Goal: Task Accomplishment & Management: Manage account settings

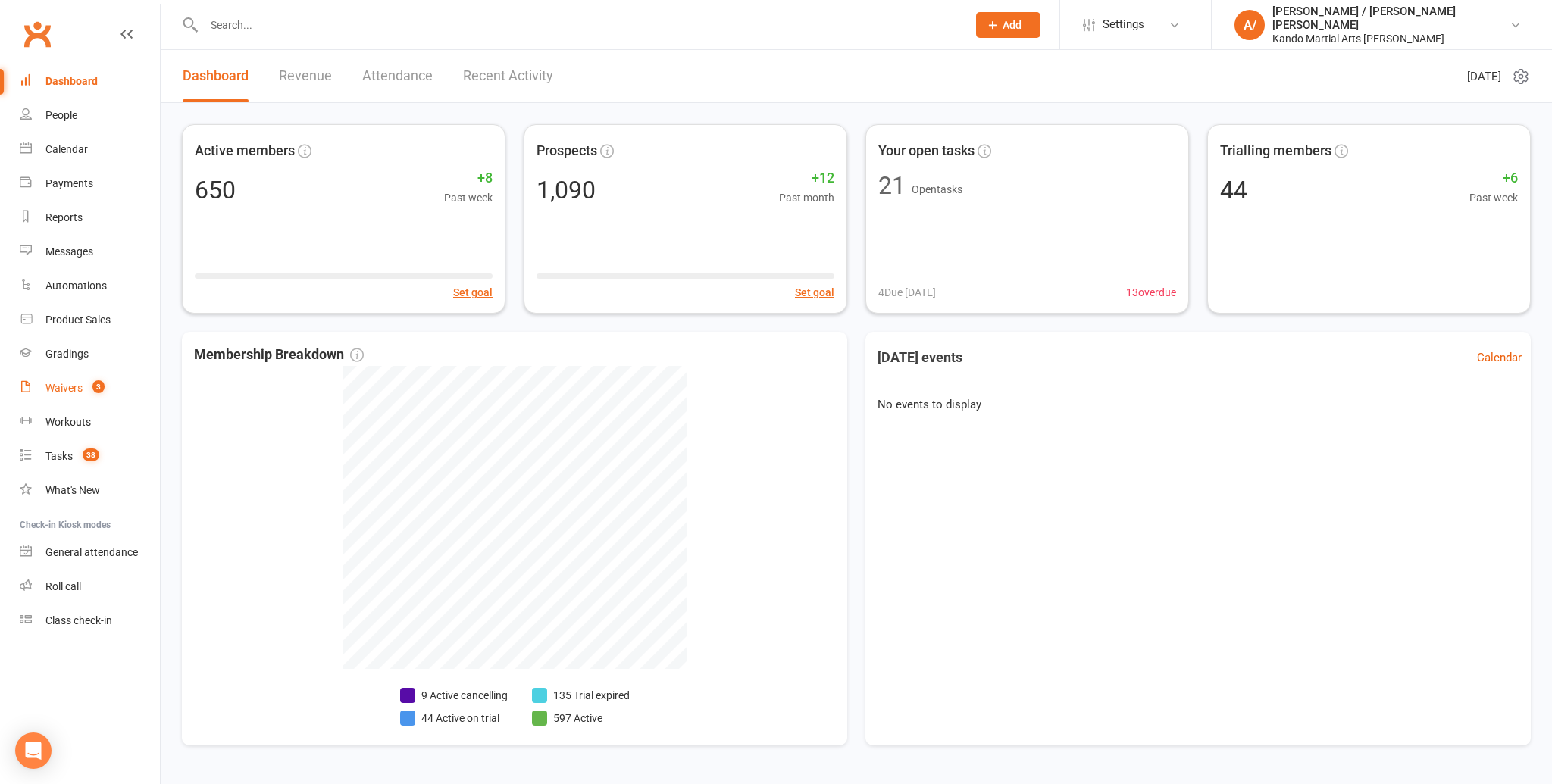
click at [60, 393] on div "Waivers" at bounding box center [64, 387] width 37 height 12
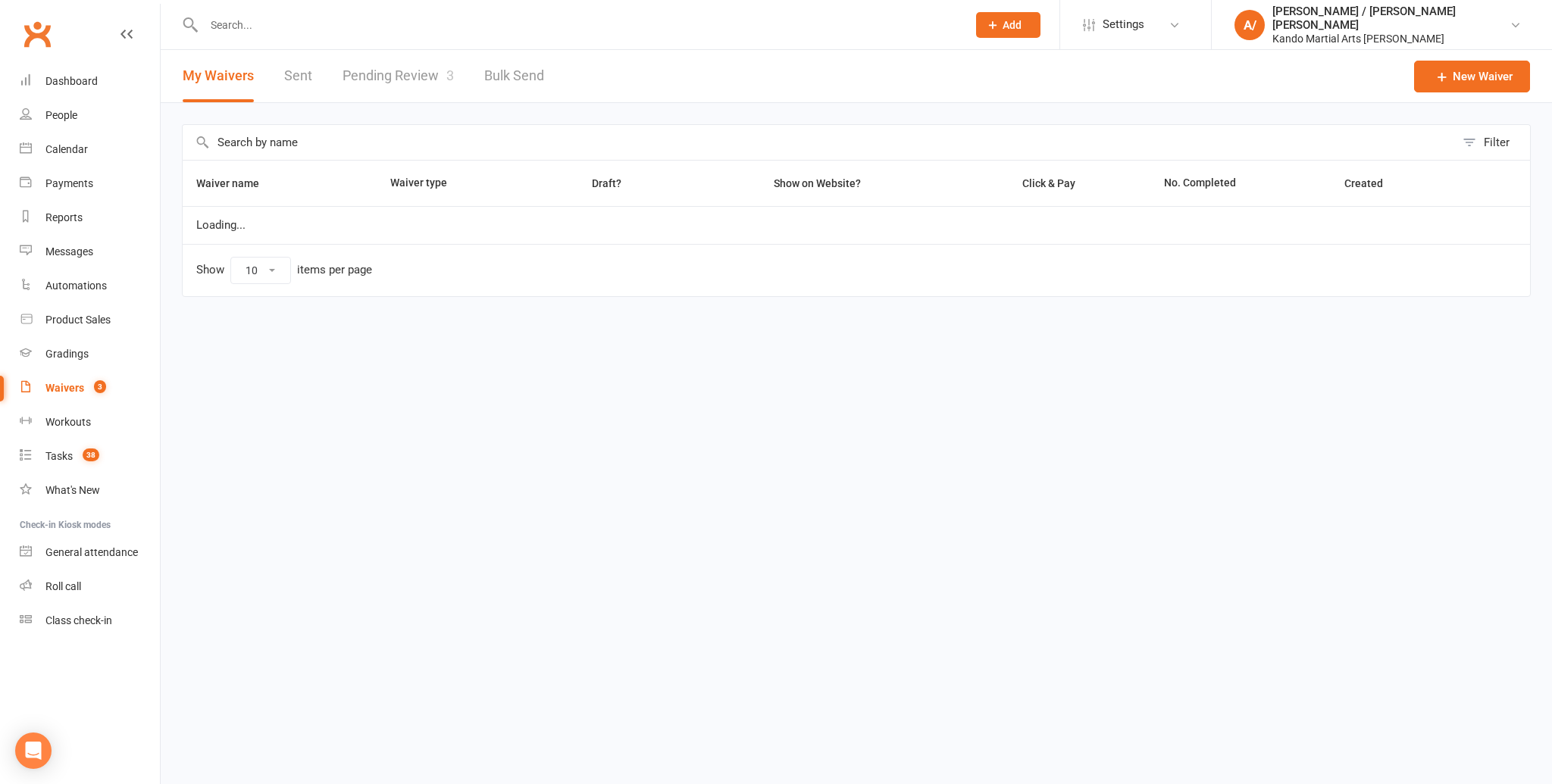
select select "100"
click at [401, 77] on link "Pending Review 3" at bounding box center [398, 76] width 111 height 52
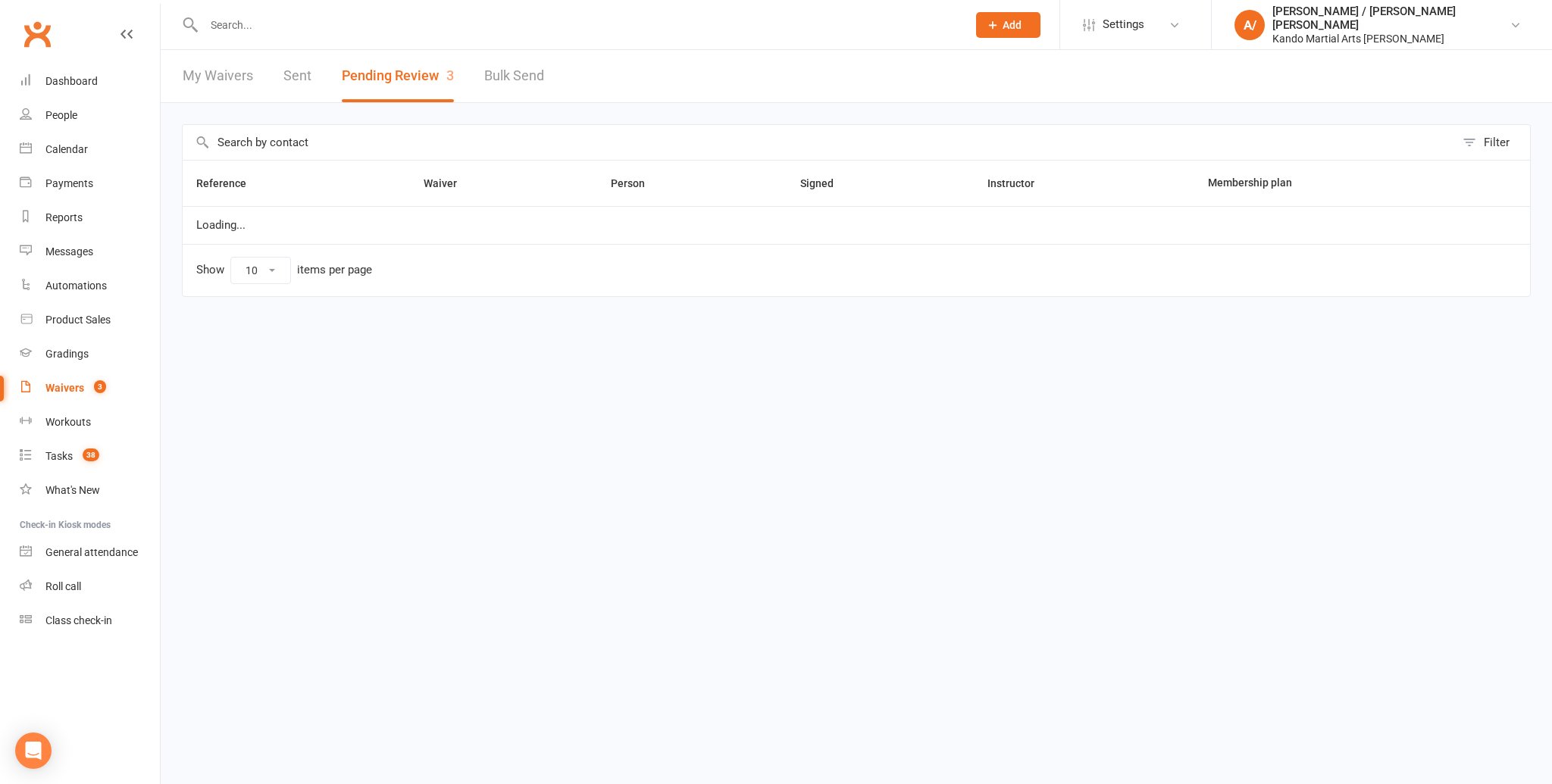
select select "100"
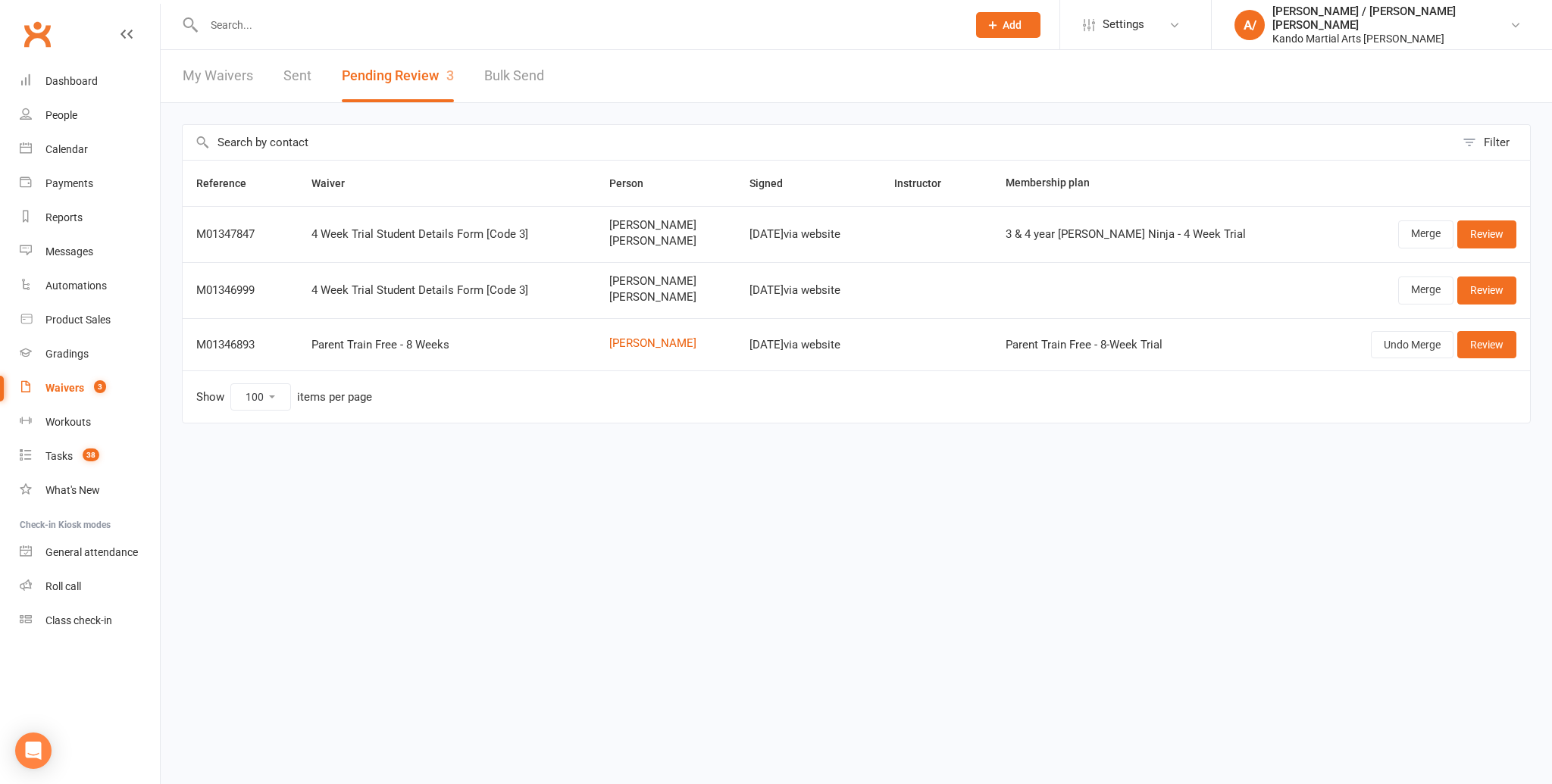
click at [623, 281] on span "Shona Toohey" at bounding box center [666, 282] width 113 height 13
click at [630, 246] on td "Nishi Fernando Kellen Fernando" at bounding box center [666, 234] width 140 height 57
click at [60, 455] on div "Tasks" at bounding box center [59, 456] width 27 height 12
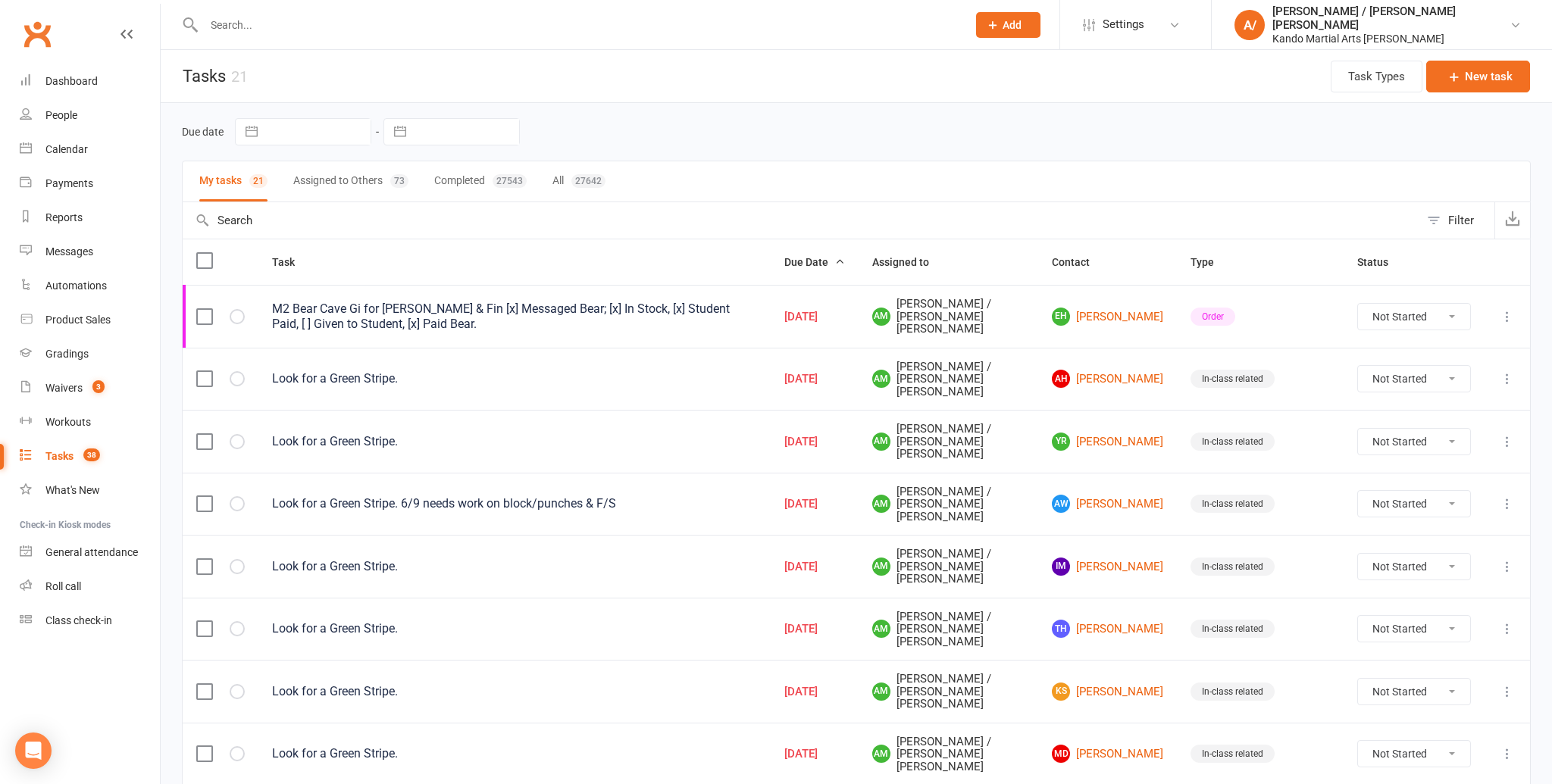
click at [35, 37] on link "Clubworx" at bounding box center [37, 35] width 38 height 38
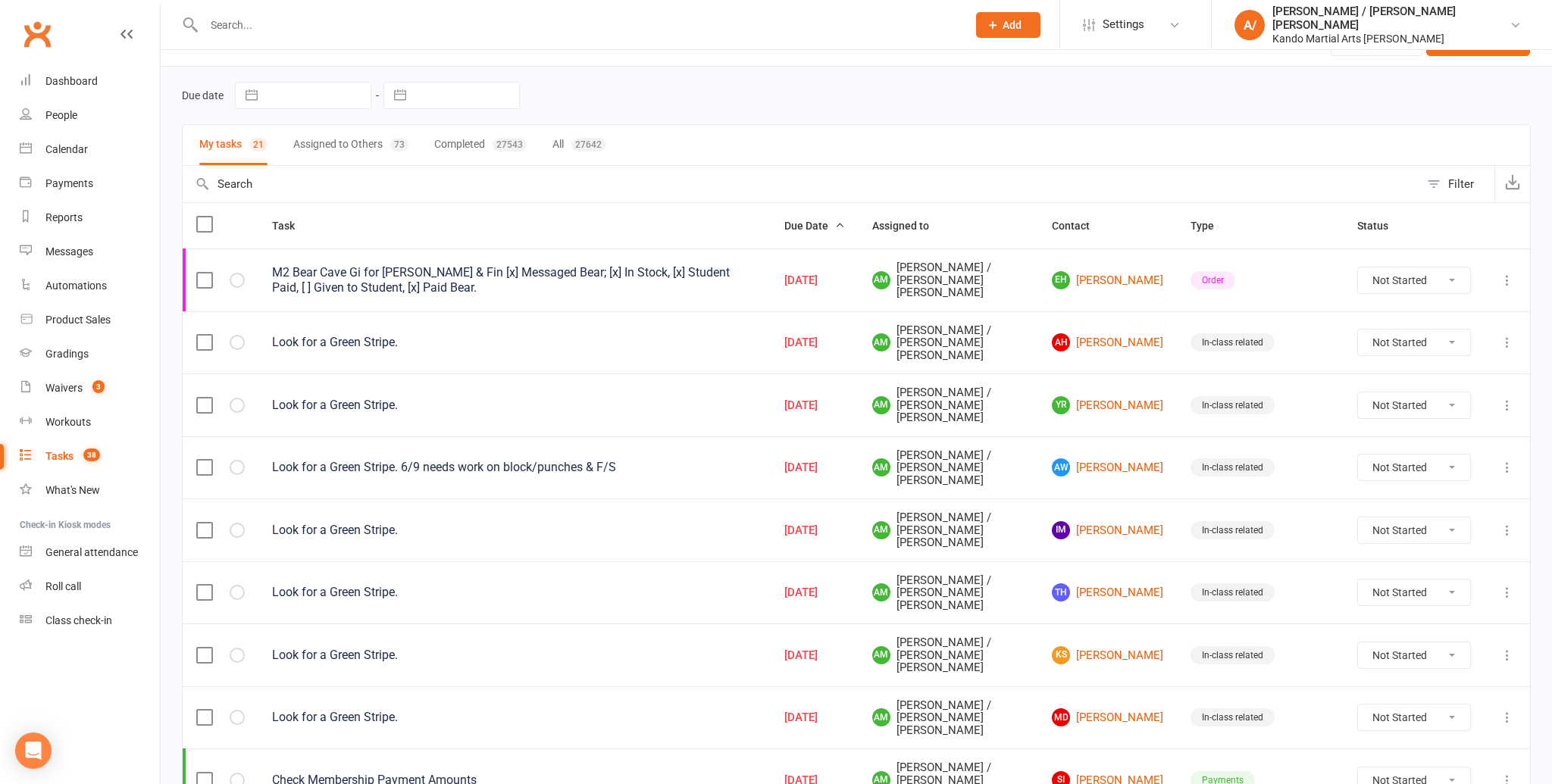
scroll to position [49, 0]
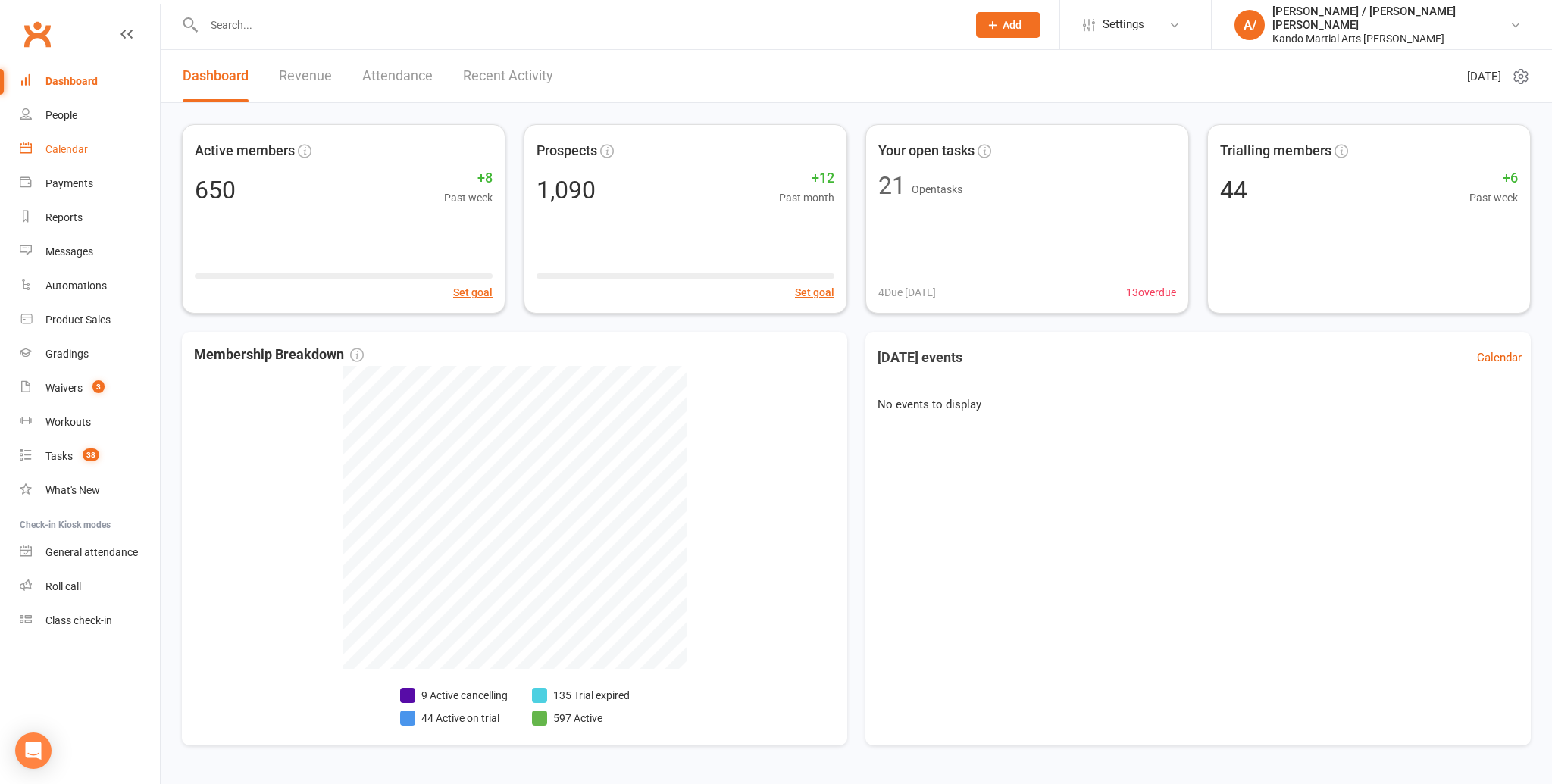
click at [90, 165] on link "Calendar" at bounding box center [90, 149] width 140 height 34
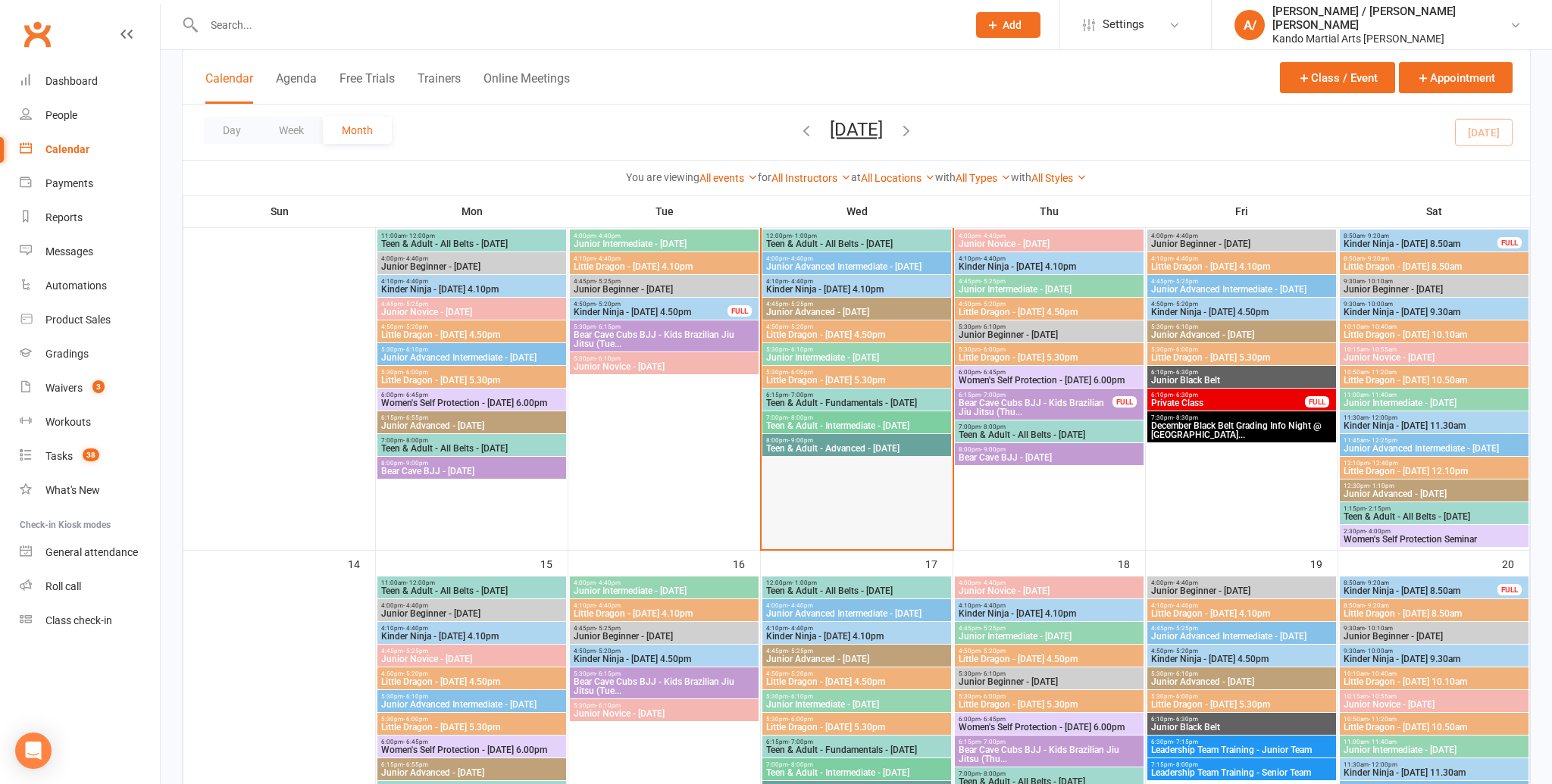
scroll to position [463, 0]
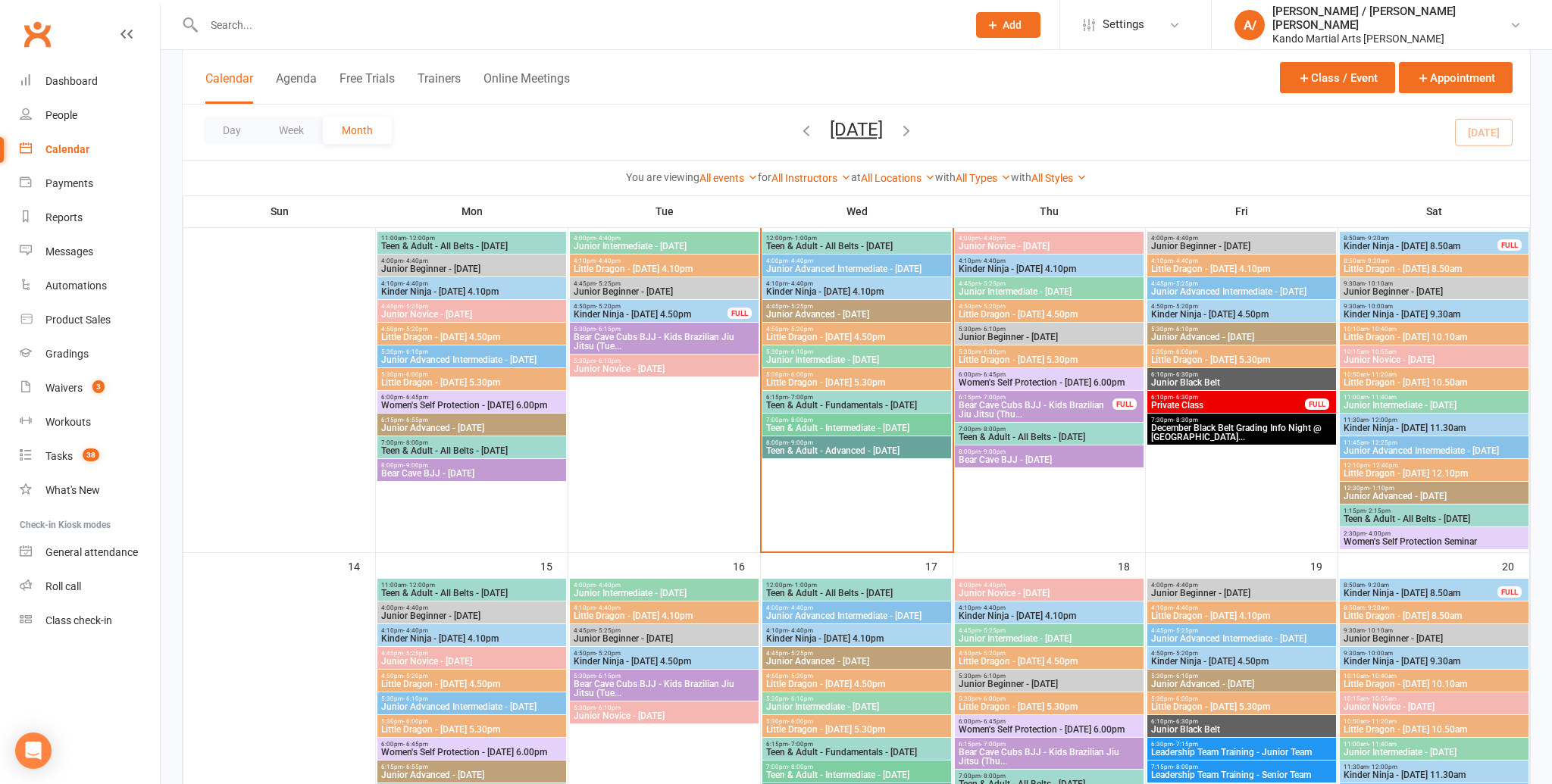
click at [906, 405] on span "Teen & Adult - Fundamentals - Wednesday" at bounding box center [856, 406] width 182 height 9
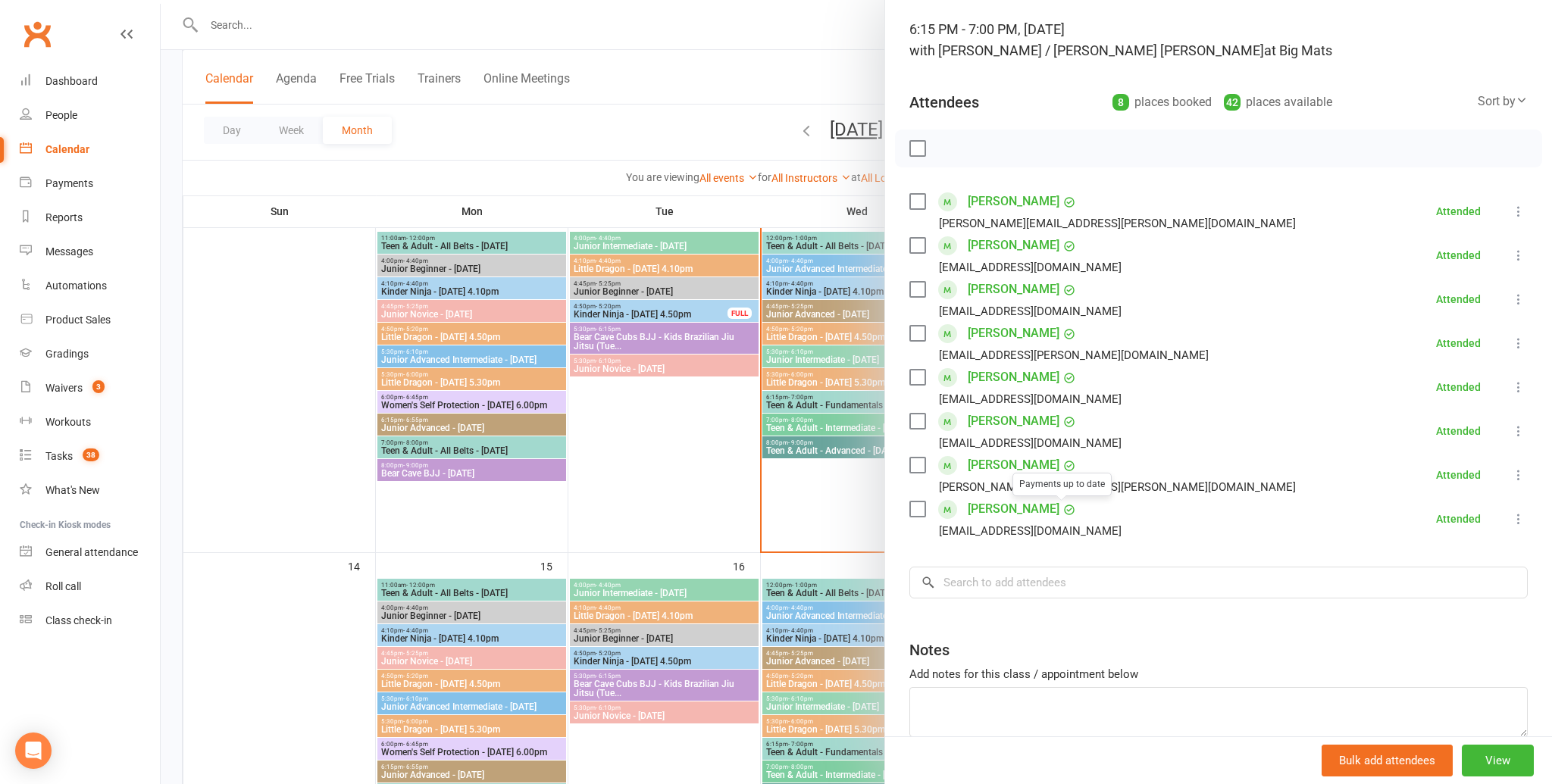
scroll to position [77, 0]
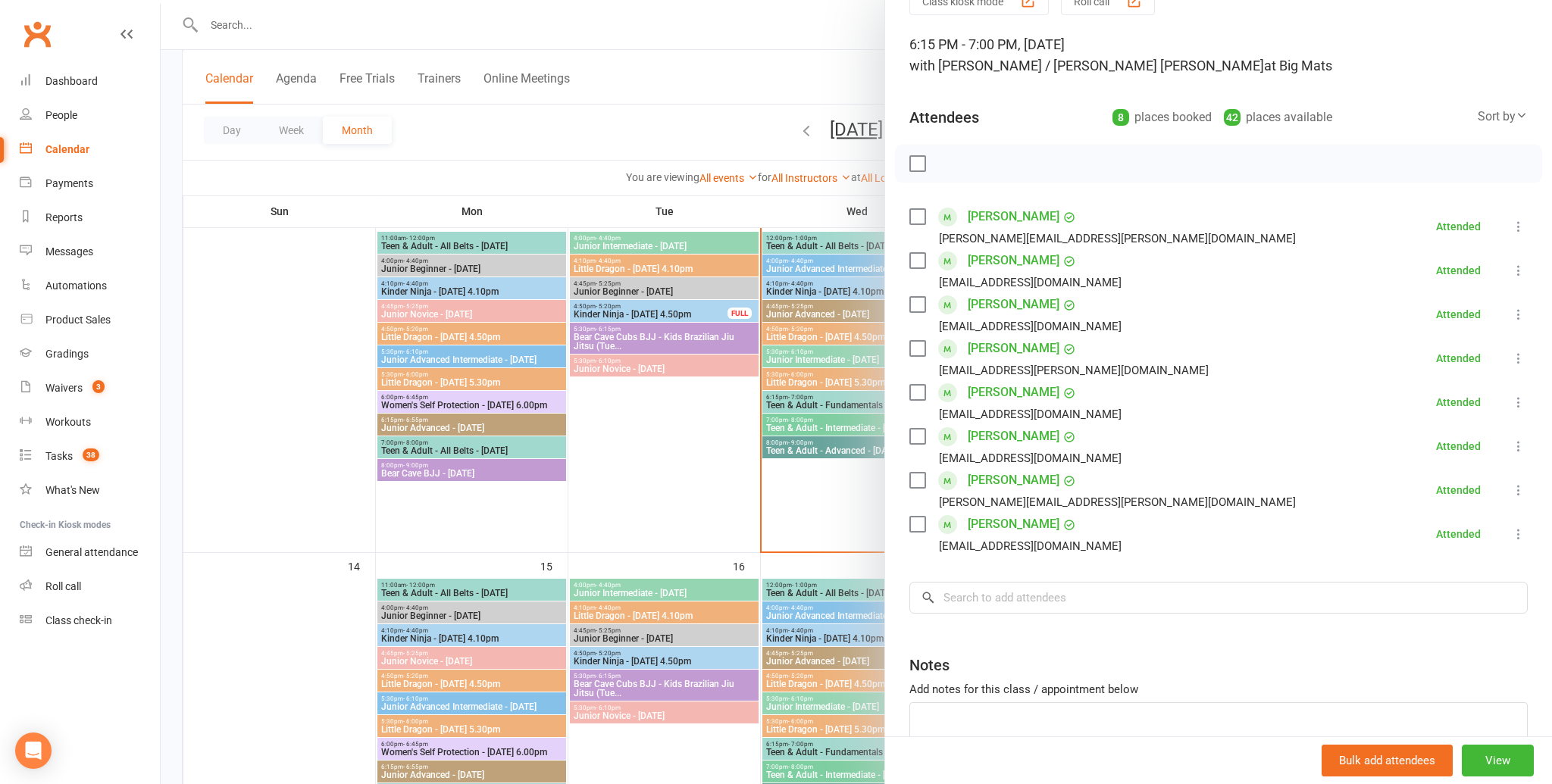
click at [807, 491] on div at bounding box center [856, 392] width 1392 height 784
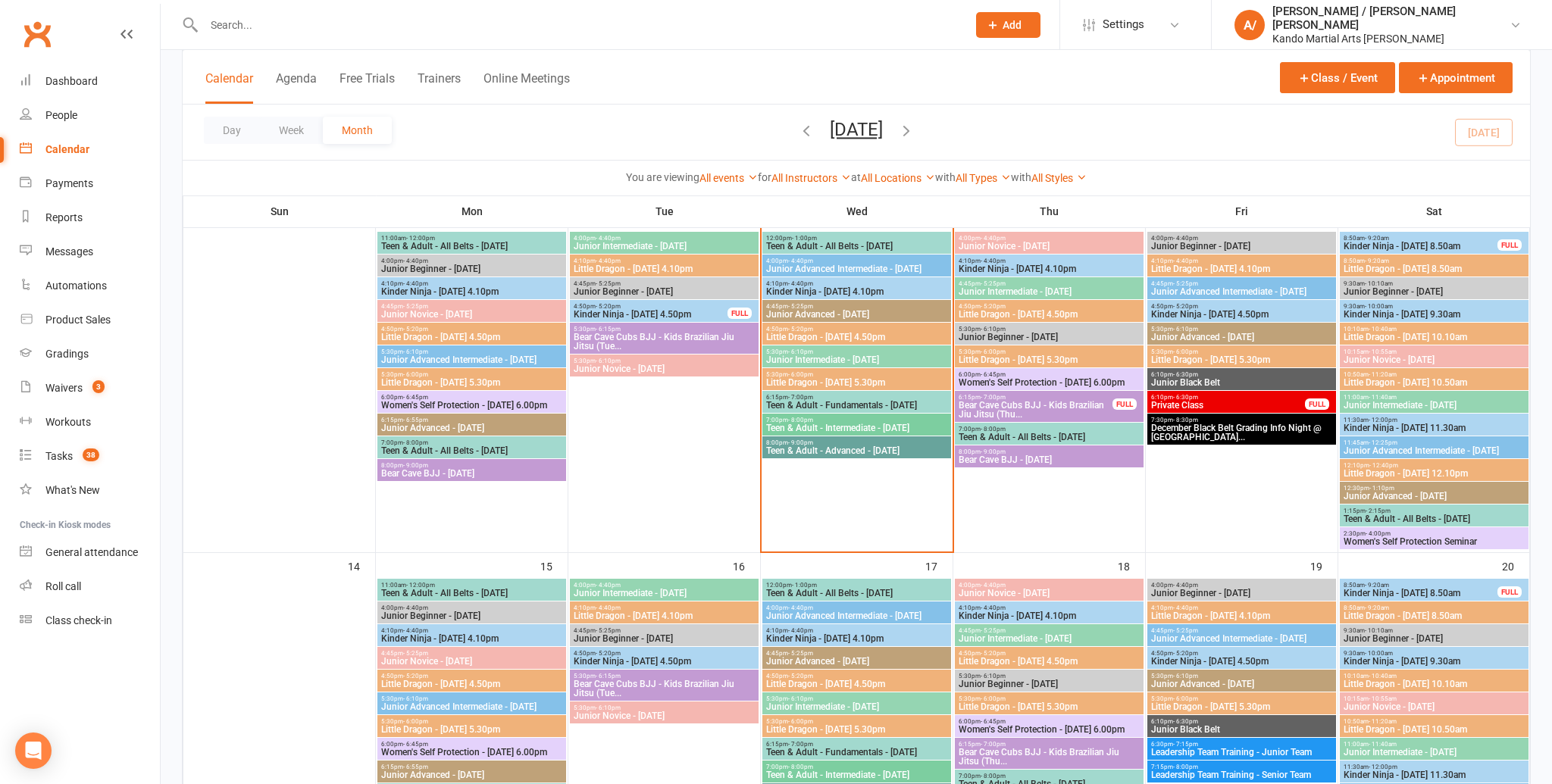
click at [843, 420] on span "7:00pm - 8:00pm" at bounding box center [856, 419] width 182 height 6
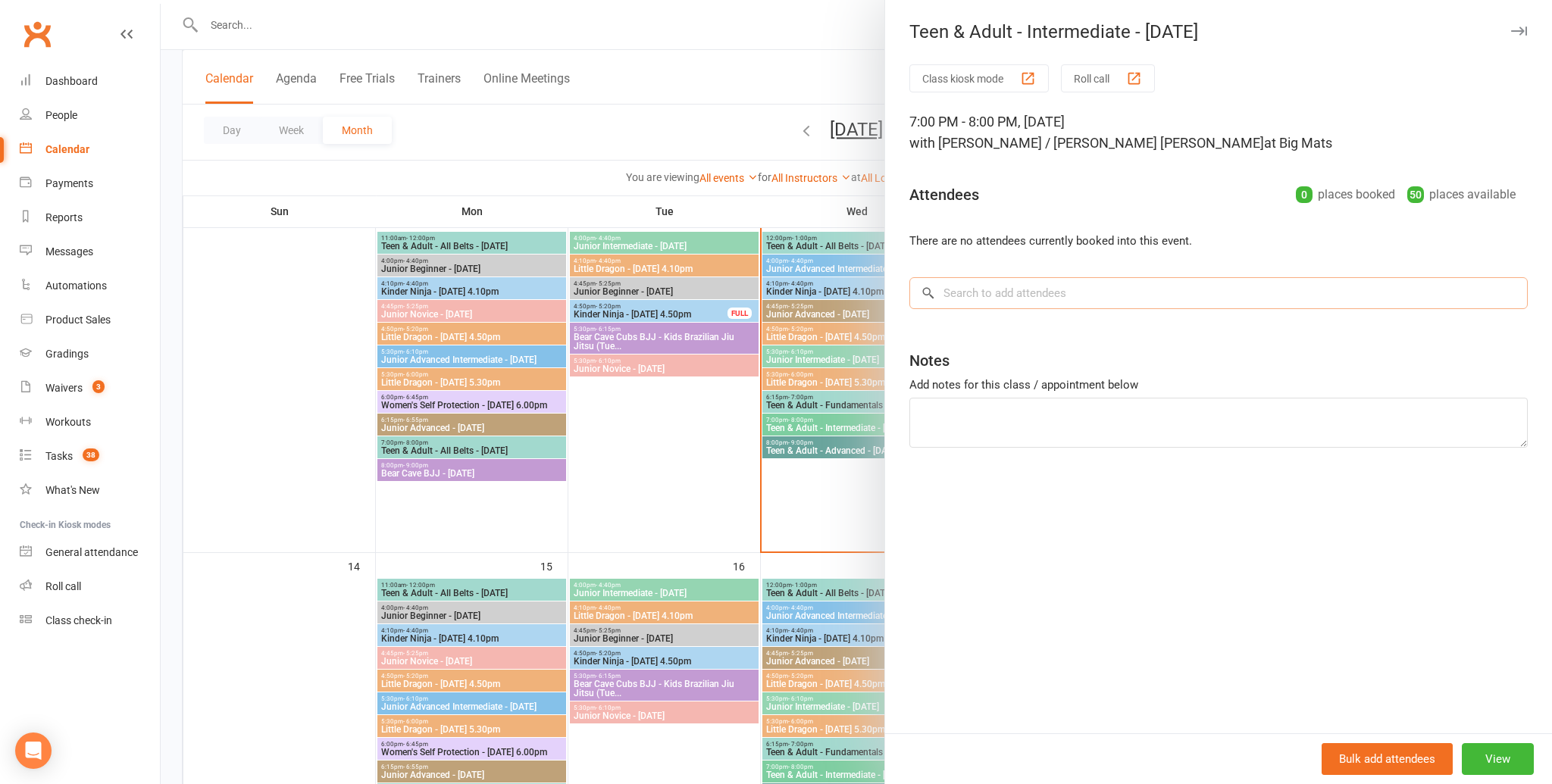
click at [1052, 292] on input "search" at bounding box center [1218, 293] width 618 height 32
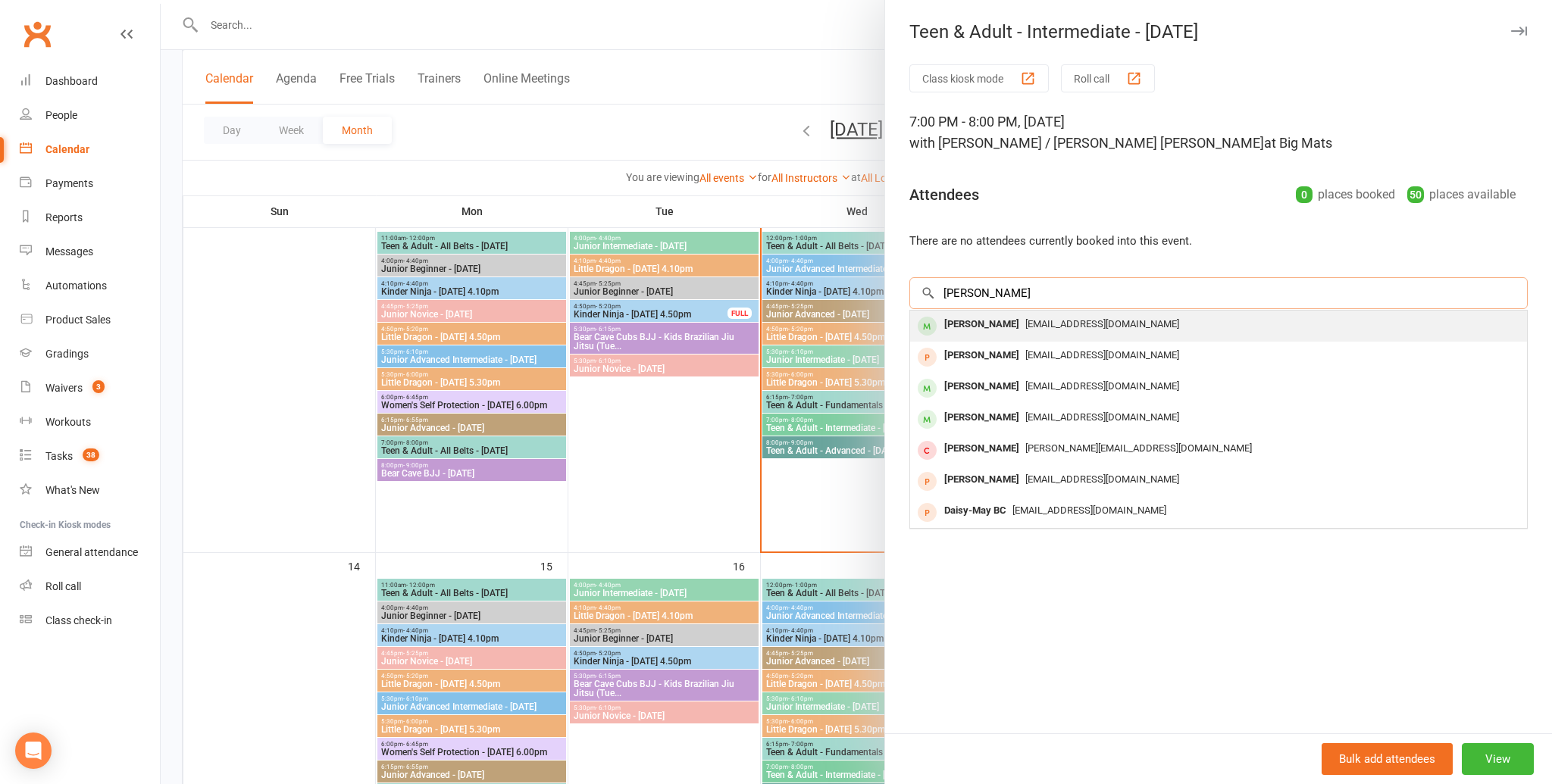
type input "Damien Birch"
click at [1029, 331] on div "dbrch@bigpond.net.au" at bounding box center [1218, 325] width 605 height 22
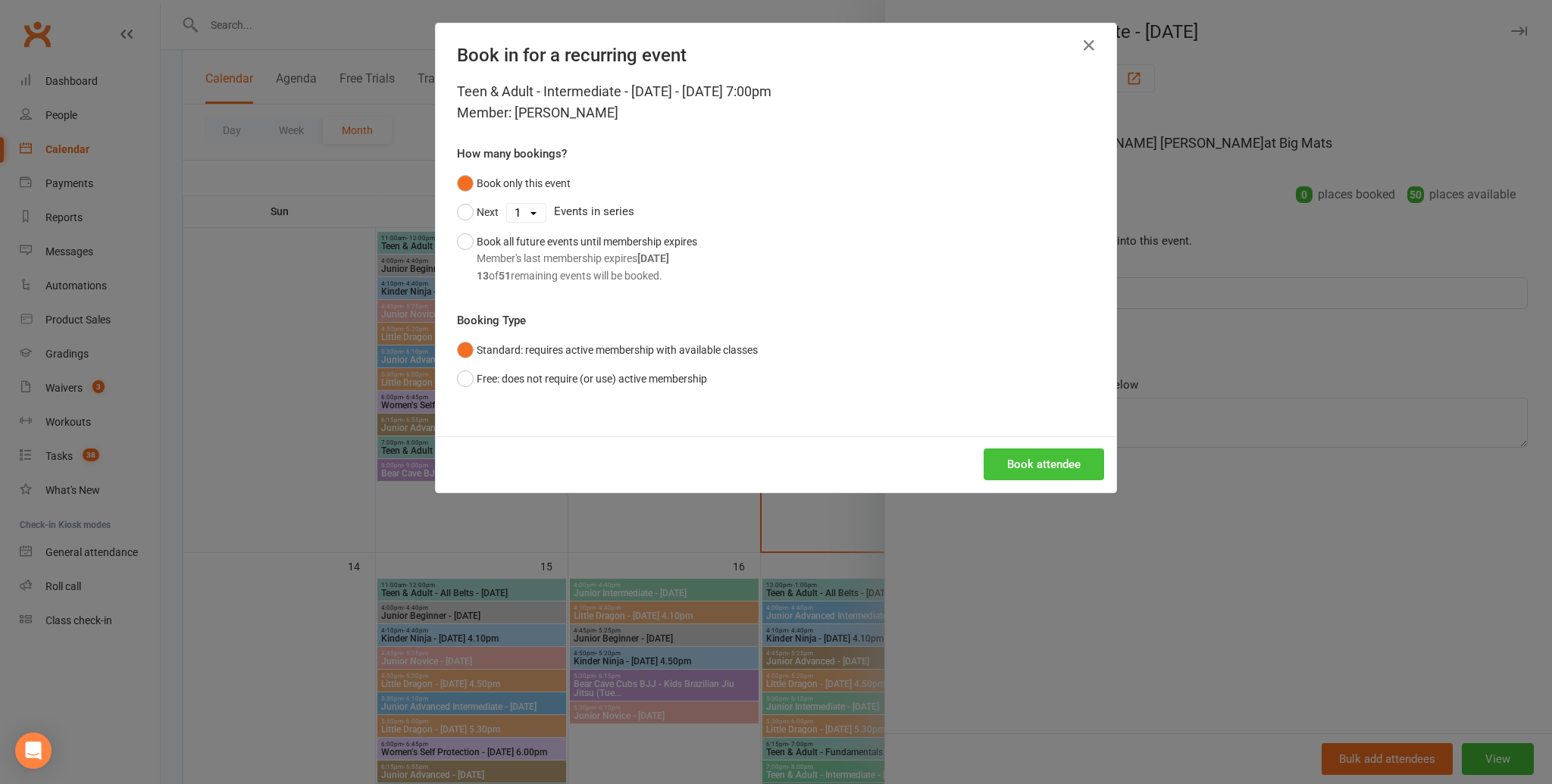
click at [1035, 469] on button "Book attendee" at bounding box center [1044, 464] width 120 height 32
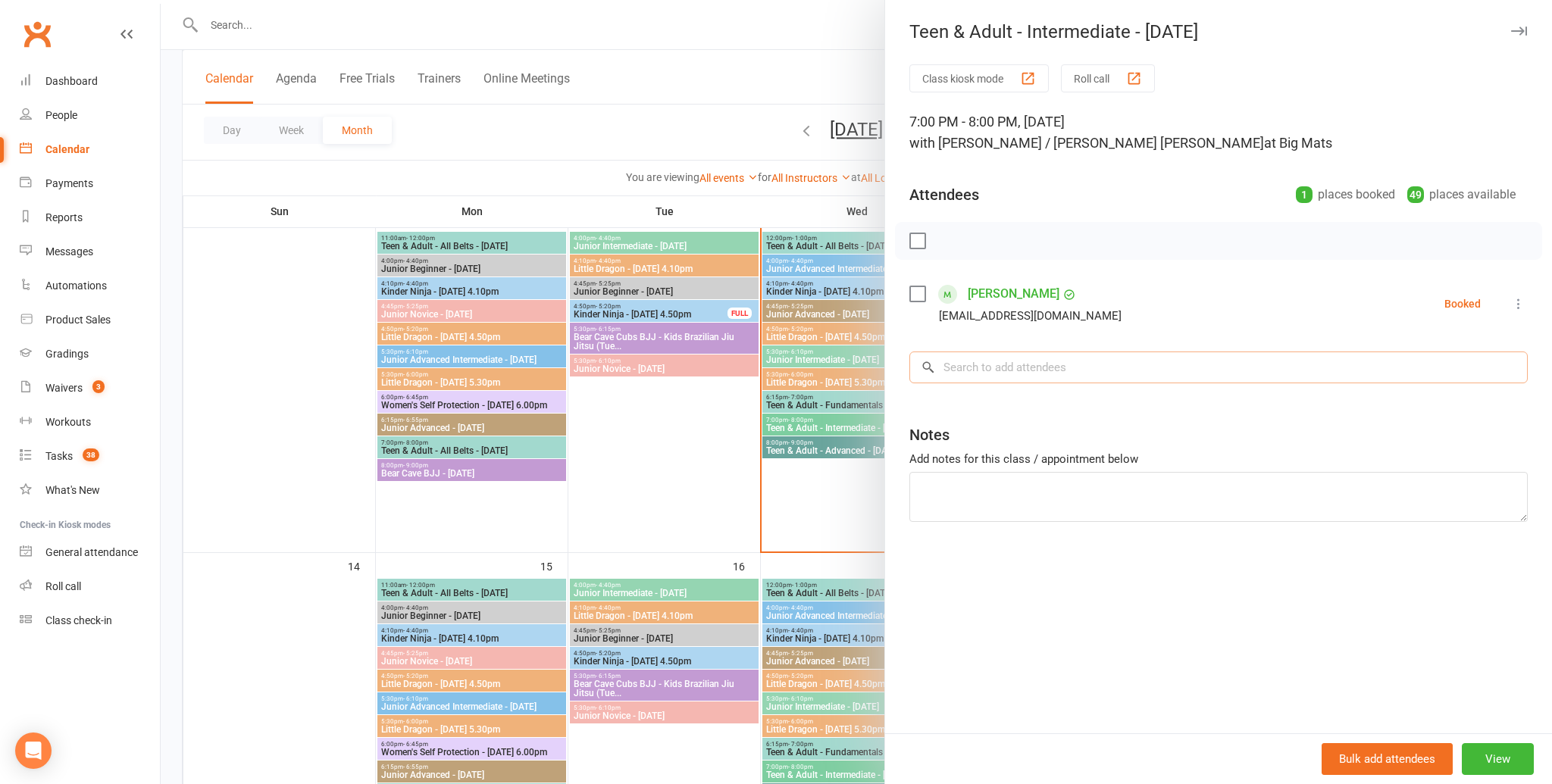
click at [1061, 370] on input "search" at bounding box center [1218, 367] width 618 height 32
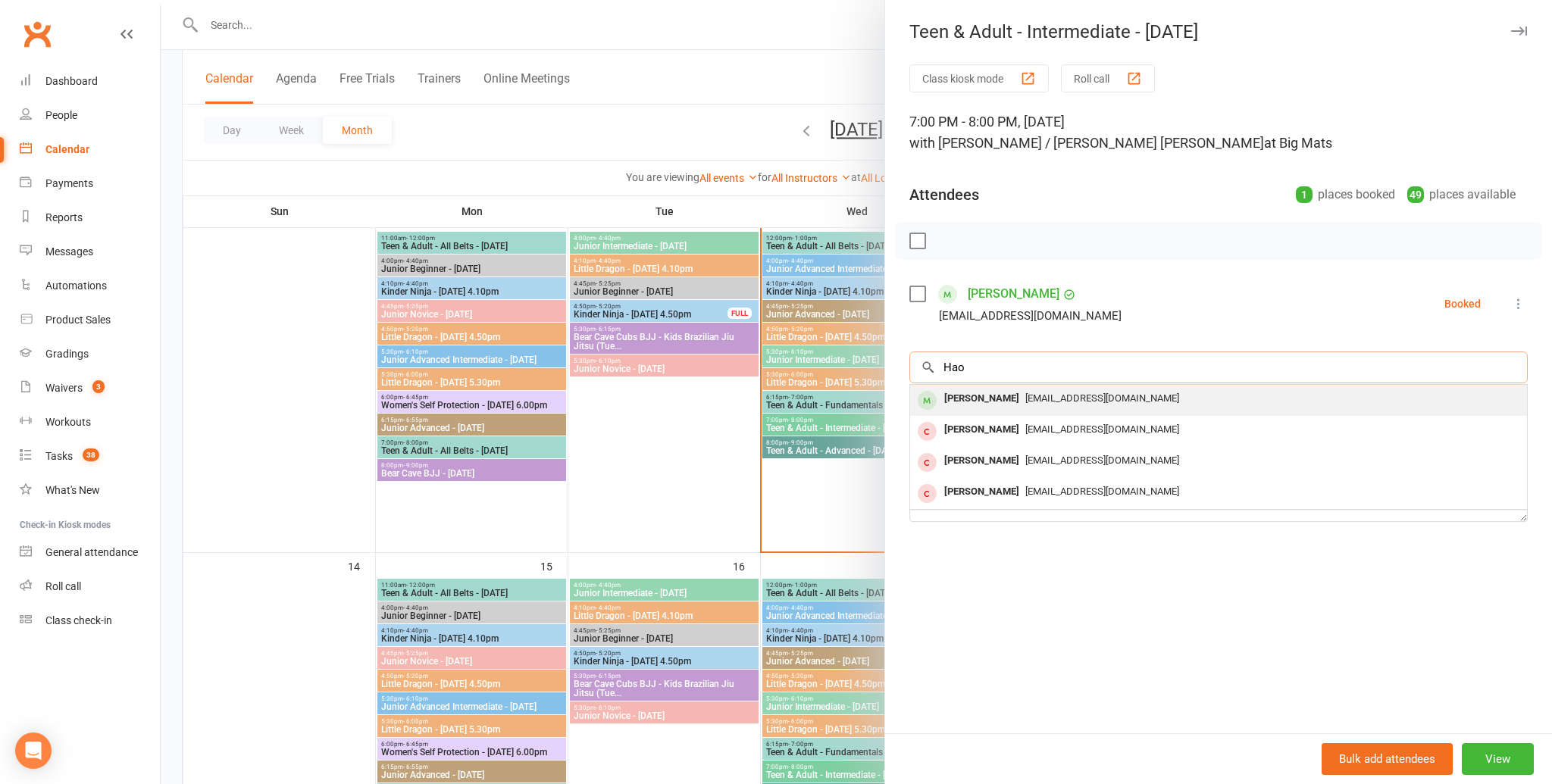
type input "Hao"
click at [1025, 398] on span "haoatwork@gmail.com" at bounding box center [1102, 398] width 154 height 11
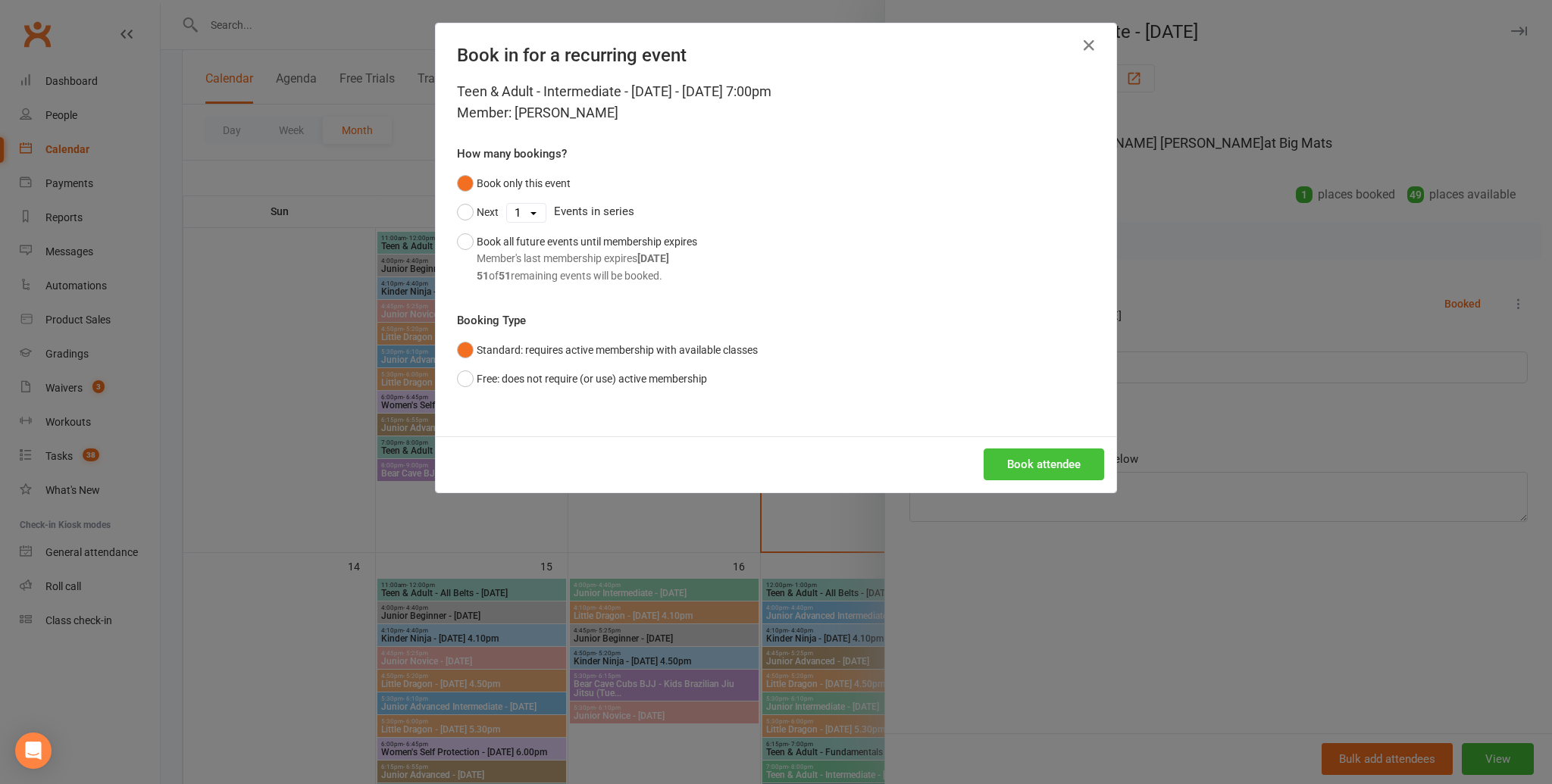
click at [1050, 462] on button "Book attendee" at bounding box center [1044, 464] width 120 height 32
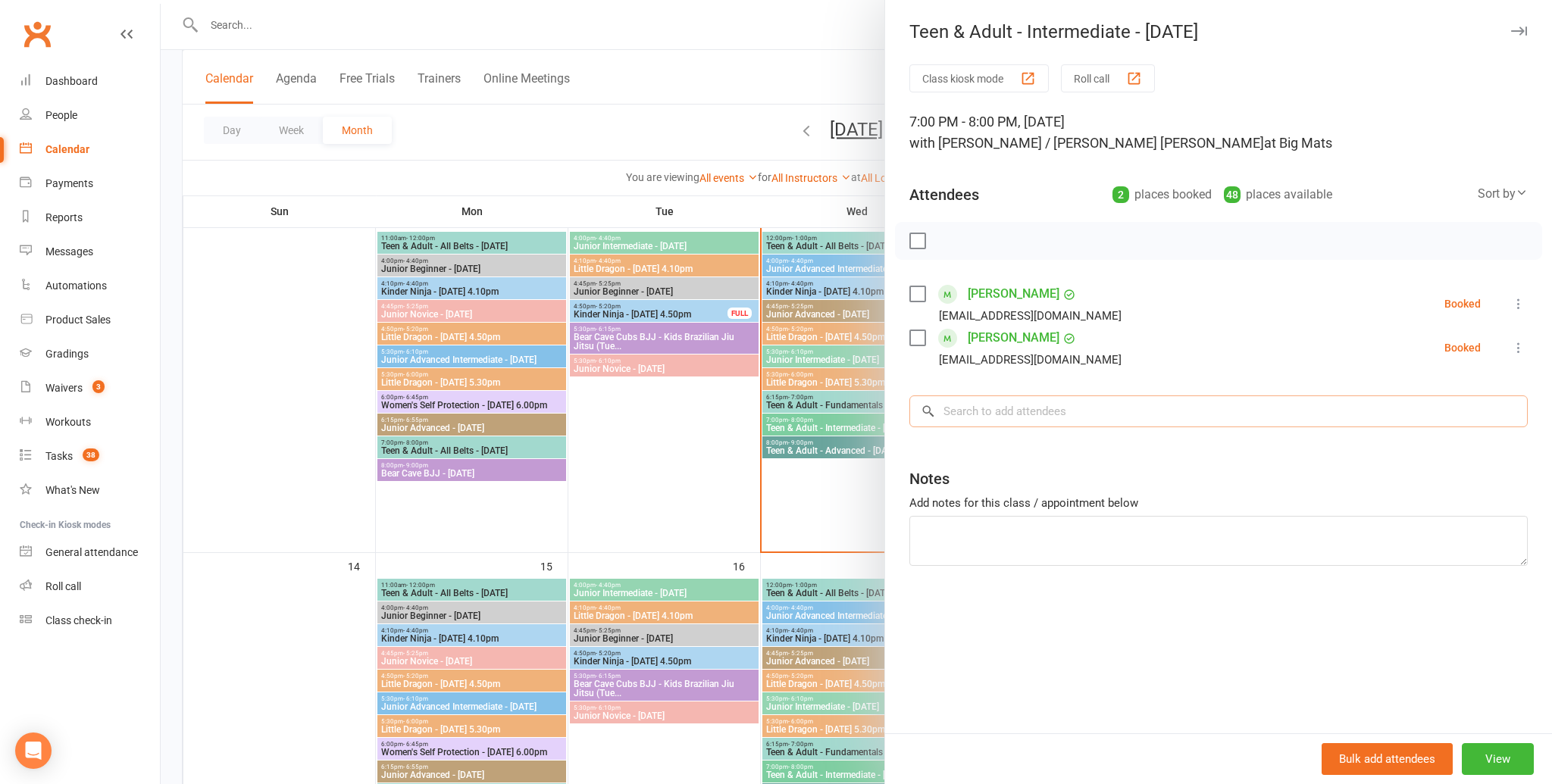
click at [1029, 412] on input "search" at bounding box center [1218, 411] width 618 height 32
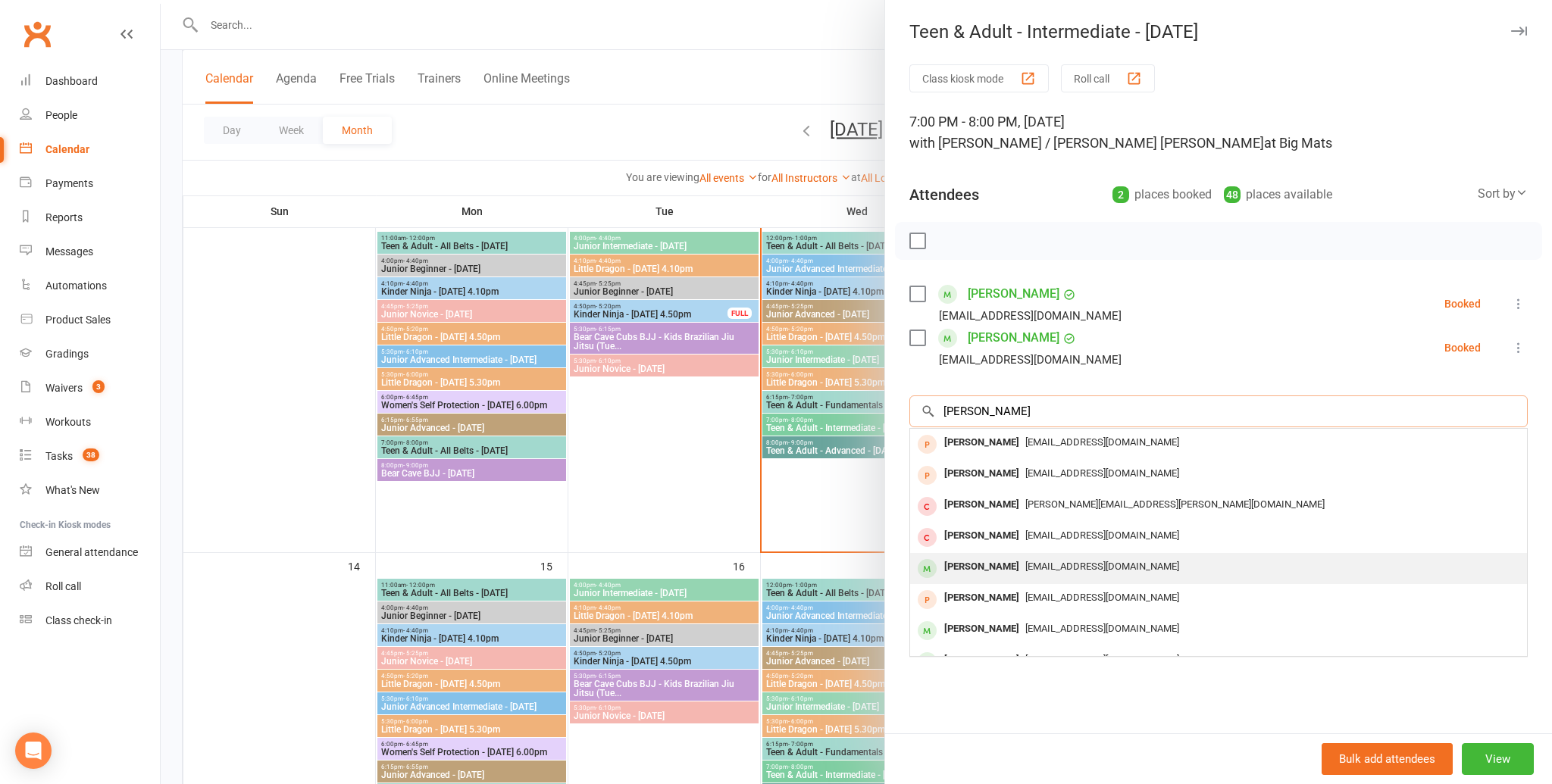
type input "James"
click at [1020, 562] on div "James Greenwood" at bounding box center [982, 567] width 88 height 22
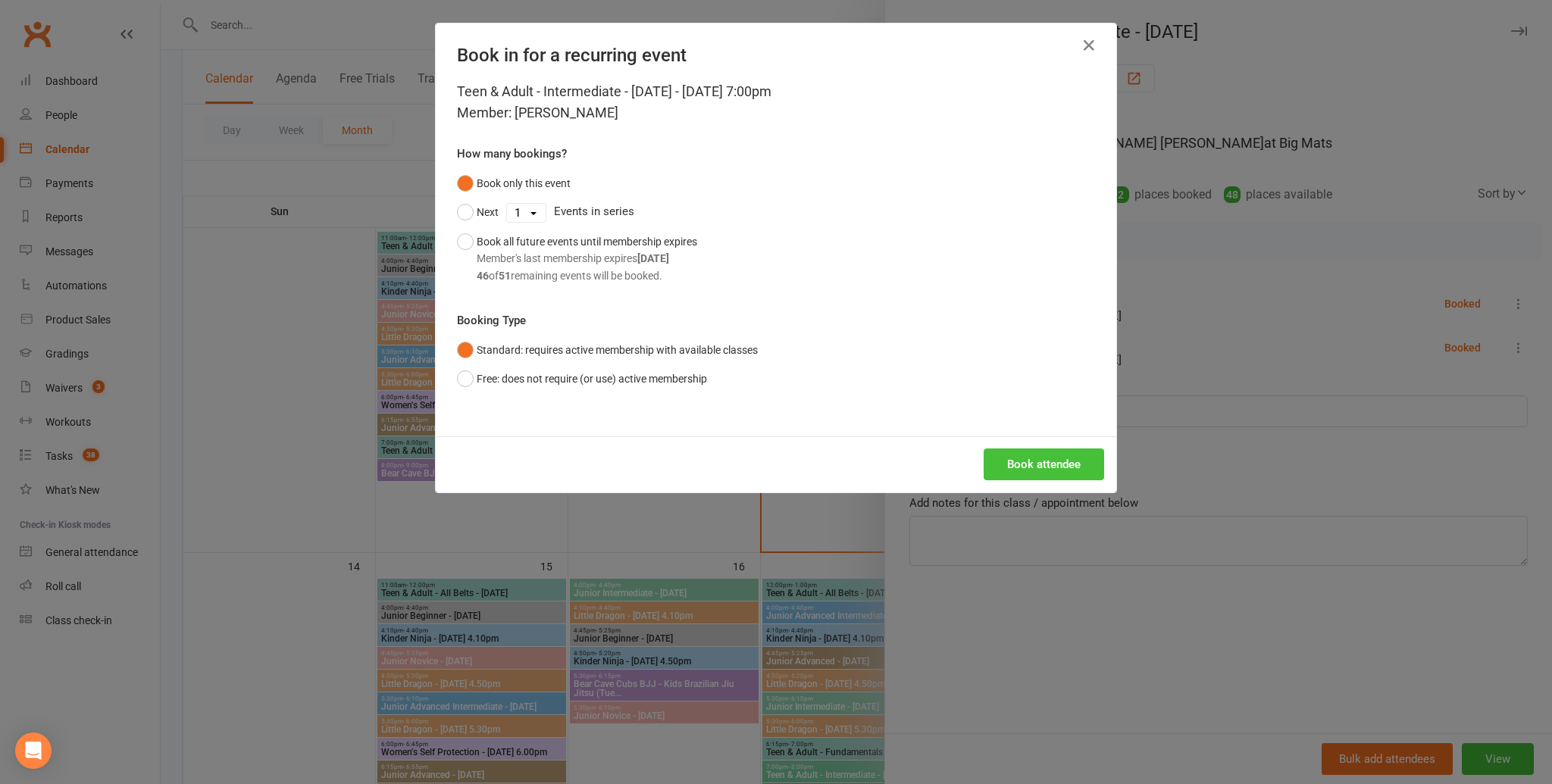
click at [1037, 458] on button "Book attendee" at bounding box center [1044, 464] width 120 height 32
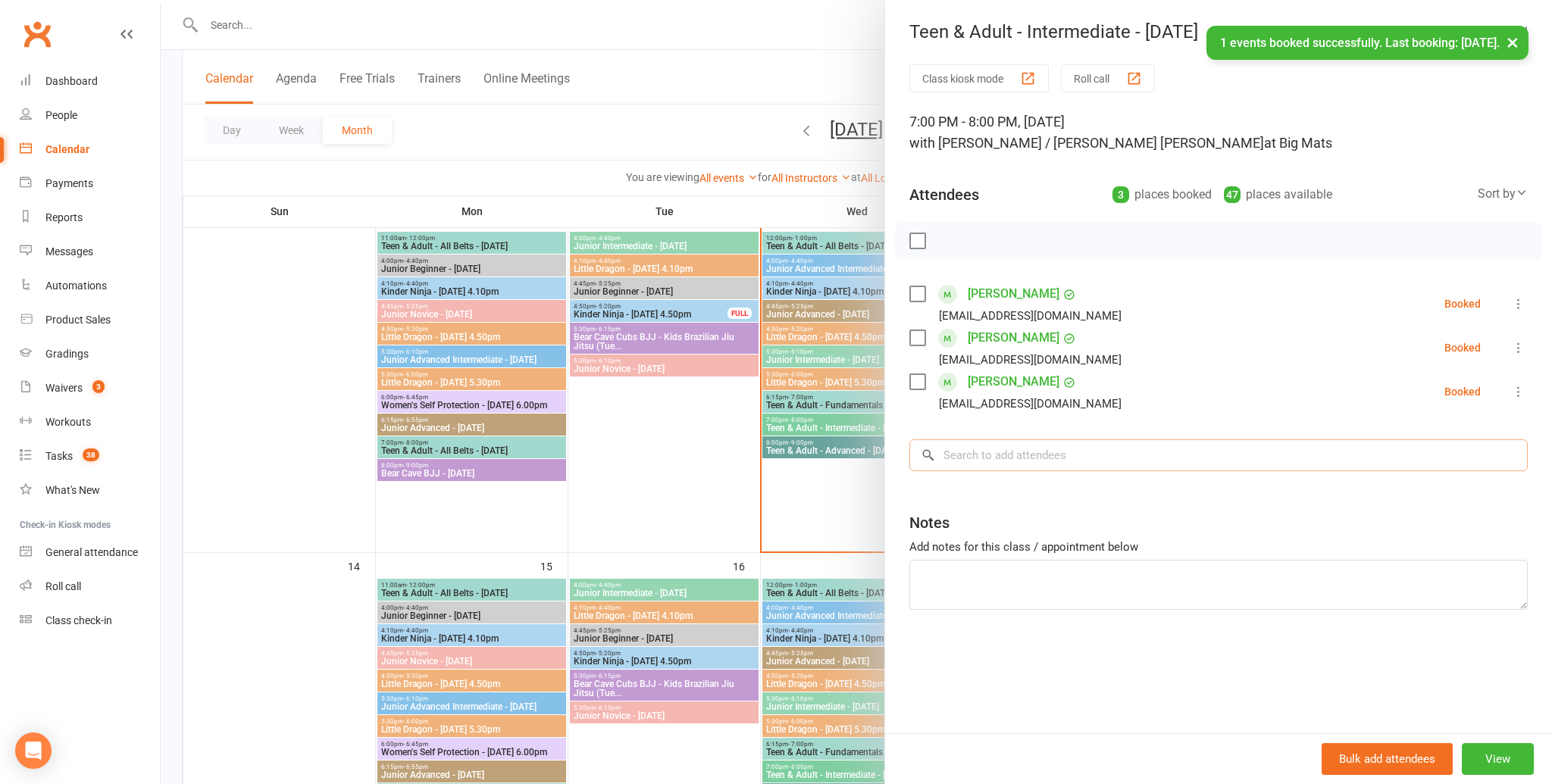
click at [1043, 456] on input "search" at bounding box center [1218, 455] width 618 height 32
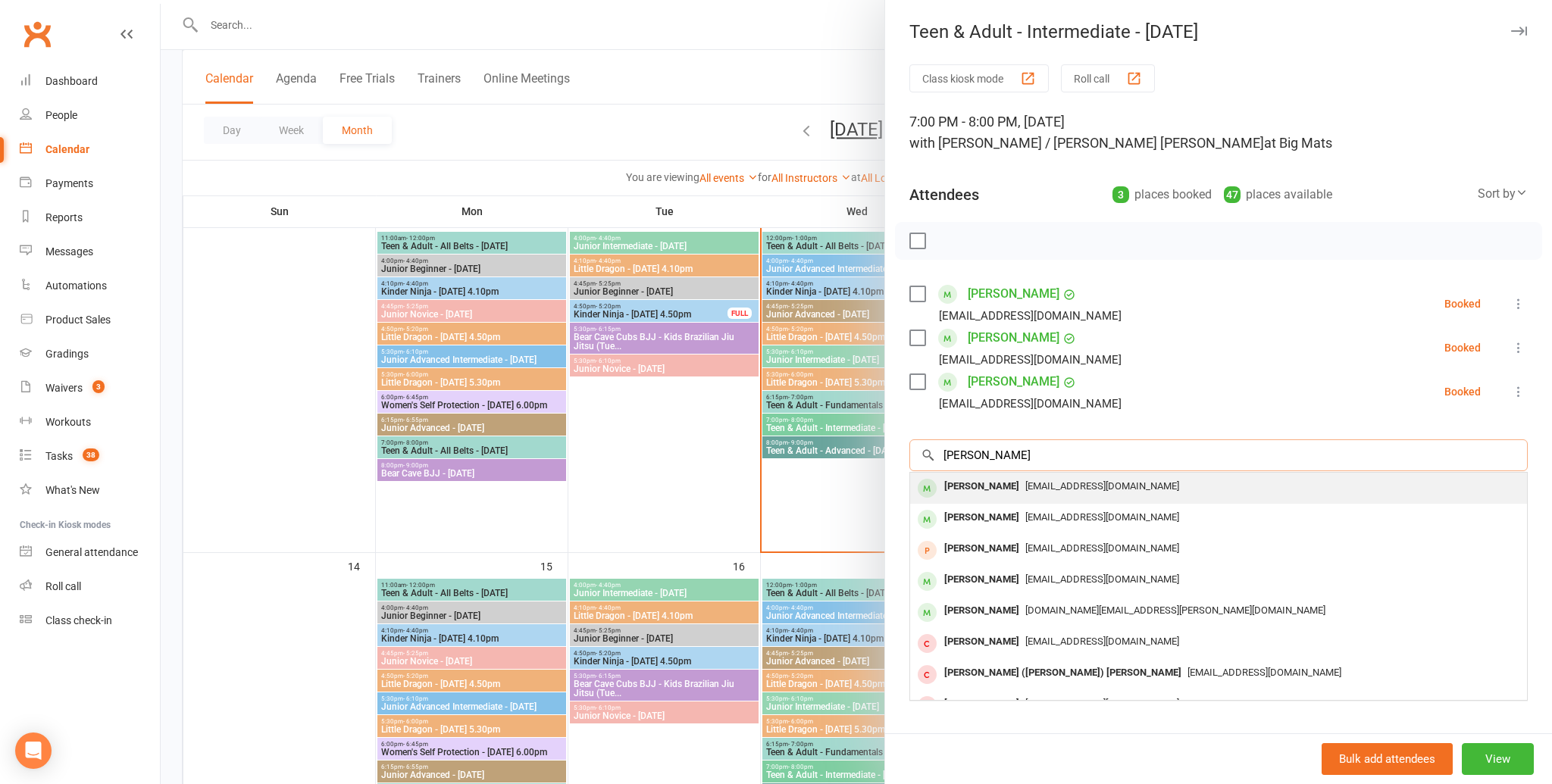
type input "angie norton"
click at [1037, 480] on span "ellentremlett@gmail.com" at bounding box center [1102, 486] width 154 height 11
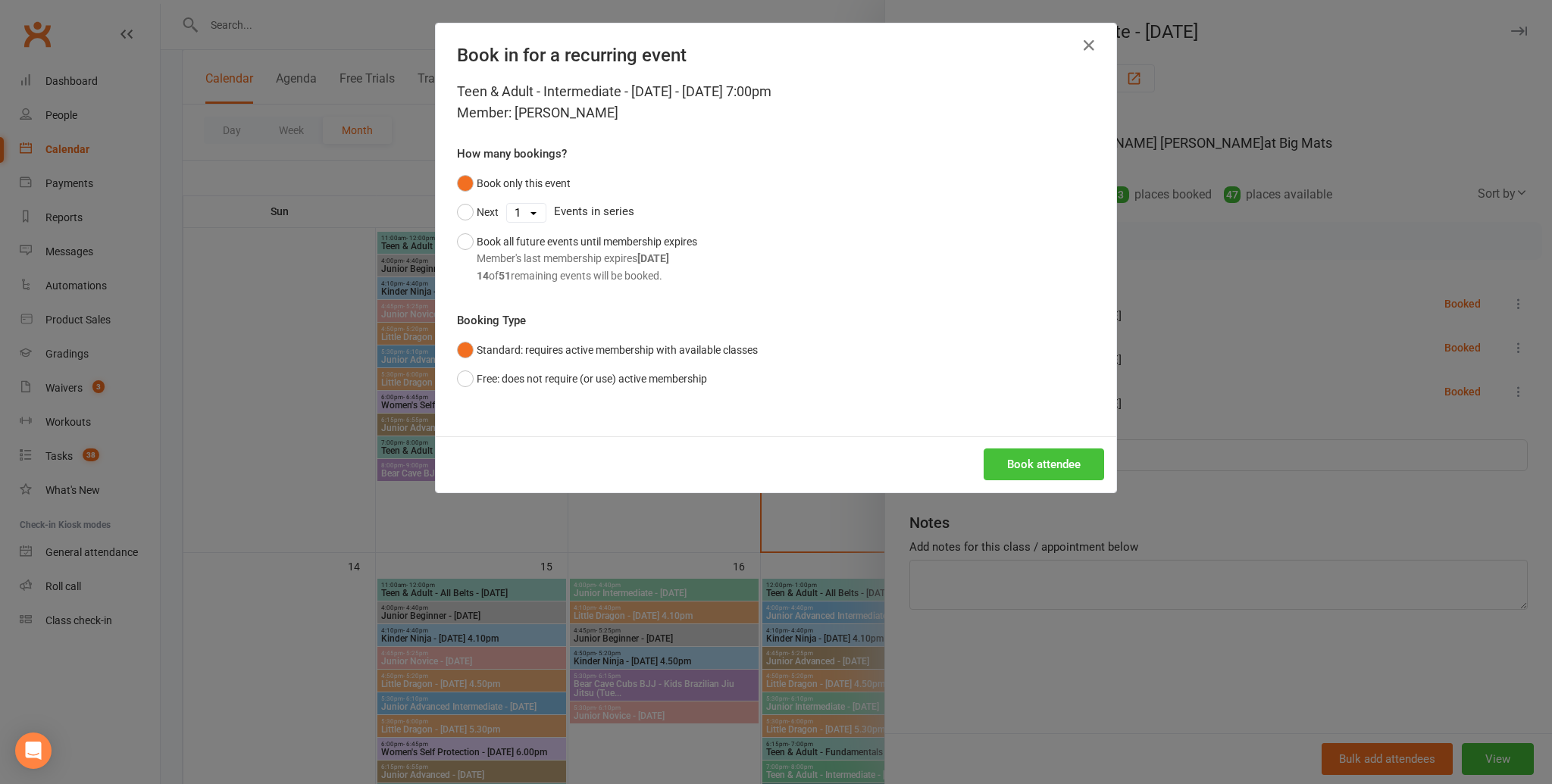
click at [1038, 457] on button "Book attendee" at bounding box center [1044, 464] width 120 height 32
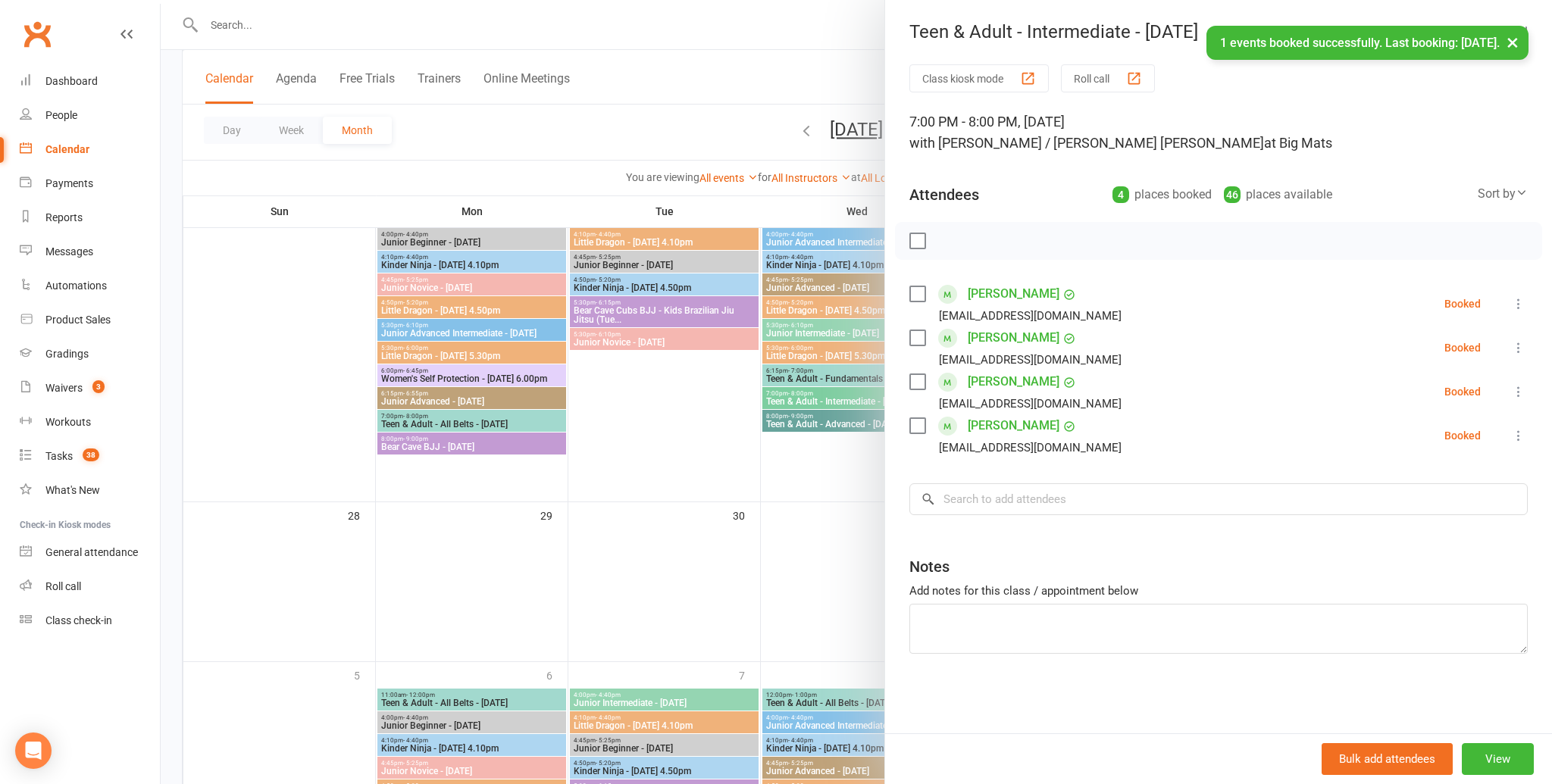
scroll to position [1235, 0]
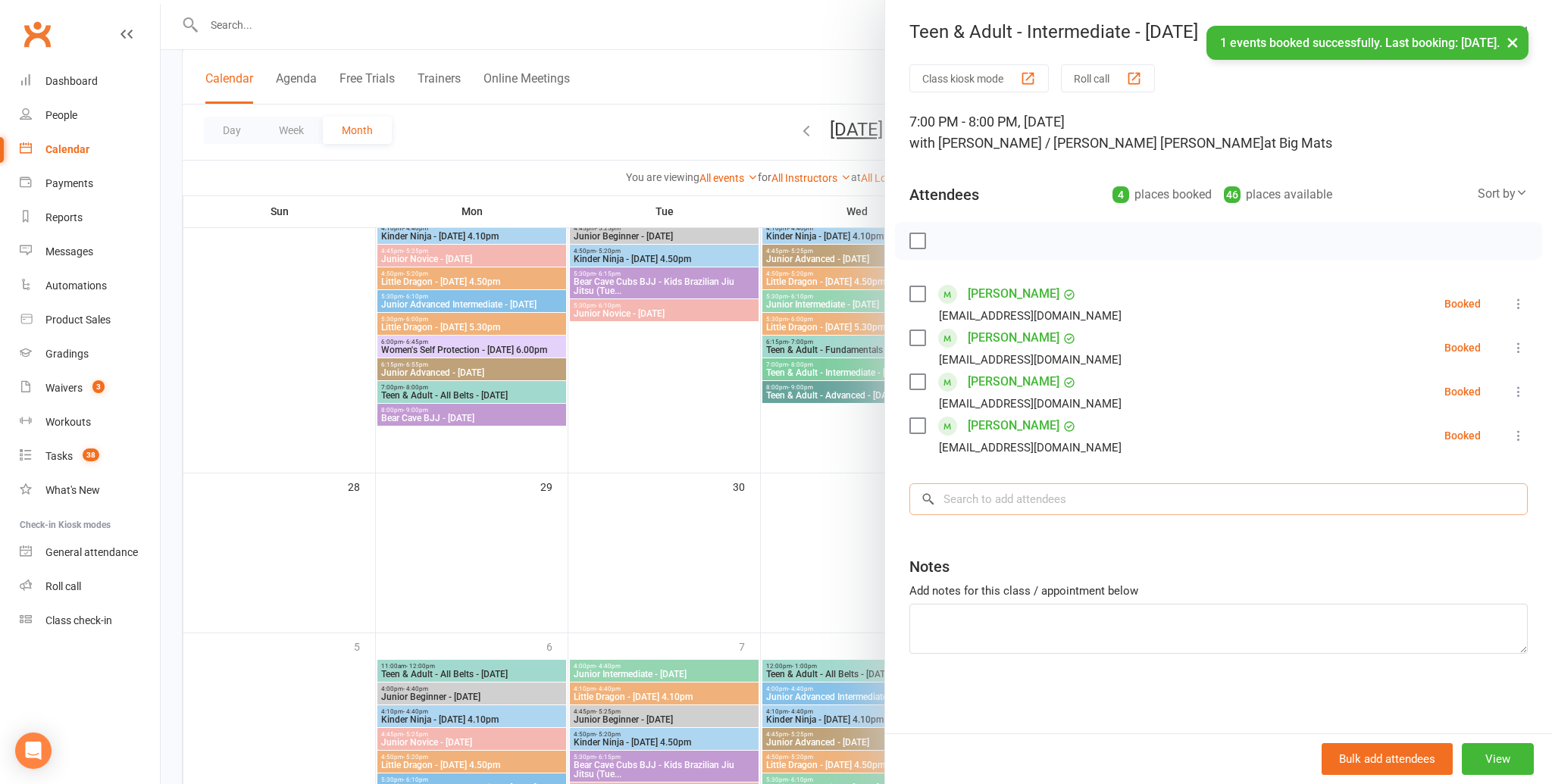
click at [1038, 500] on input "search" at bounding box center [1218, 499] width 618 height 32
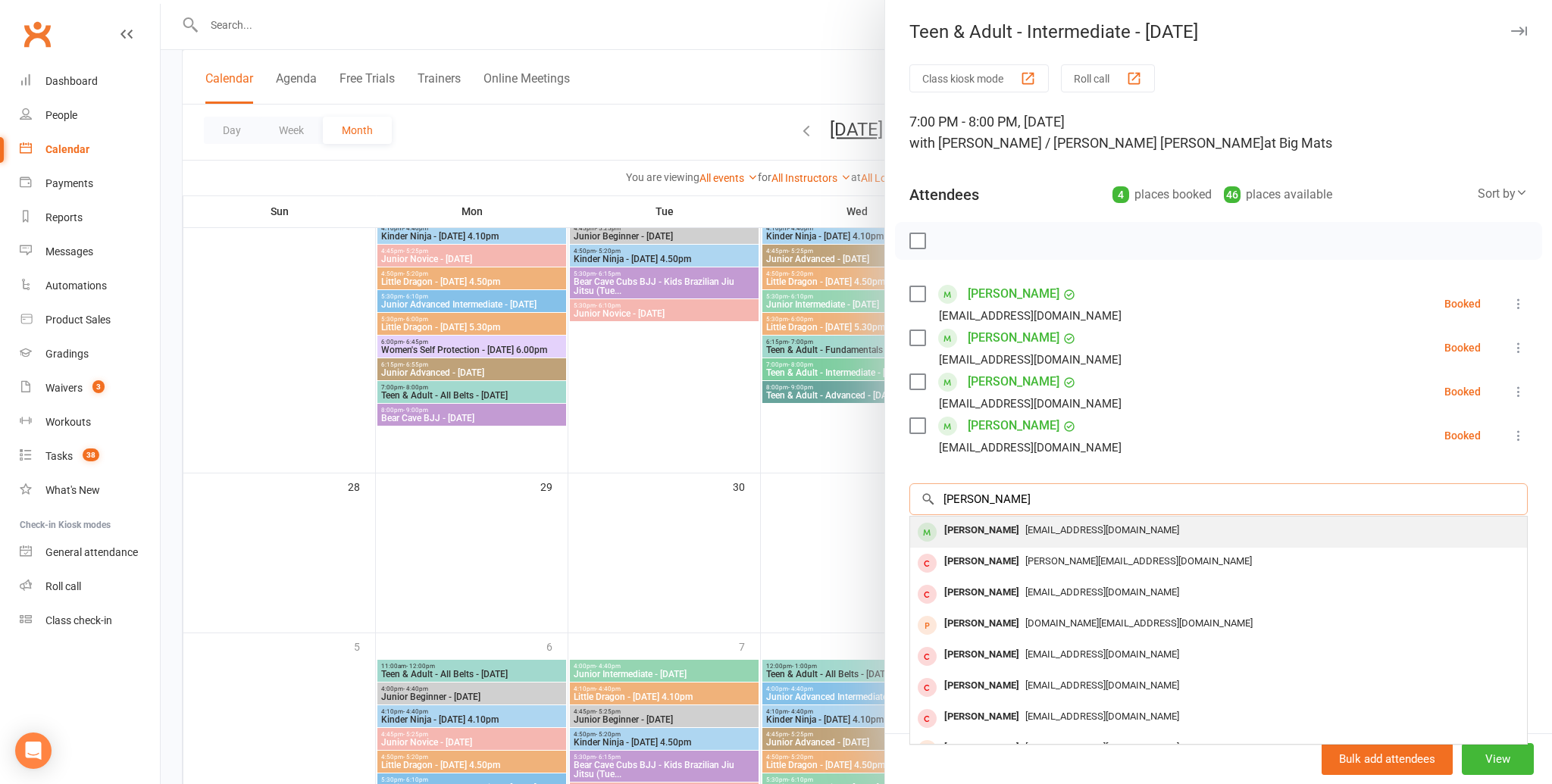
type input "nicholas hether"
click at [1023, 525] on div "Nicholas Hetherington" at bounding box center [982, 531] width 88 height 22
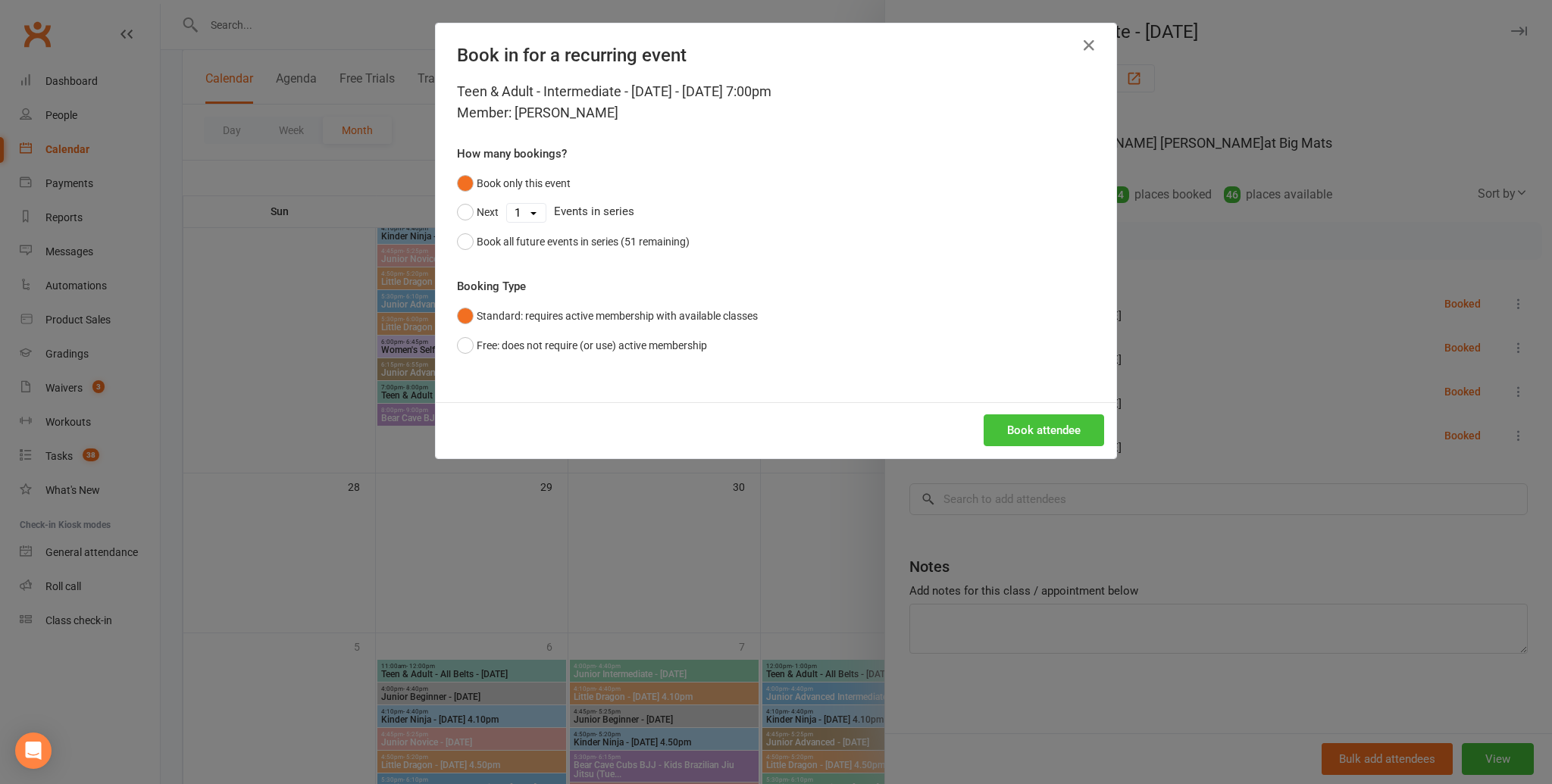
click at [1068, 441] on button "Book attendee" at bounding box center [1044, 430] width 120 height 32
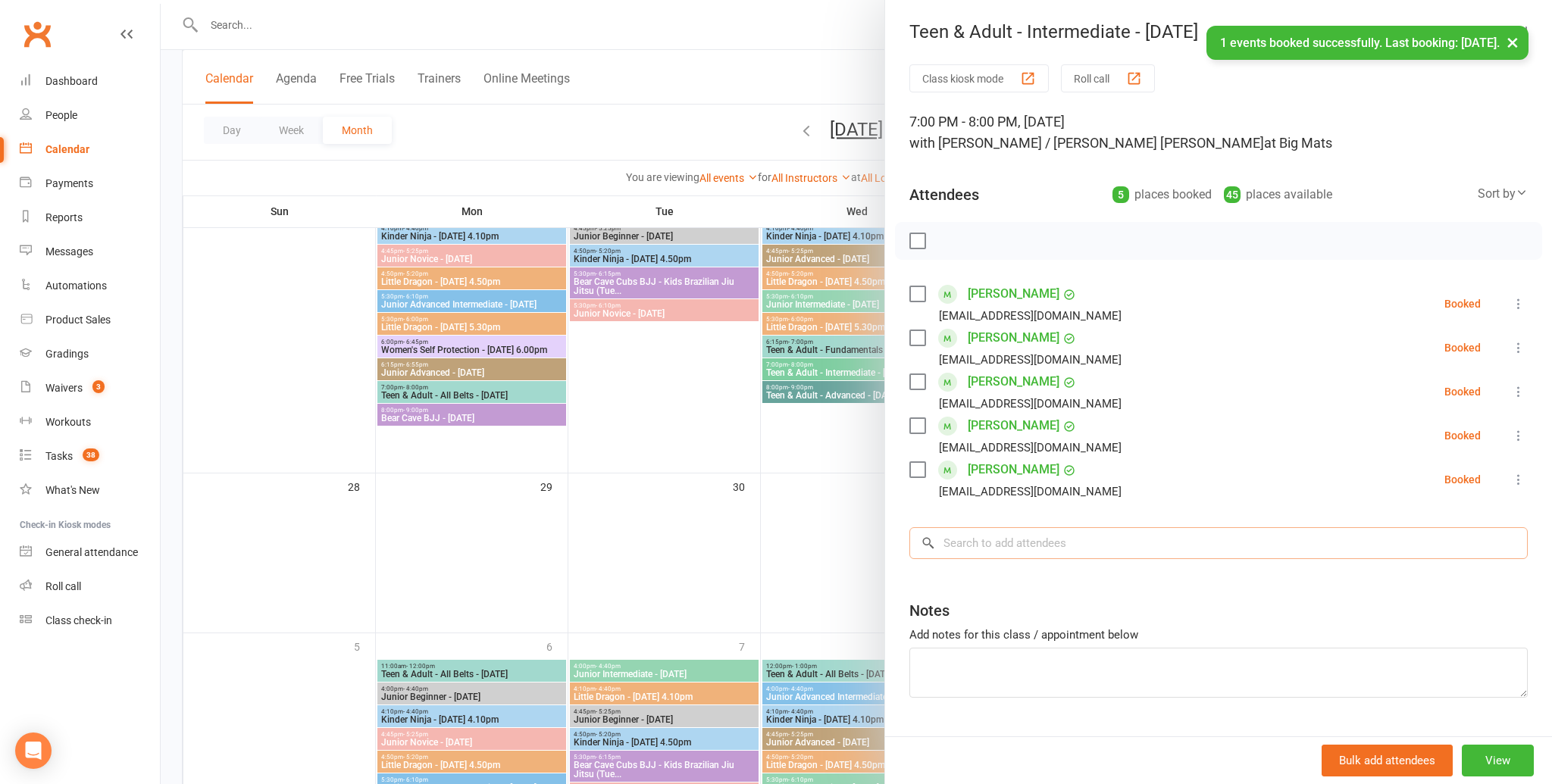
click at [1034, 536] on input "search" at bounding box center [1218, 542] width 618 height 32
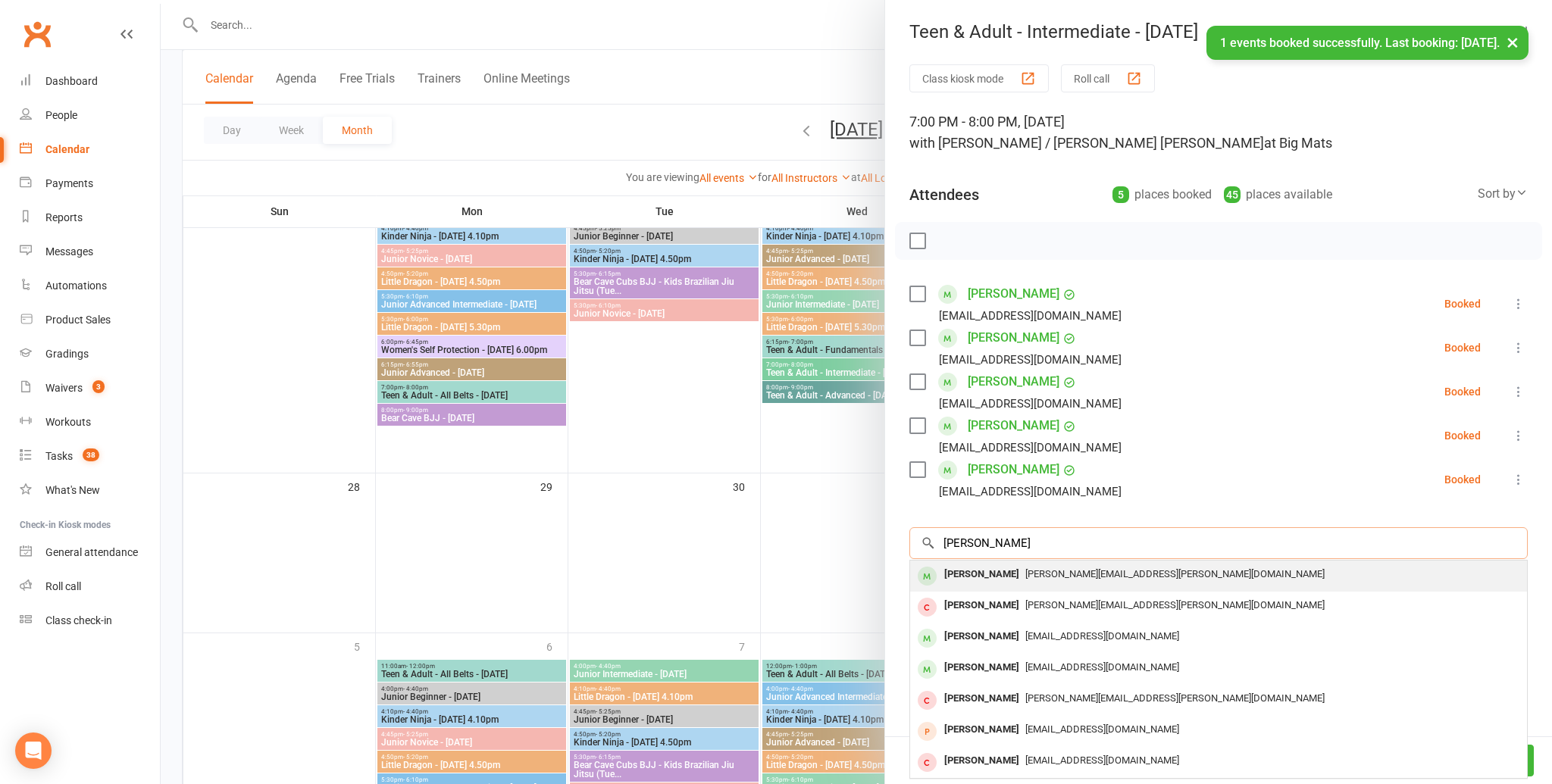
type input "cameron"
click at [1000, 576] on div "Cameron Burrows" at bounding box center [982, 574] width 88 height 22
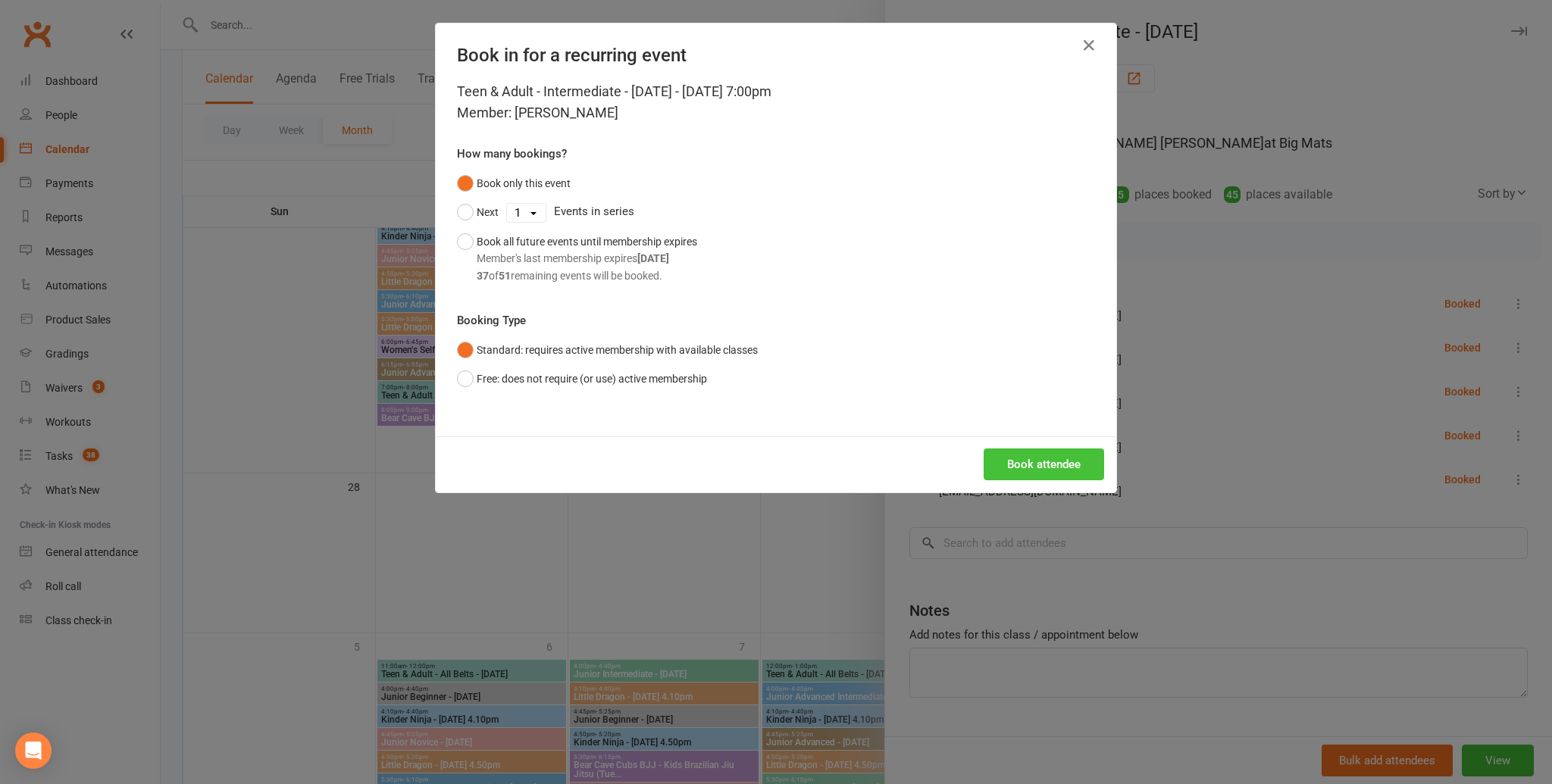
click at [1051, 469] on button "Book attendee" at bounding box center [1044, 464] width 120 height 32
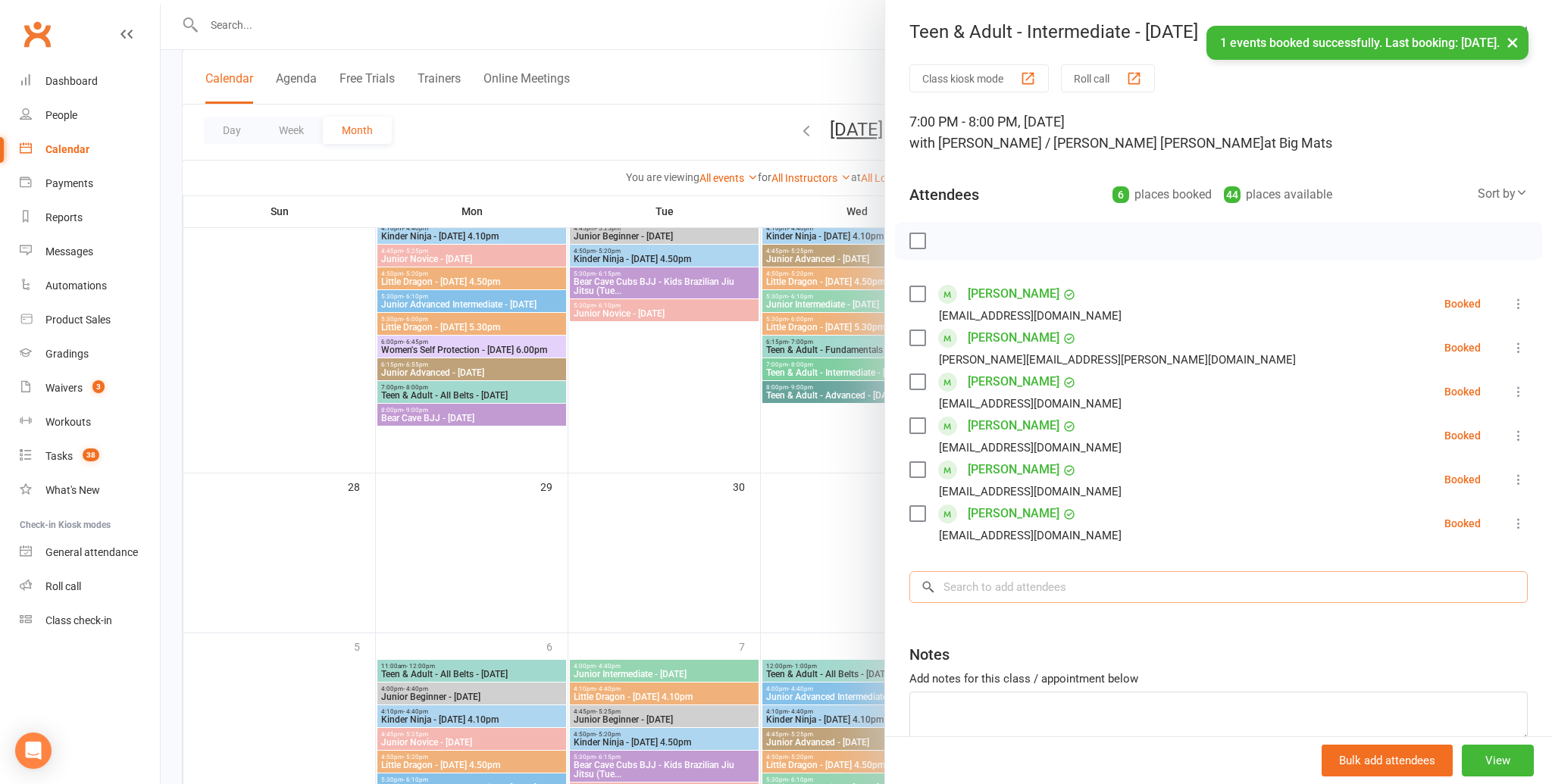
click at [1056, 588] on input "search" at bounding box center [1218, 587] width 618 height 32
click at [1066, 587] on input "search" at bounding box center [1218, 587] width 618 height 32
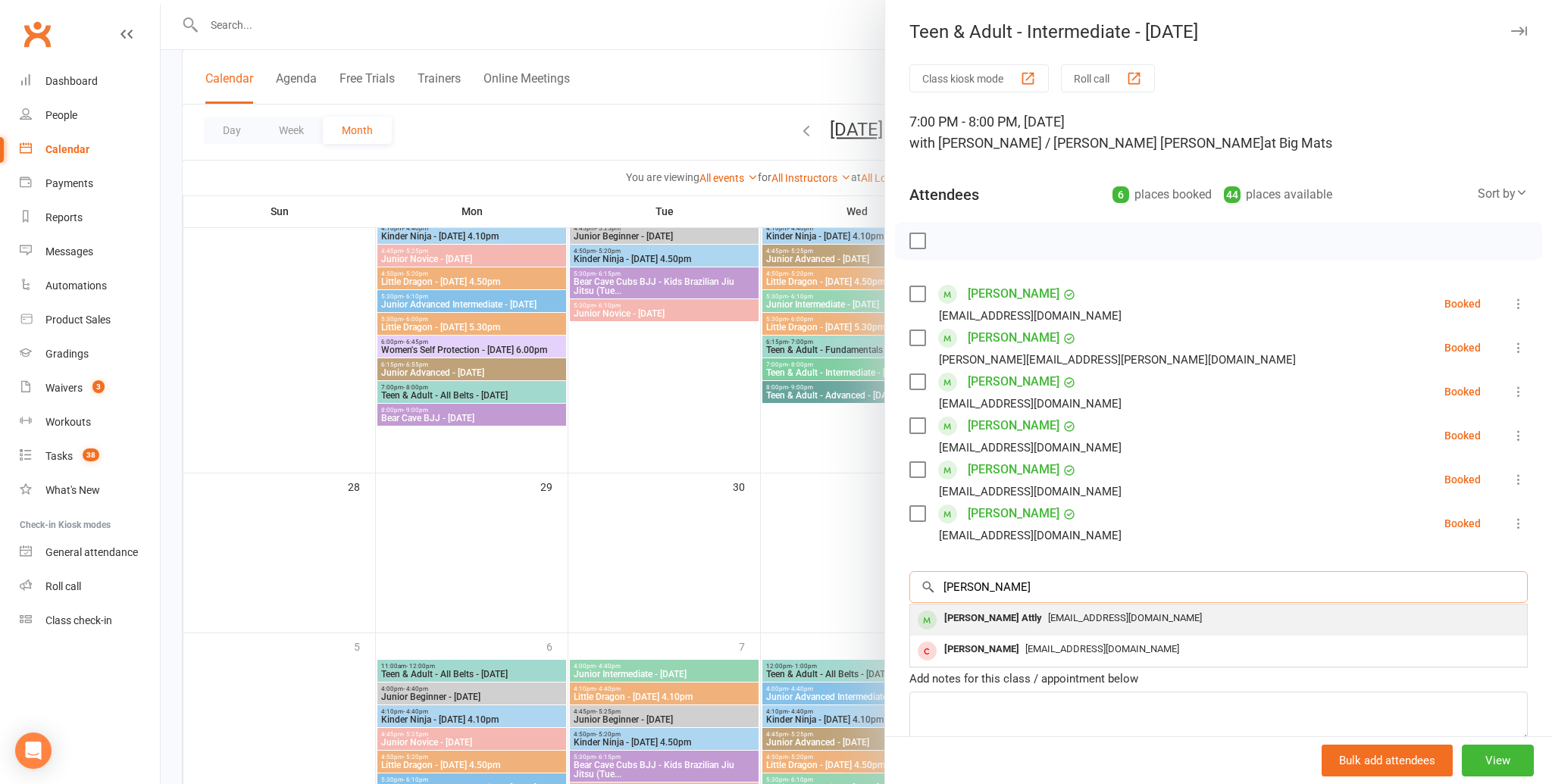
type input "sehaj"
click at [1016, 613] on div "Sehajdeep Attly" at bounding box center [993, 619] width 110 height 22
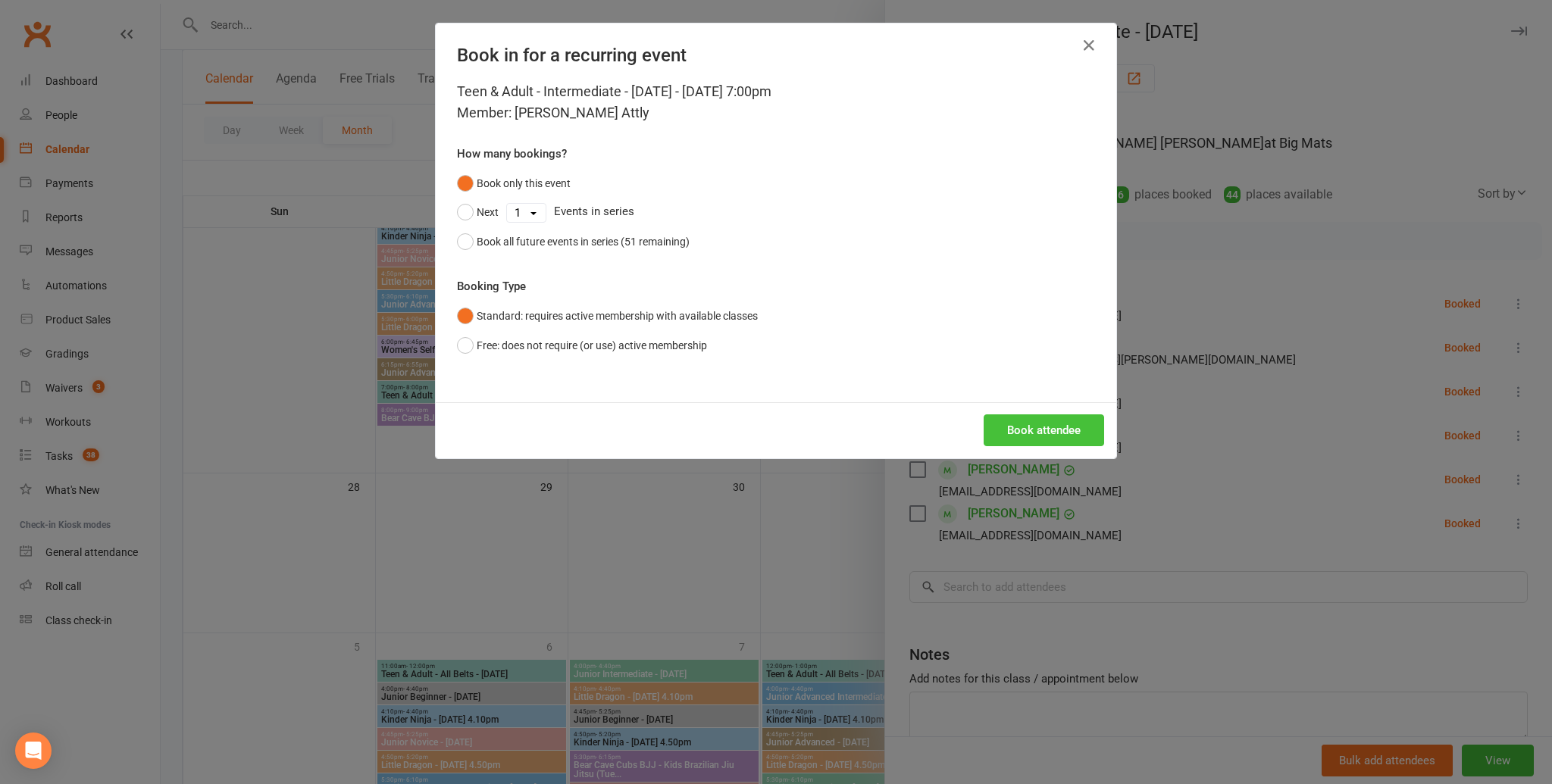
click at [1037, 419] on button "Book attendee" at bounding box center [1044, 430] width 120 height 32
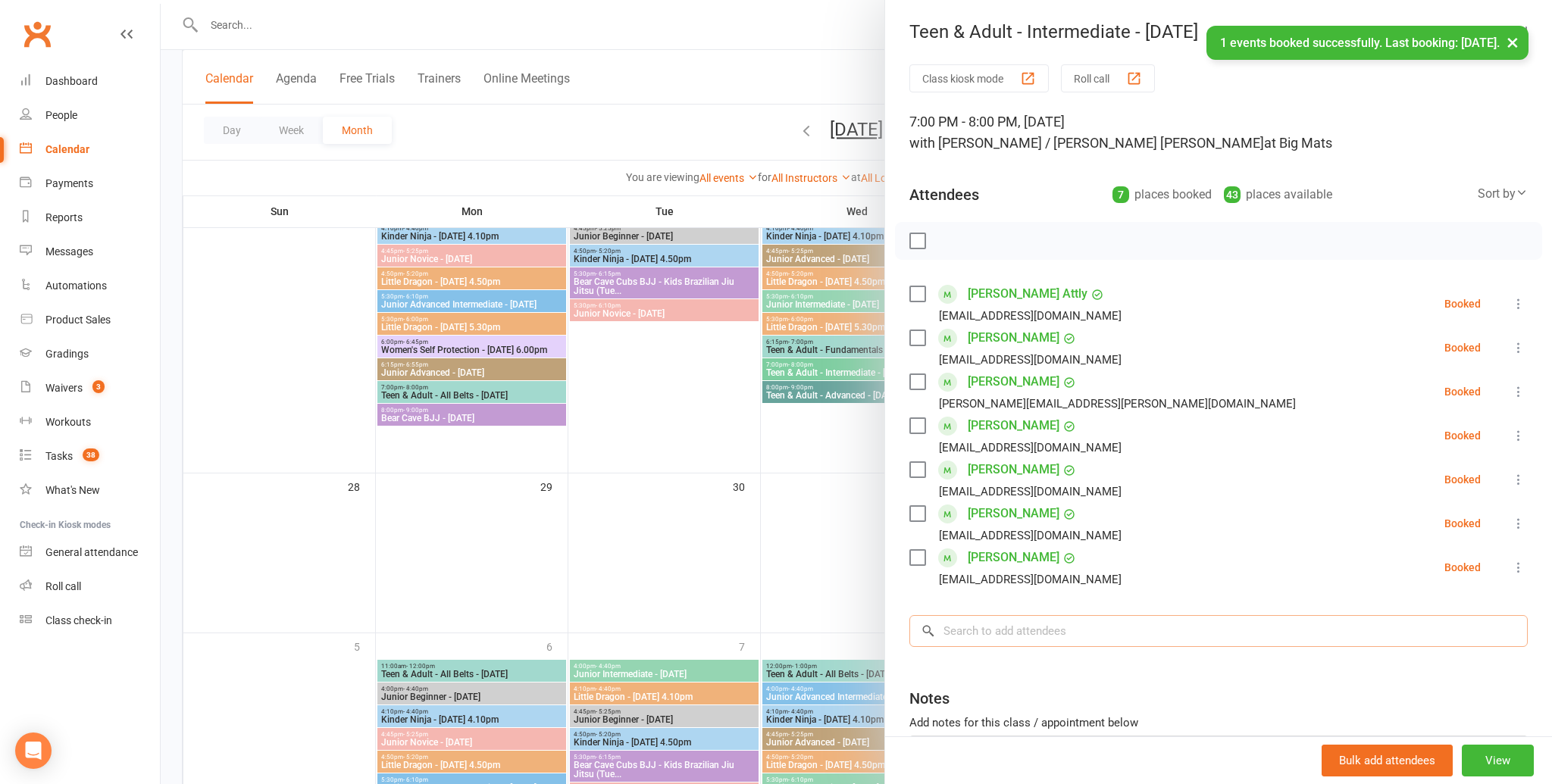
click at [1040, 625] on input "search" at bounding box center [1218, 631] width 618 height 32
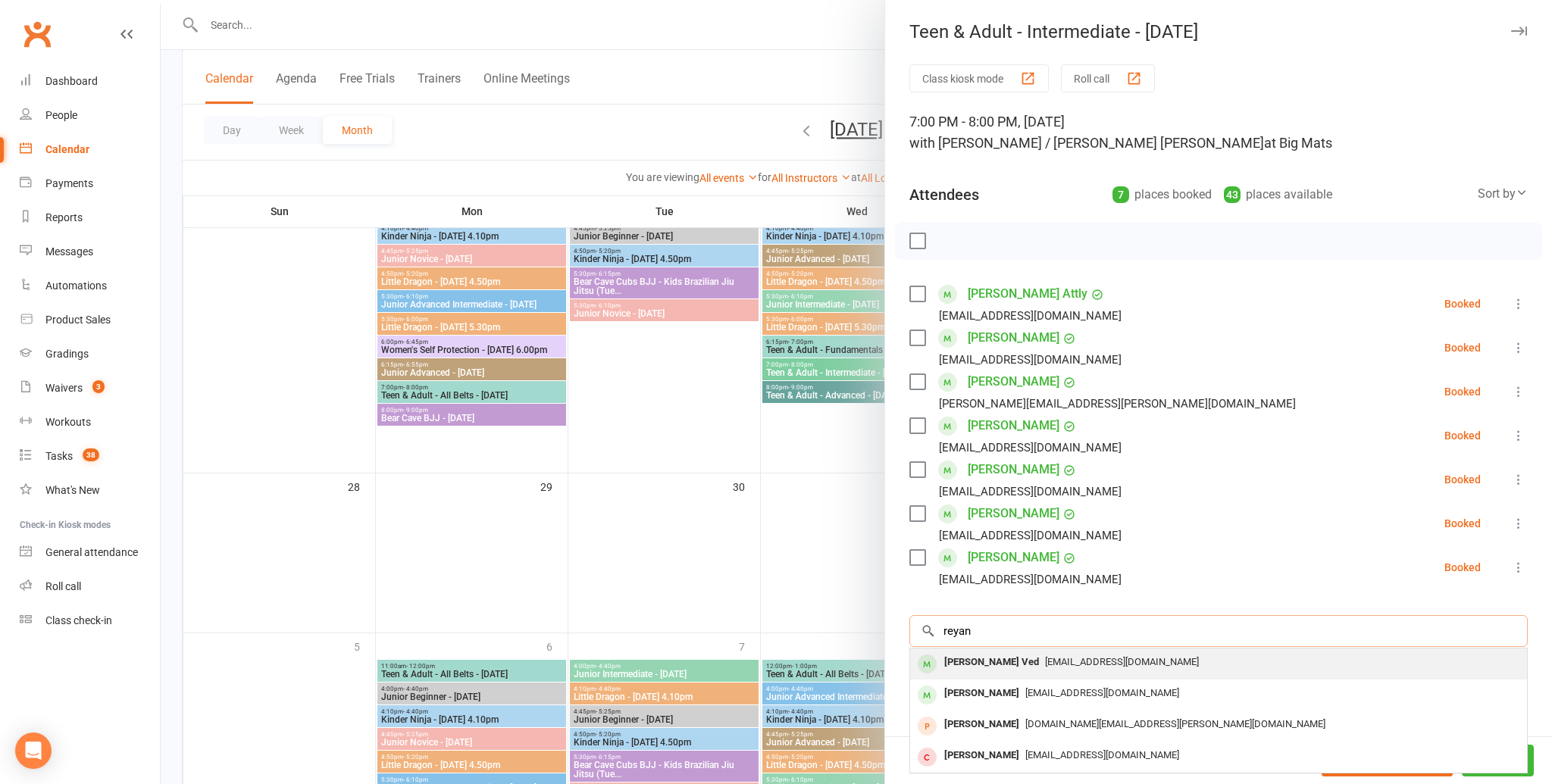
type input "reyan"
click at [1045, 657] on span "vedjaipraful@gmail.com" at bounding box center [1122, 662] width 154 height 11
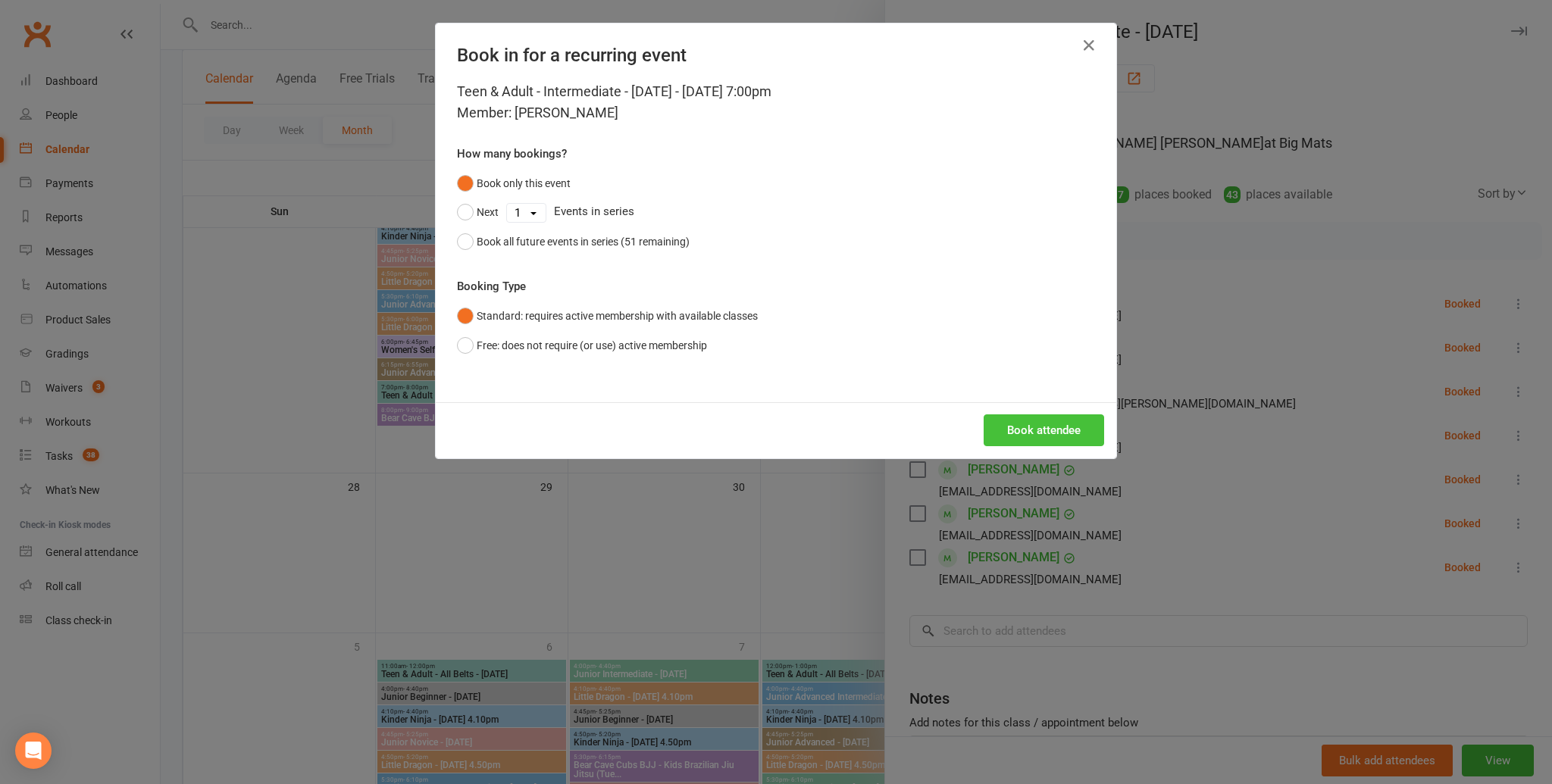
click at [1042, 430] on button "Book attendee" at bounding box center [1044, 430] width 120 height 32
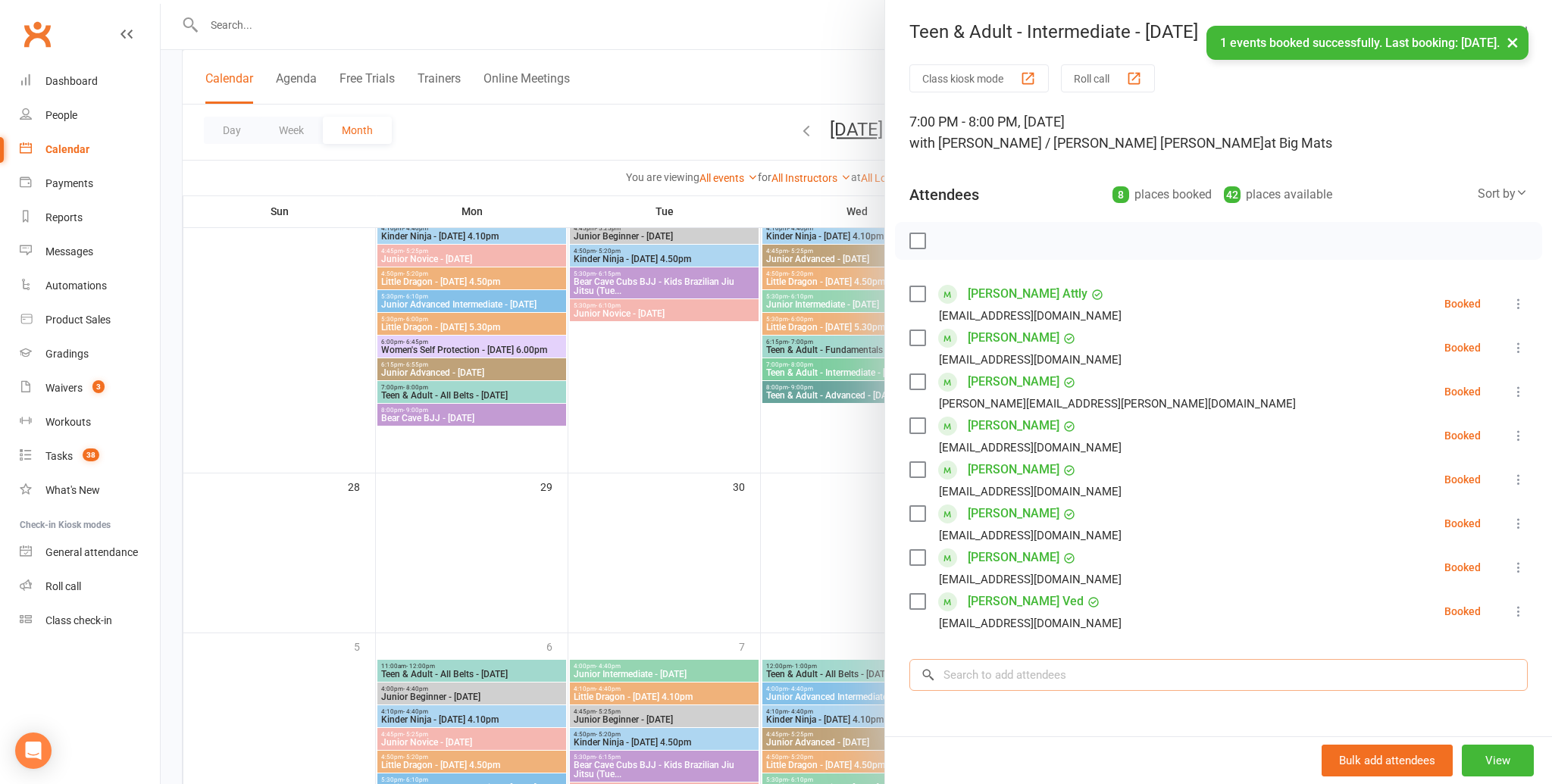
click at [1021, 671] on input "search" at bounding box center [1218, 675] width 618 height 32
type input "r"
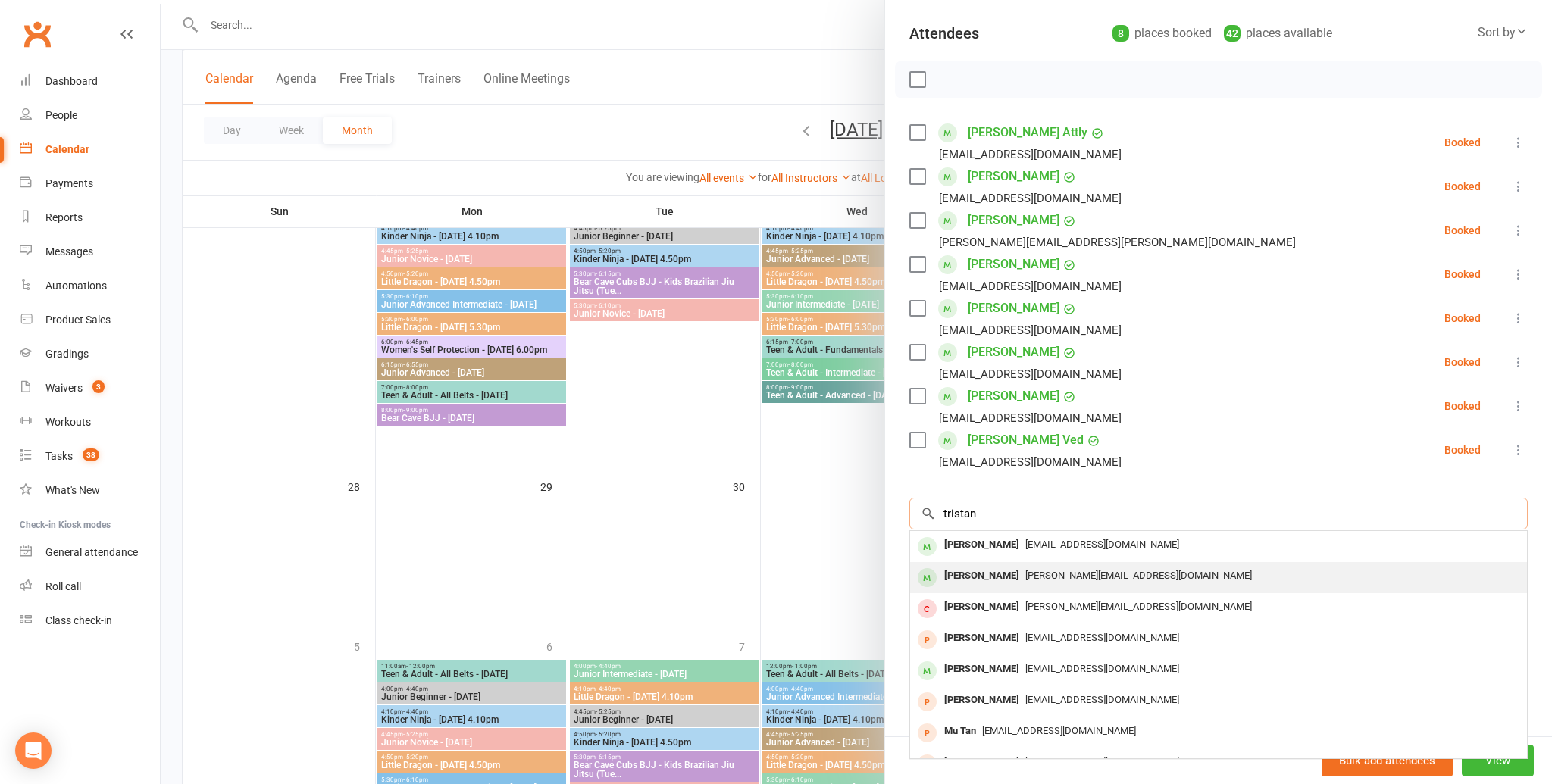
scroll to position [166, 0]
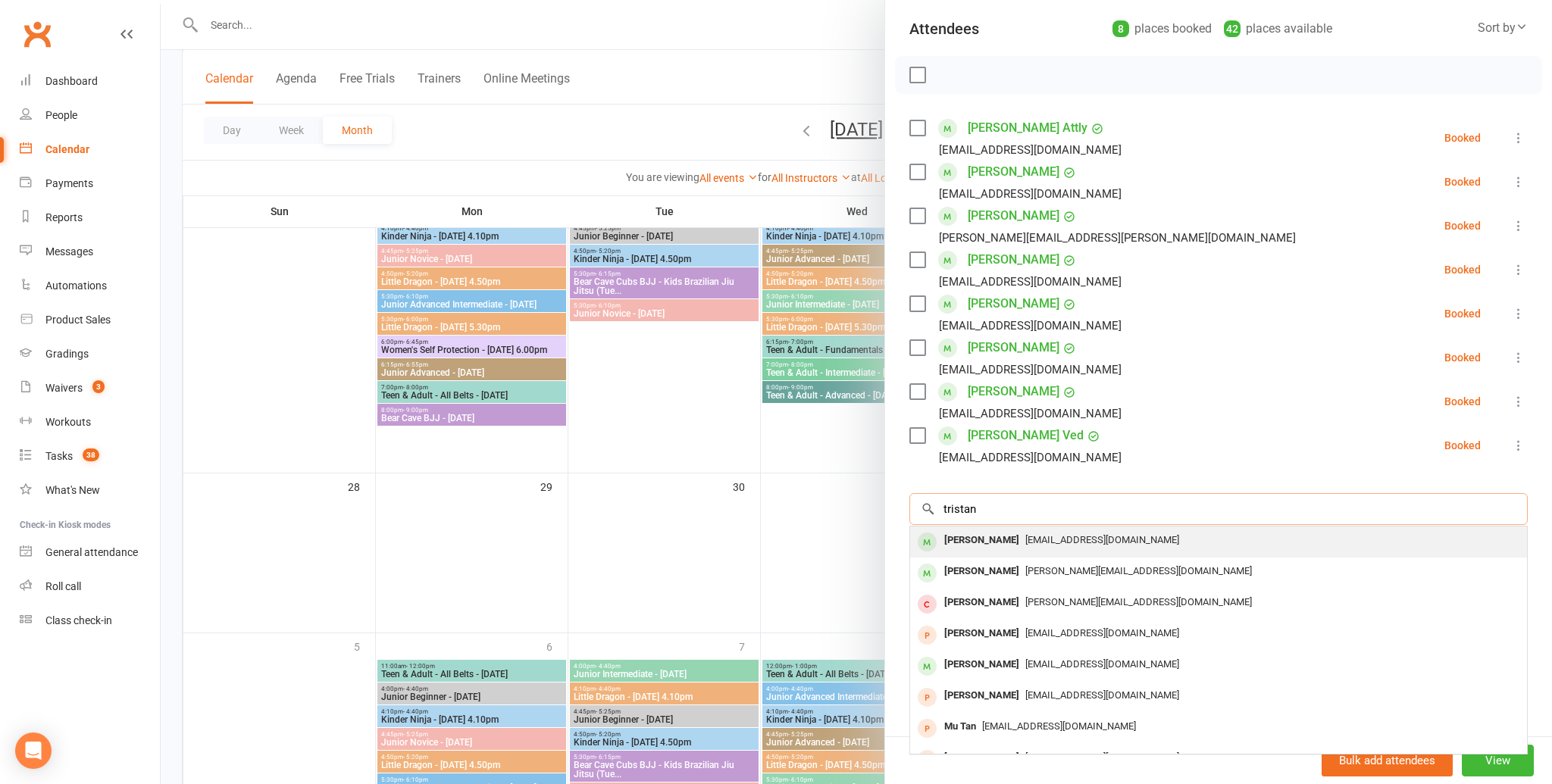
type input "tristan"
click at [988, 536] on div "Tristan Halim" at bounding box center [982, 541] width 88 height 22
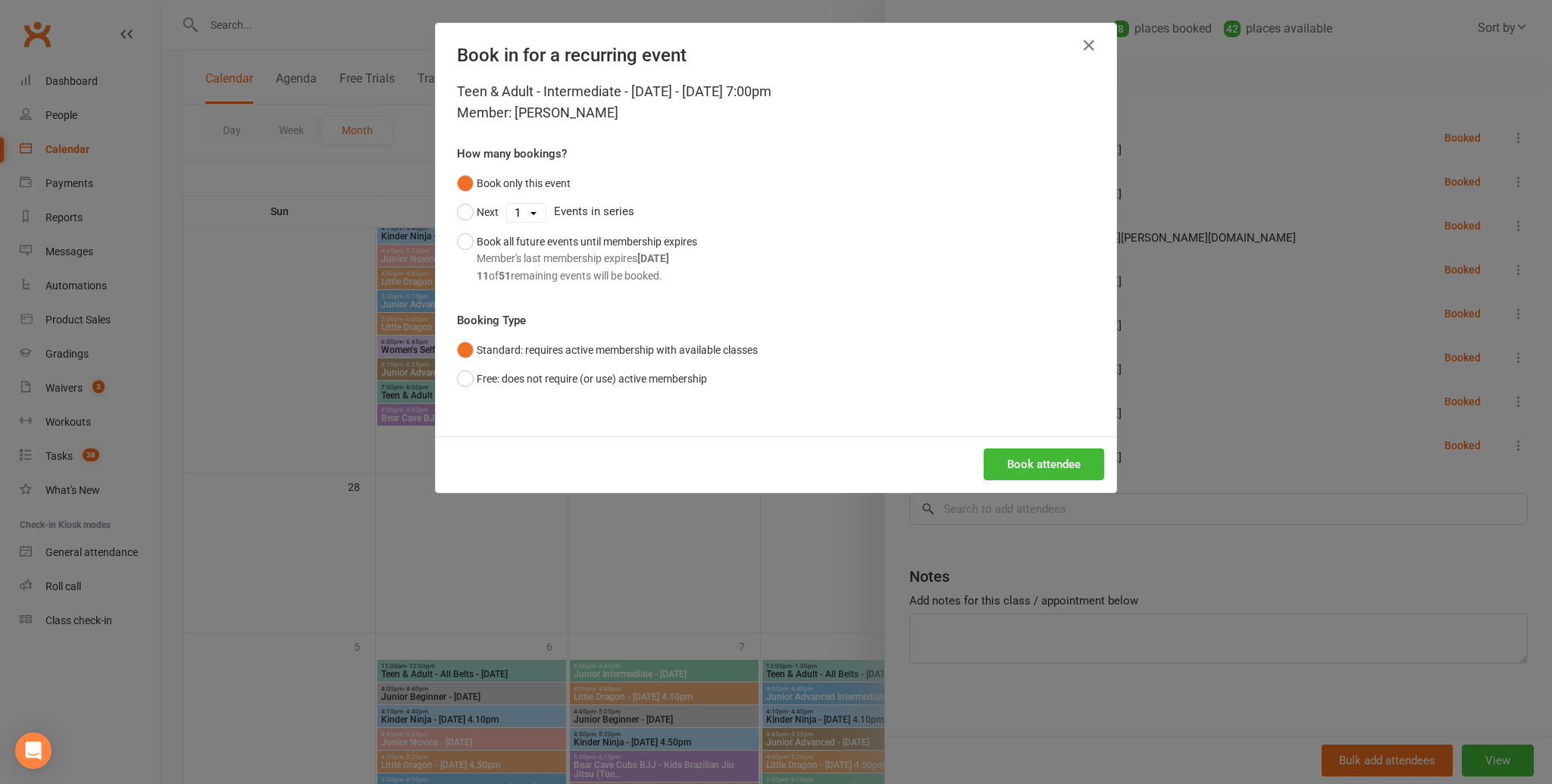
click at [1027, 442] on div "Book attendee" at bounding box center [776, 465] width 680 height 57
click at [1030, 463] on button "Book attendee" at bounding box center [1044, 464] width 120 height 32
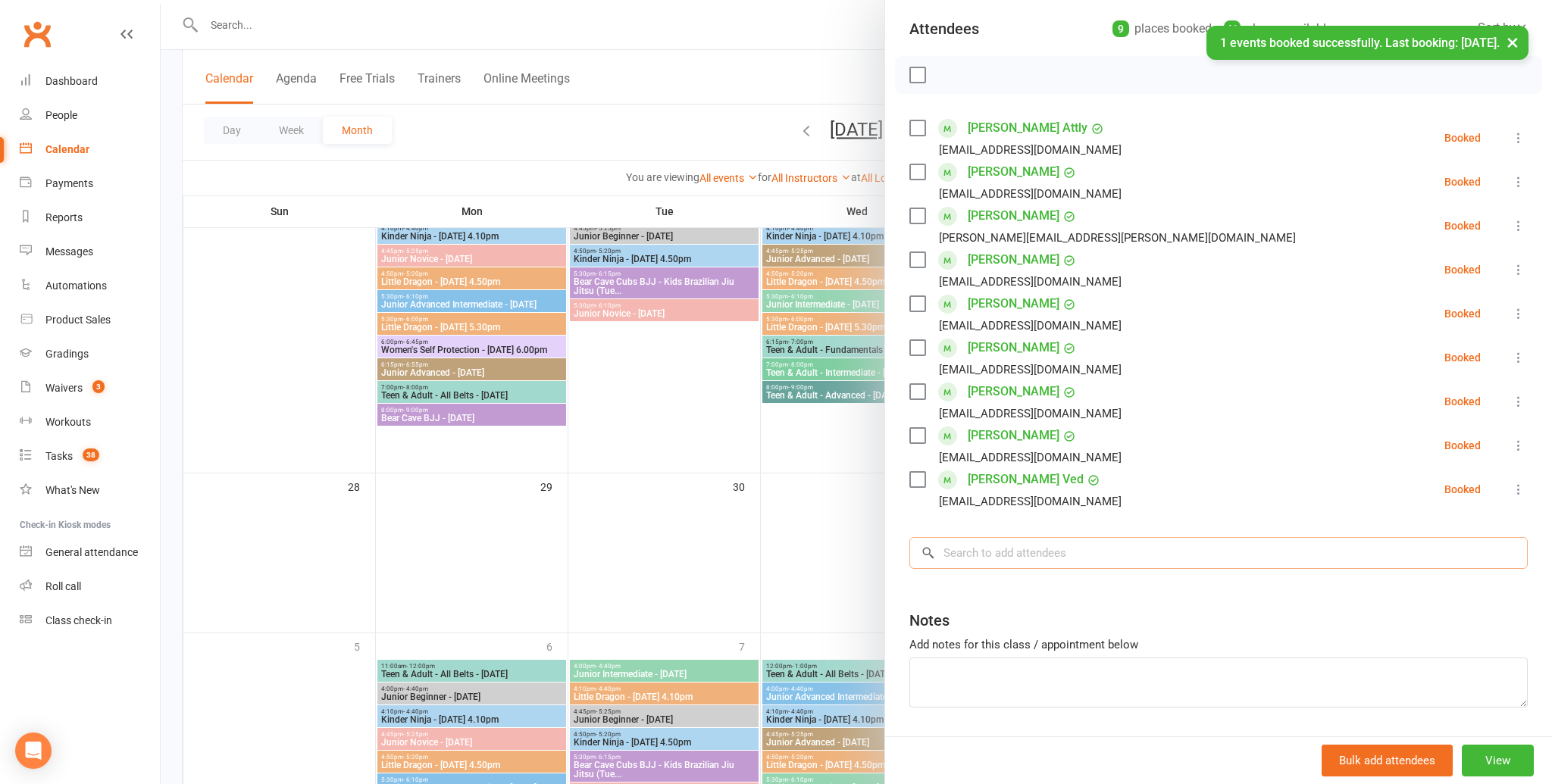
click at [1014, 562] on input "search" at bounding box center [1218, 552] width 618 height 32
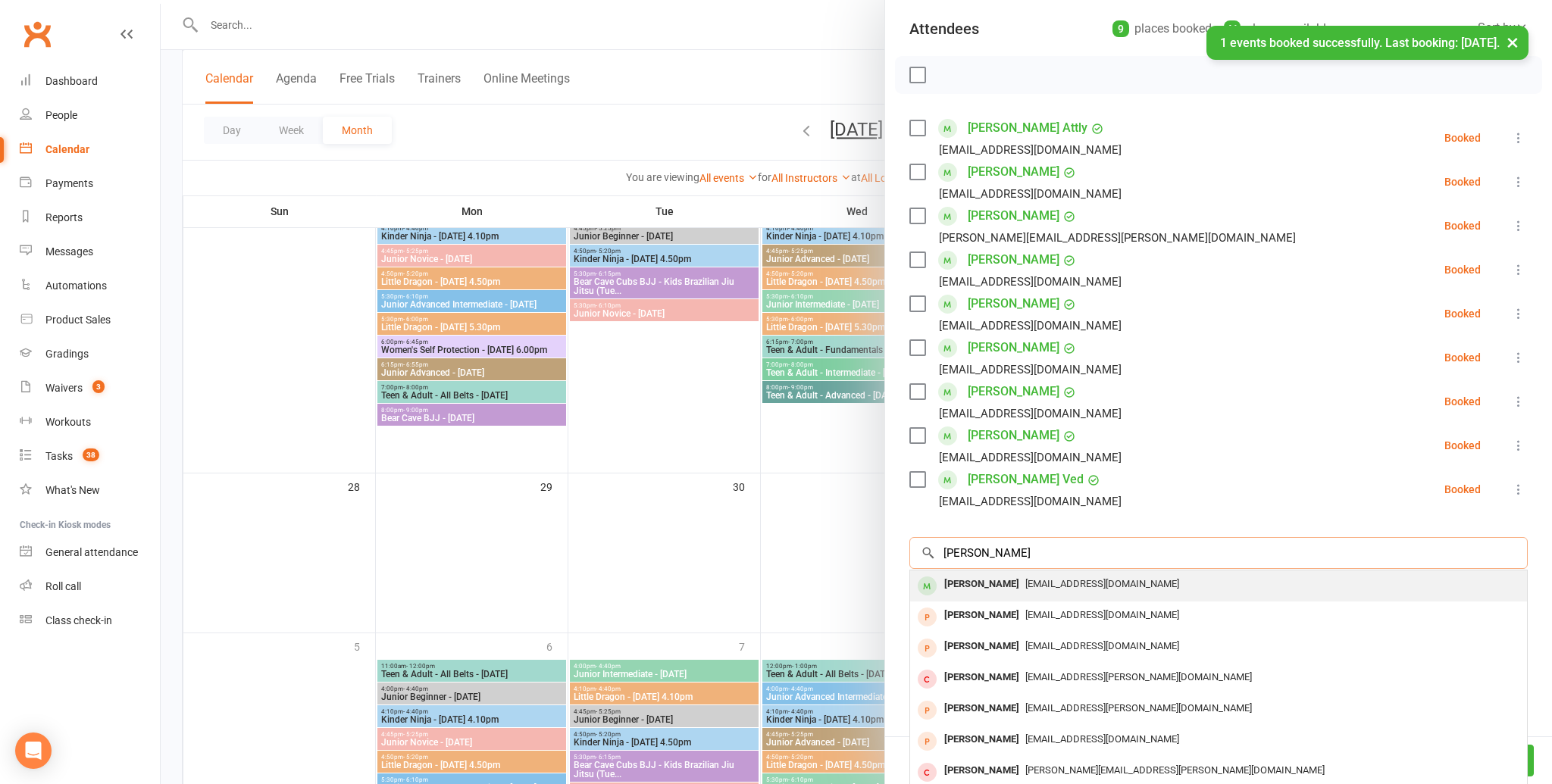
type input "amy tucker"
click at [998, 582] on div "Amy Tucker" at bounding box center [982, 584] width 88 height 22
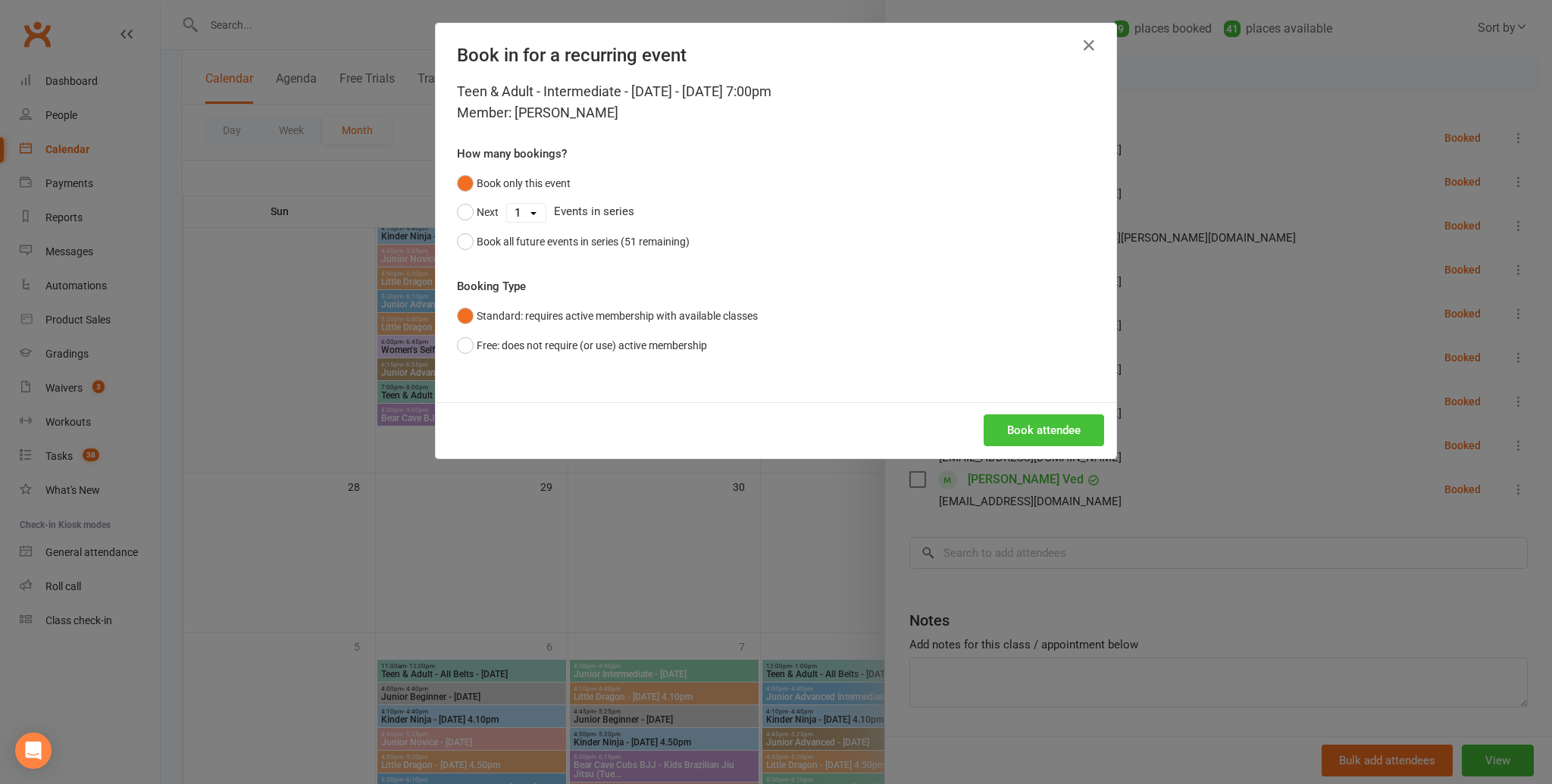
click at [1051, 428] on button "Book attendee" at bounding box center [1044, 430] width 120 height 32
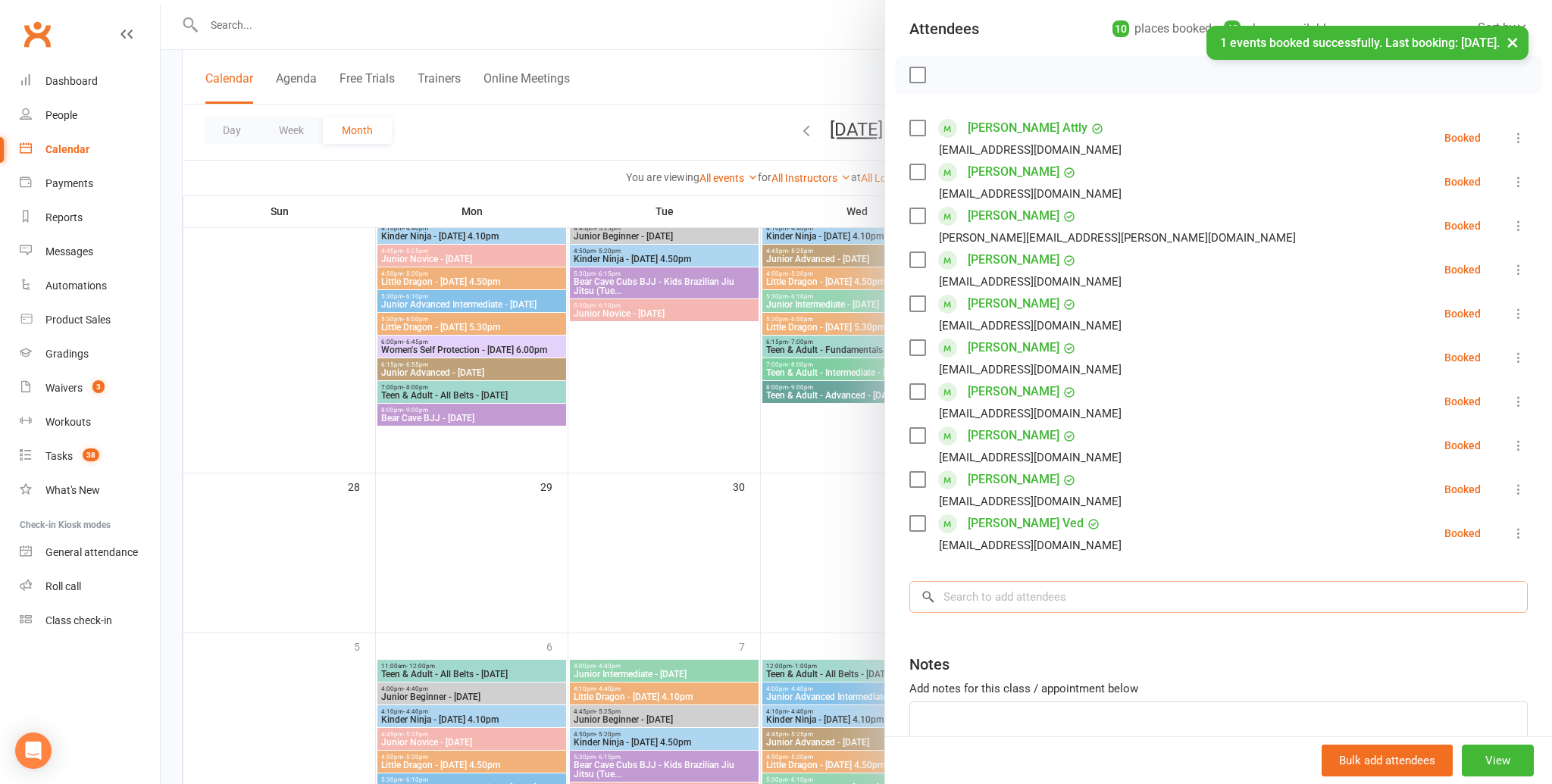
click at [1025, 599] on input "search" at bounding box center [1218, 596] width 618 height 32
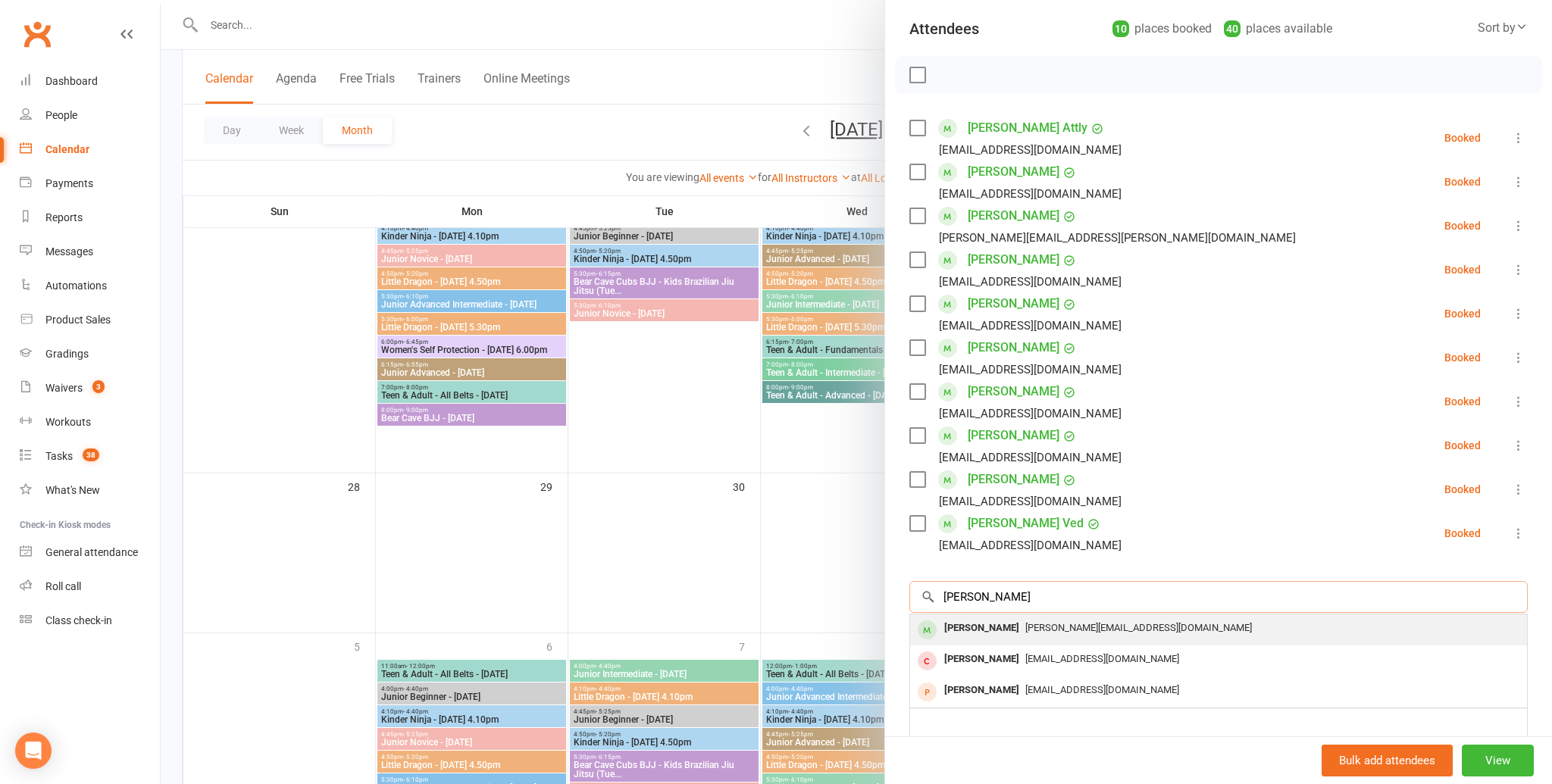
type input "nigel dsouza"
click at [1025, 625] on span "Nigel.x.dsouza@gmail.com" at bounding box center [1138, 627] width 226 height 11
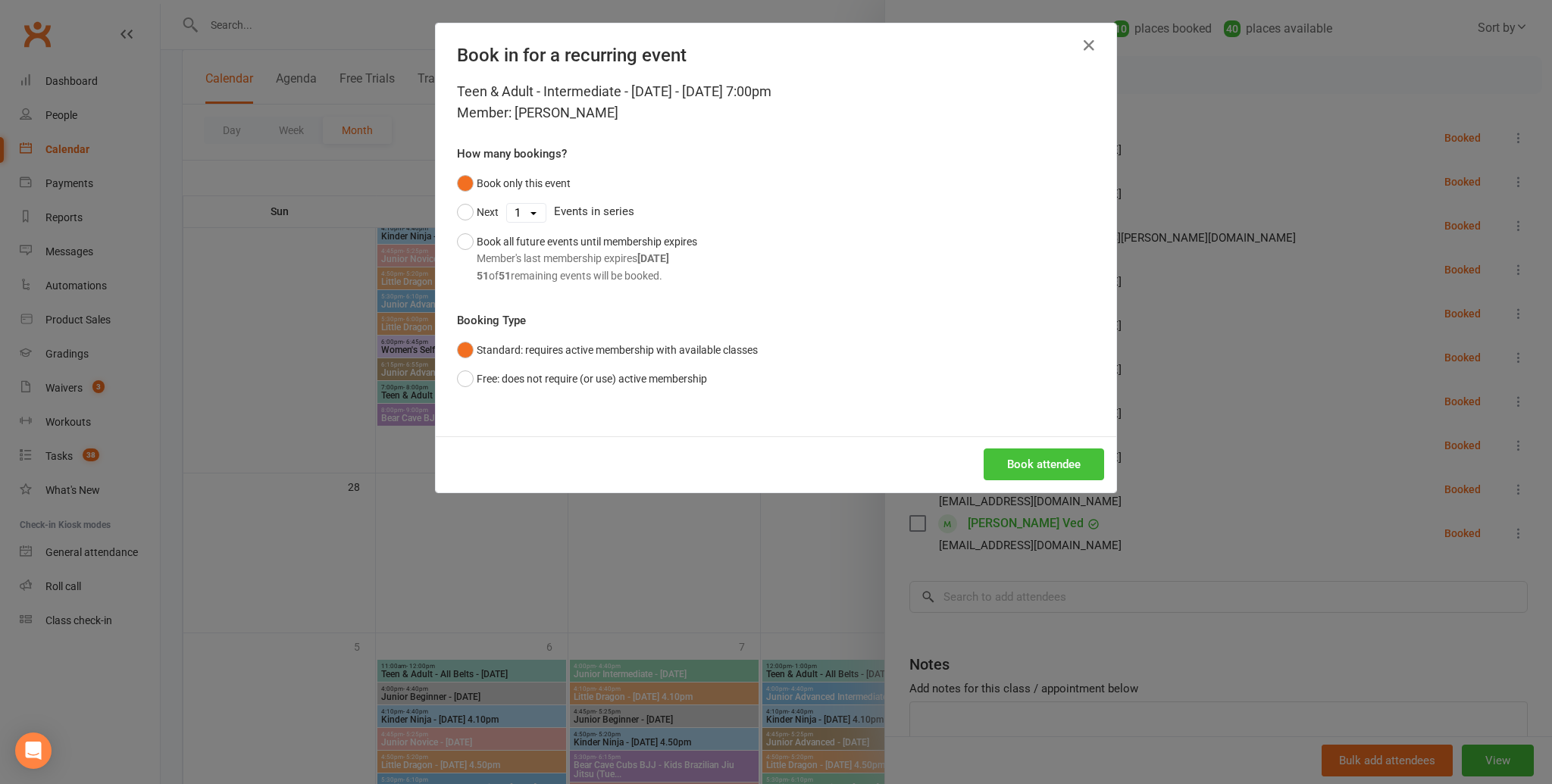
click at [1068, 469] on button "Book attendee" at bounding box center [1044, 464] width 120 height 32
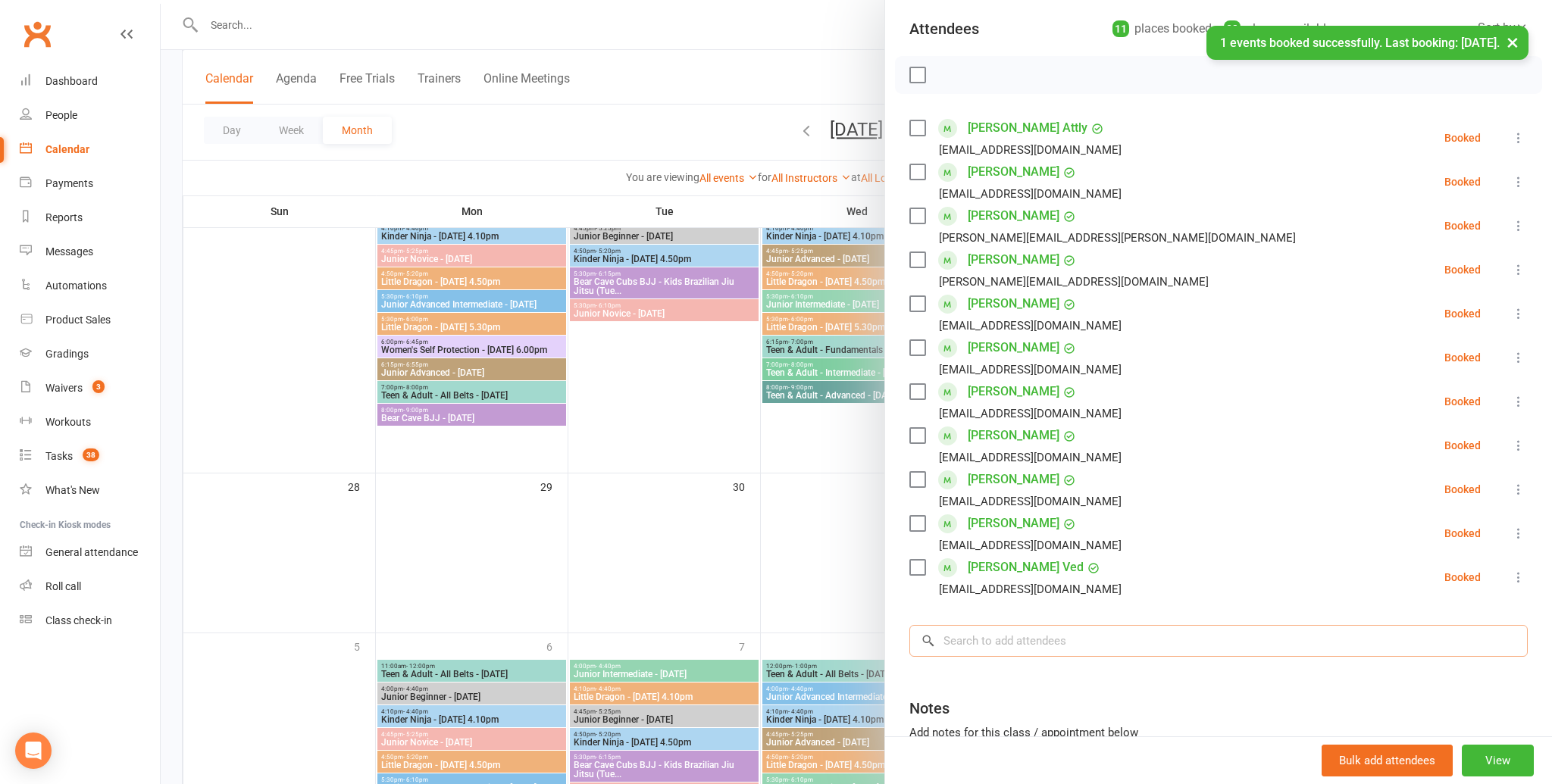
click at [1019, 642] on input "search" at bounding box center [1218, 641] width 618 height 32
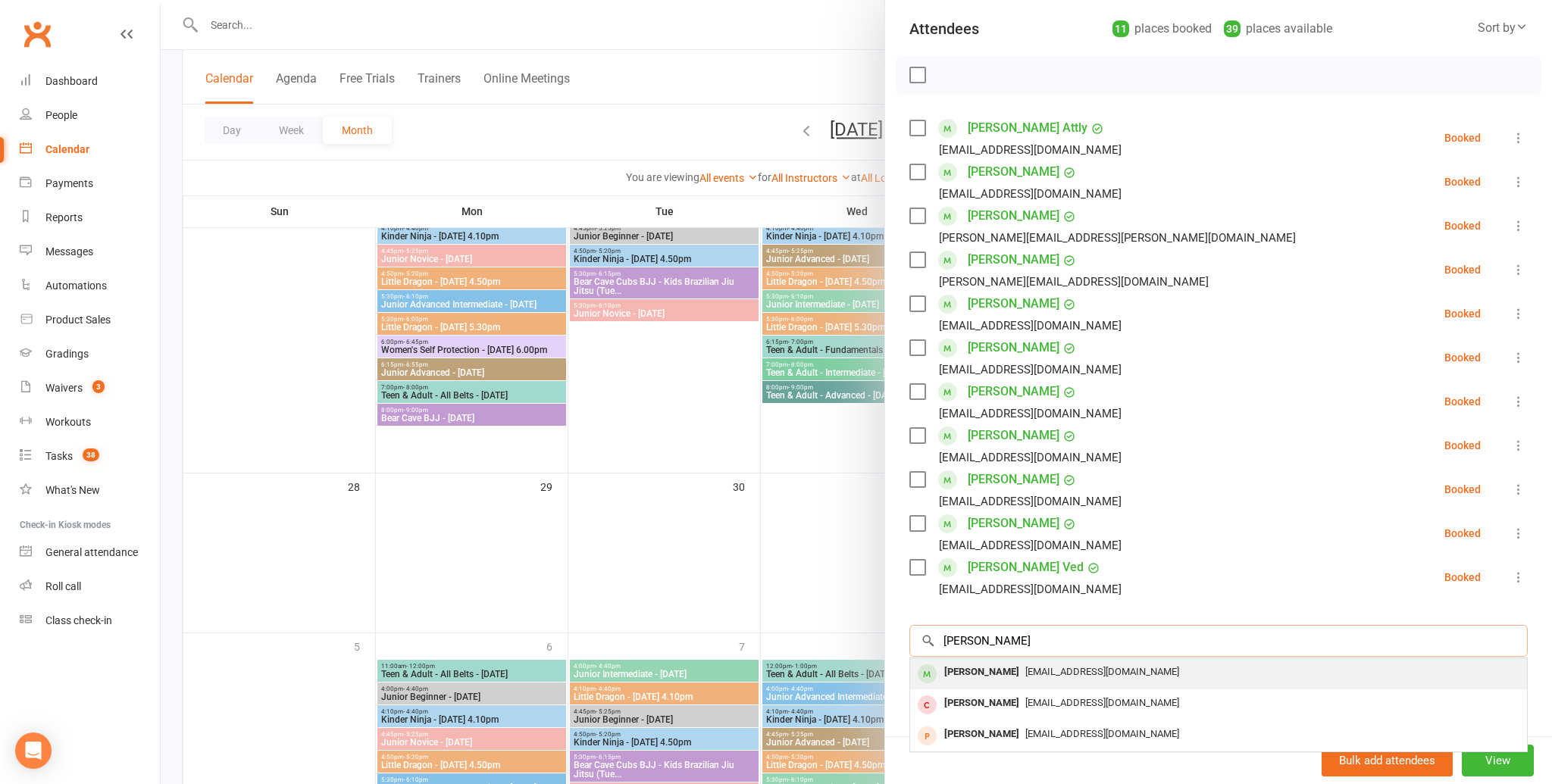
type input "pj santiago"
click at [999, 669] on div "PJ Santiago" at bounding box center [982, 673] width 88 height 22
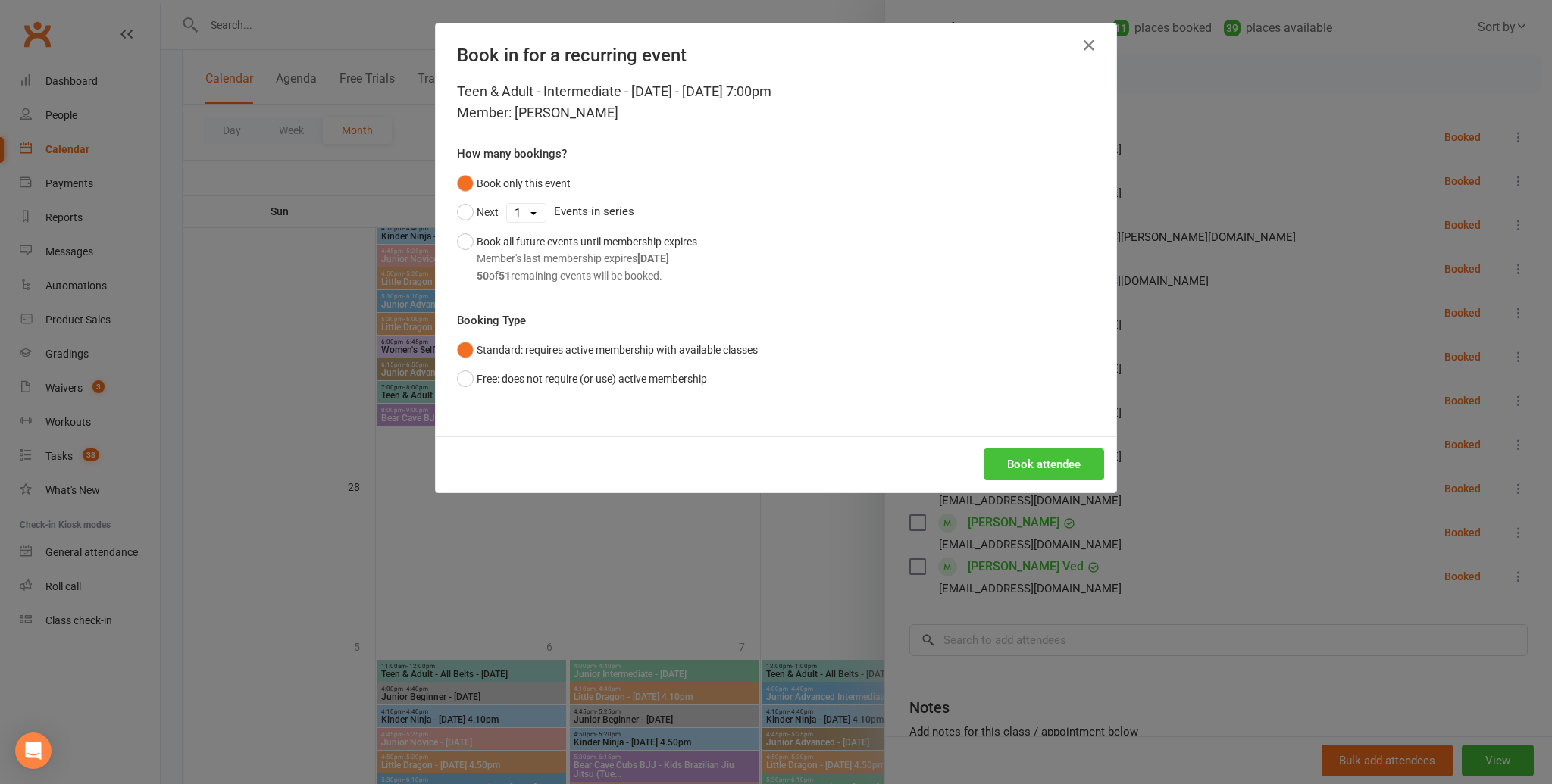
click at [1075, 463] on button "Book attendee" at bounding box center [1044, 464] width 120 height 32
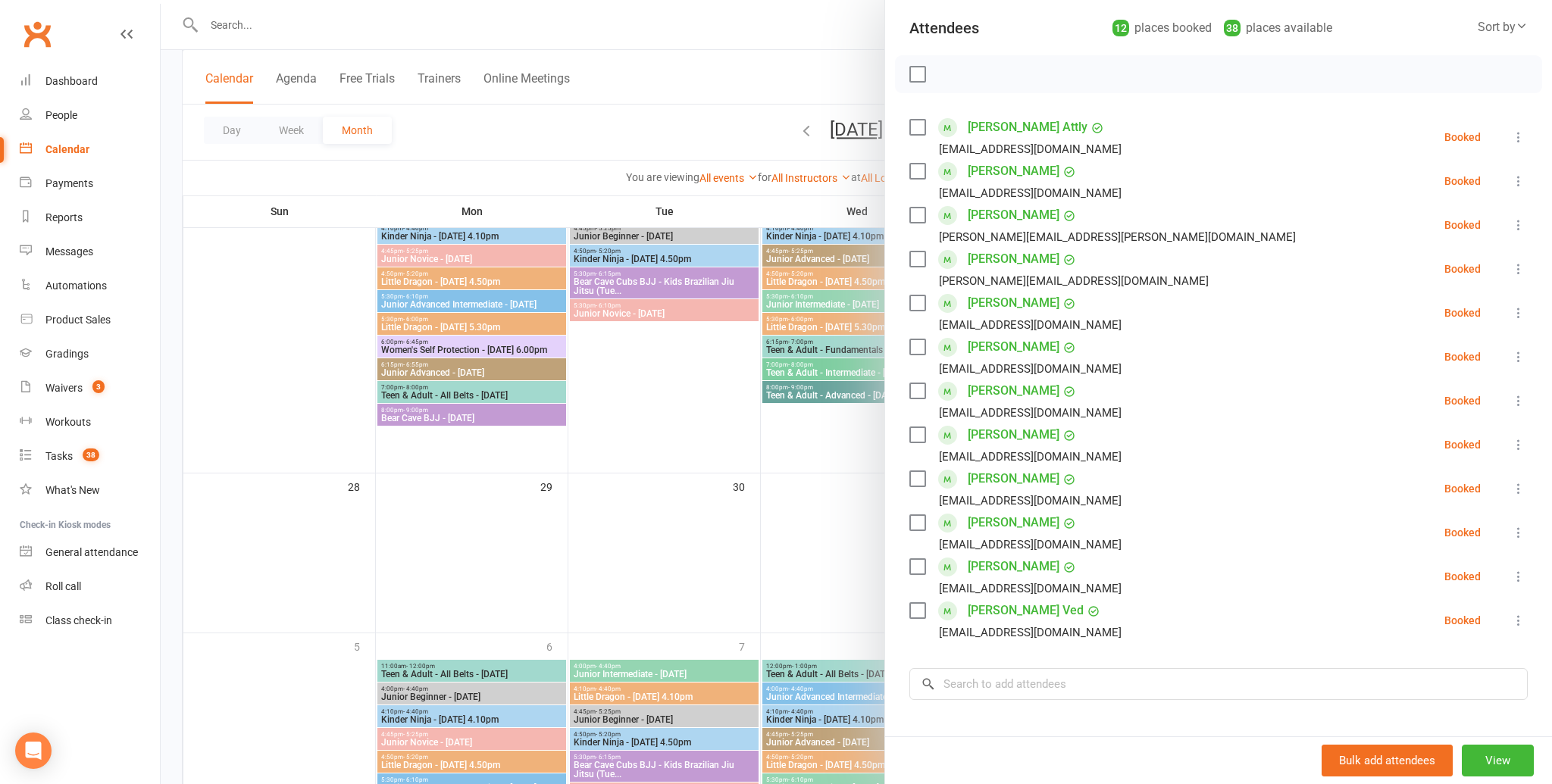
click at [916, 75] on label at bounding box center [916, 74] width 16 height 15
click at [953, 77] on icon "button" at bounding box center [951, 74] width 16 height 16
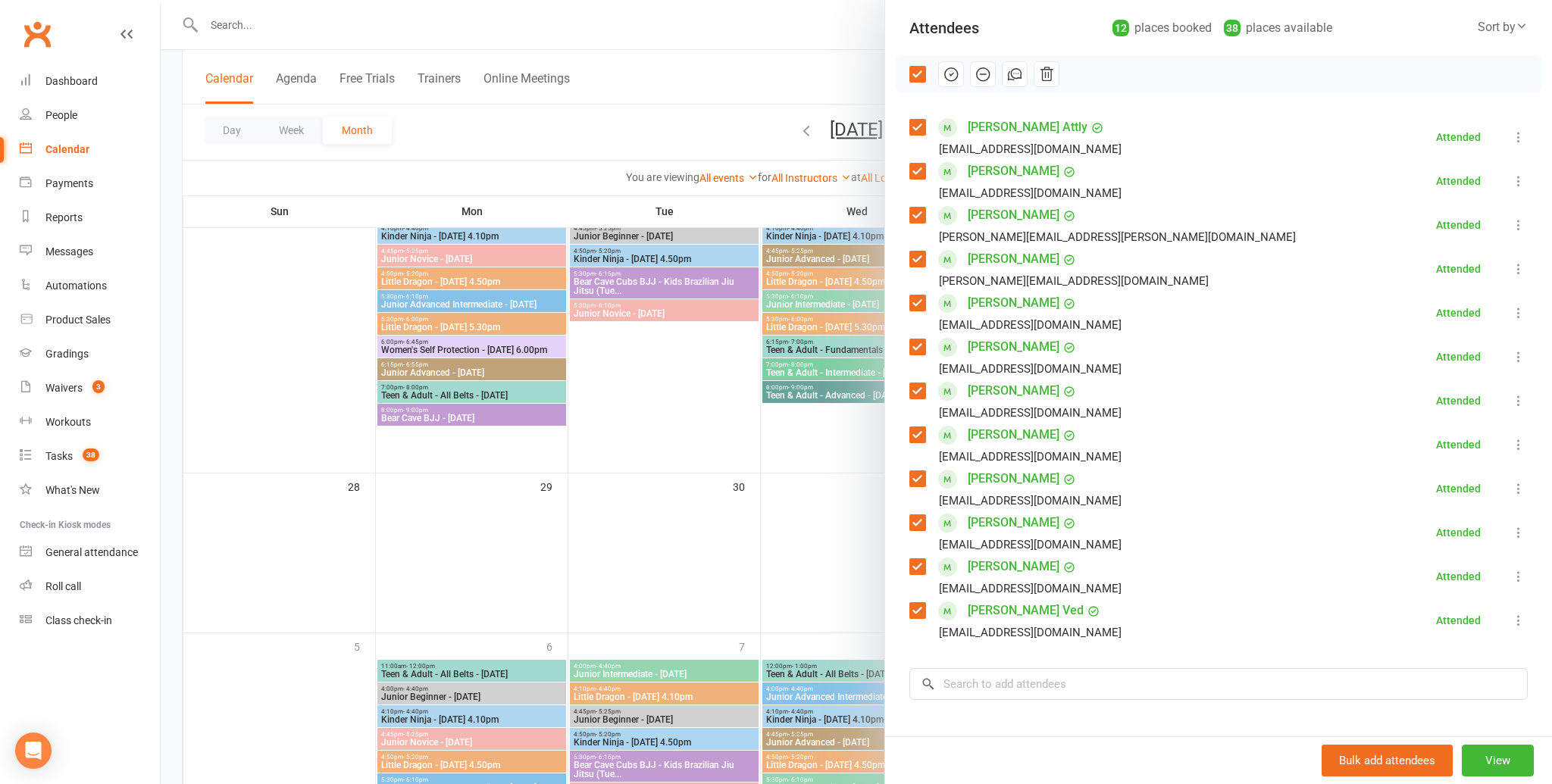
click at [877, 467] on div at bounding box center [856, 392] width 1392 height 784
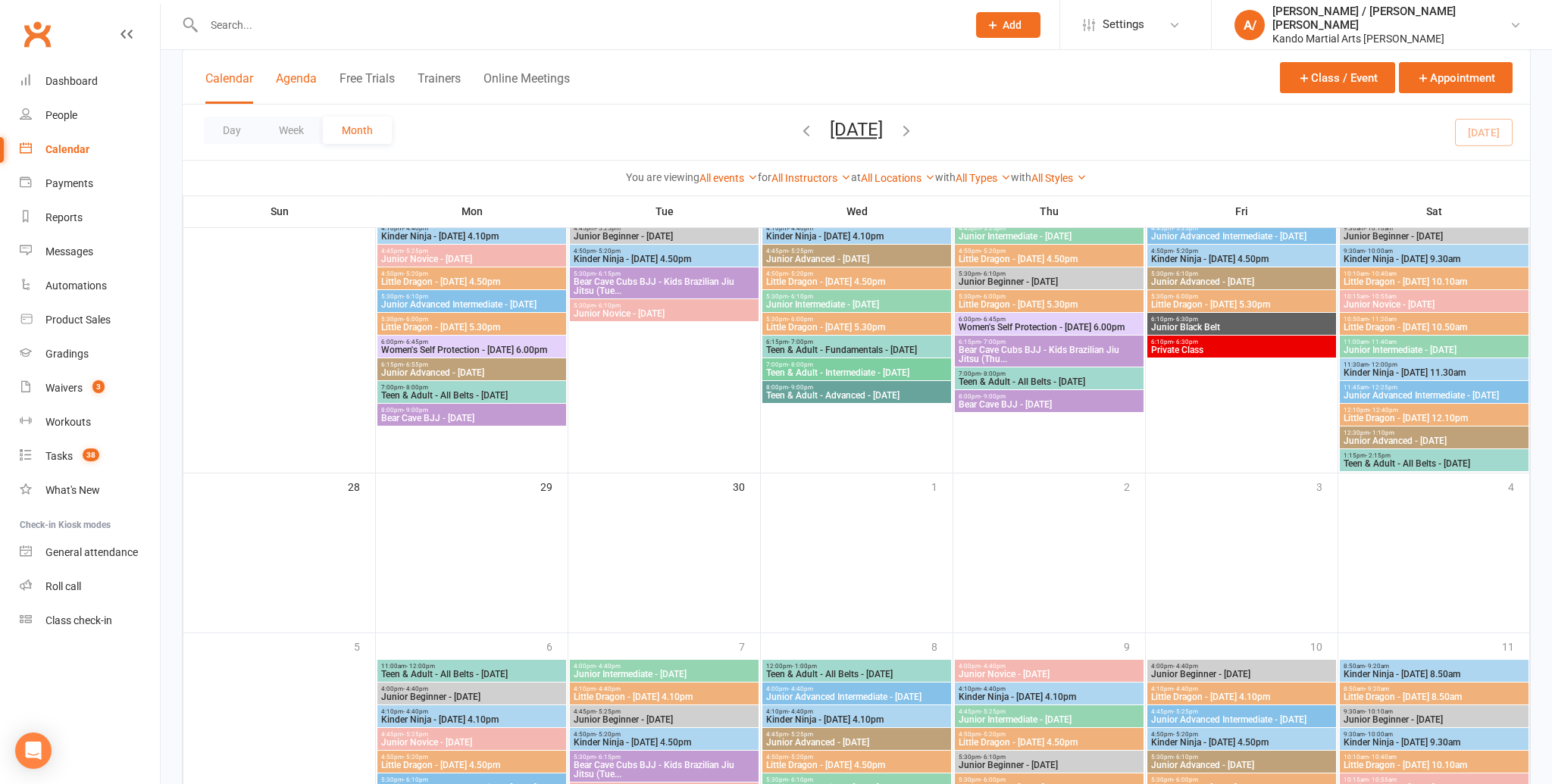
click at [307, 88] on button "Agenda" at bounding box center [296, 88] width 41 height 33
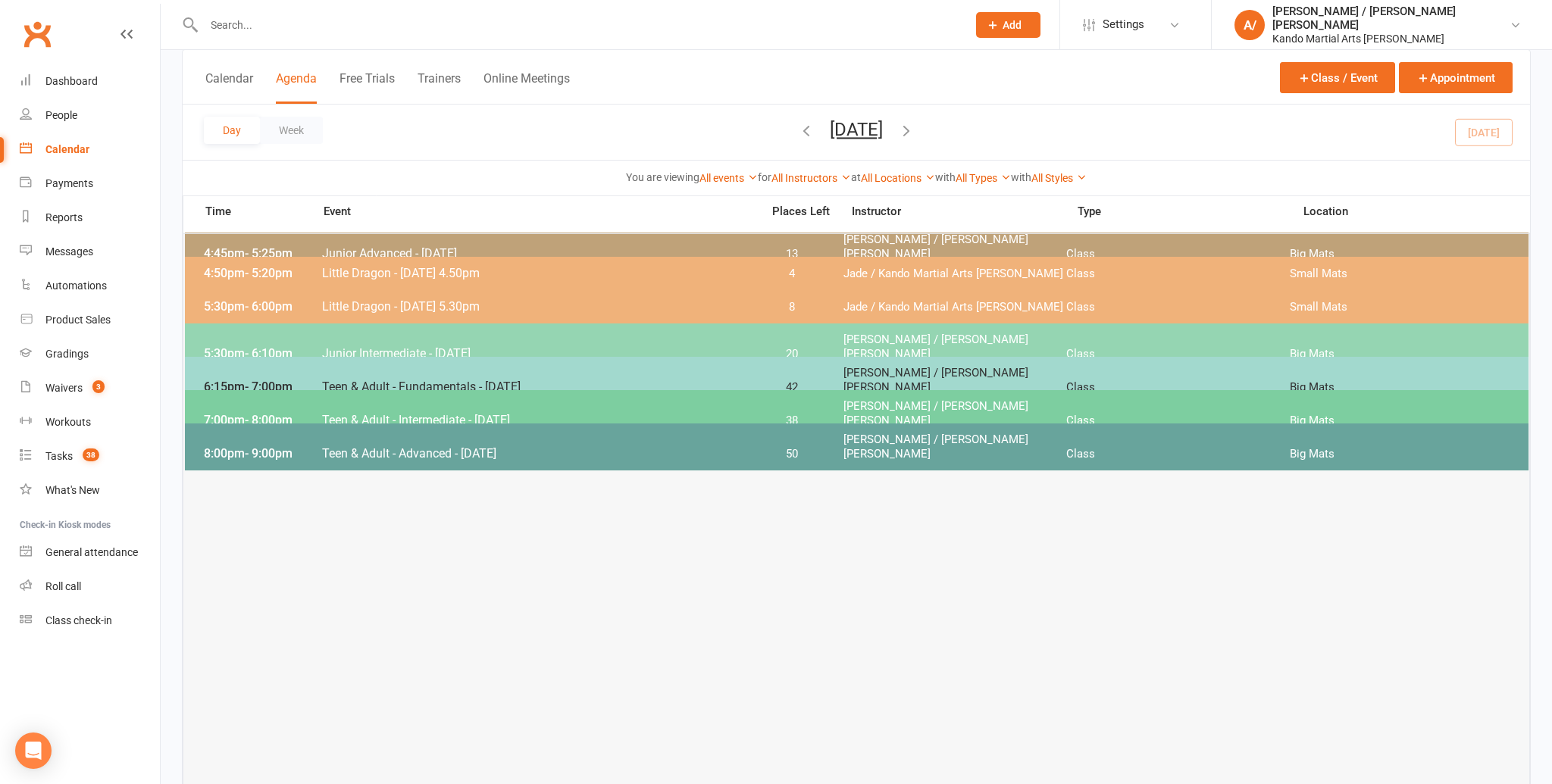
scroll to position [0, 0]
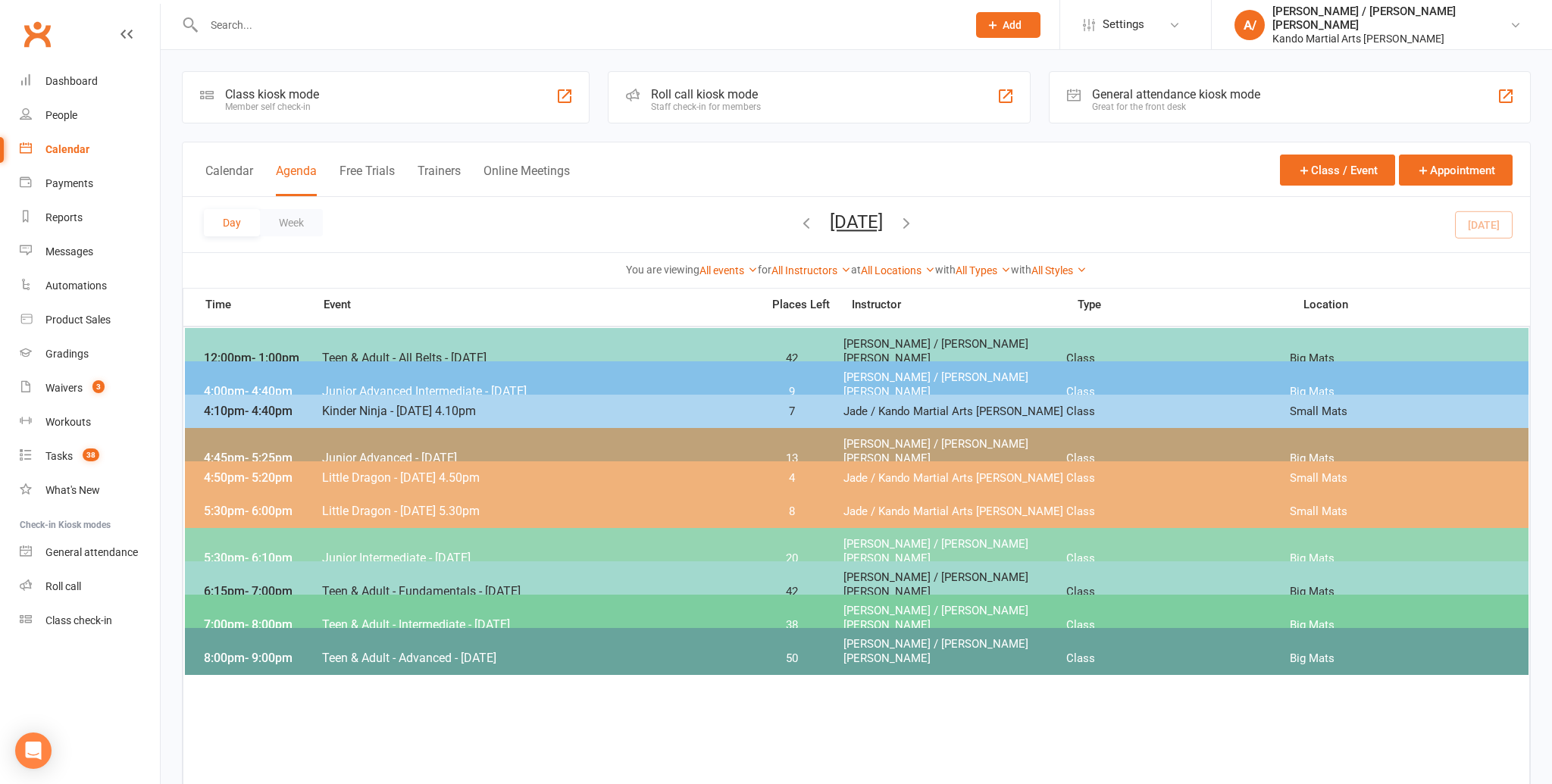
click at [513, 651] on span "Teen & Adult - Advanced - Wednesday" at bounding box center [536, 658] width 431 height 15
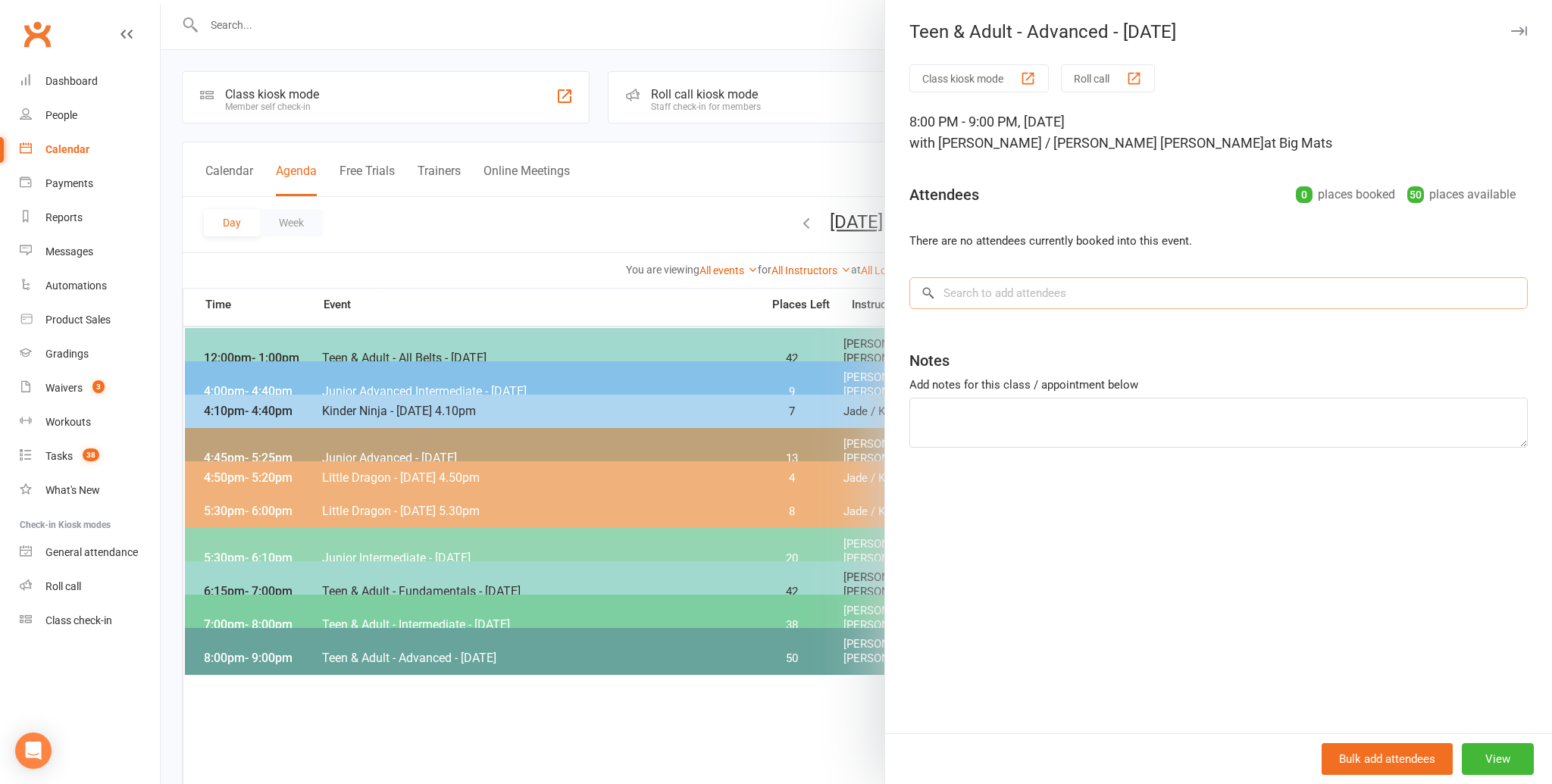
click at [1072, 301] on input "search" at bounding box center [1218, 293] width 618 height 32
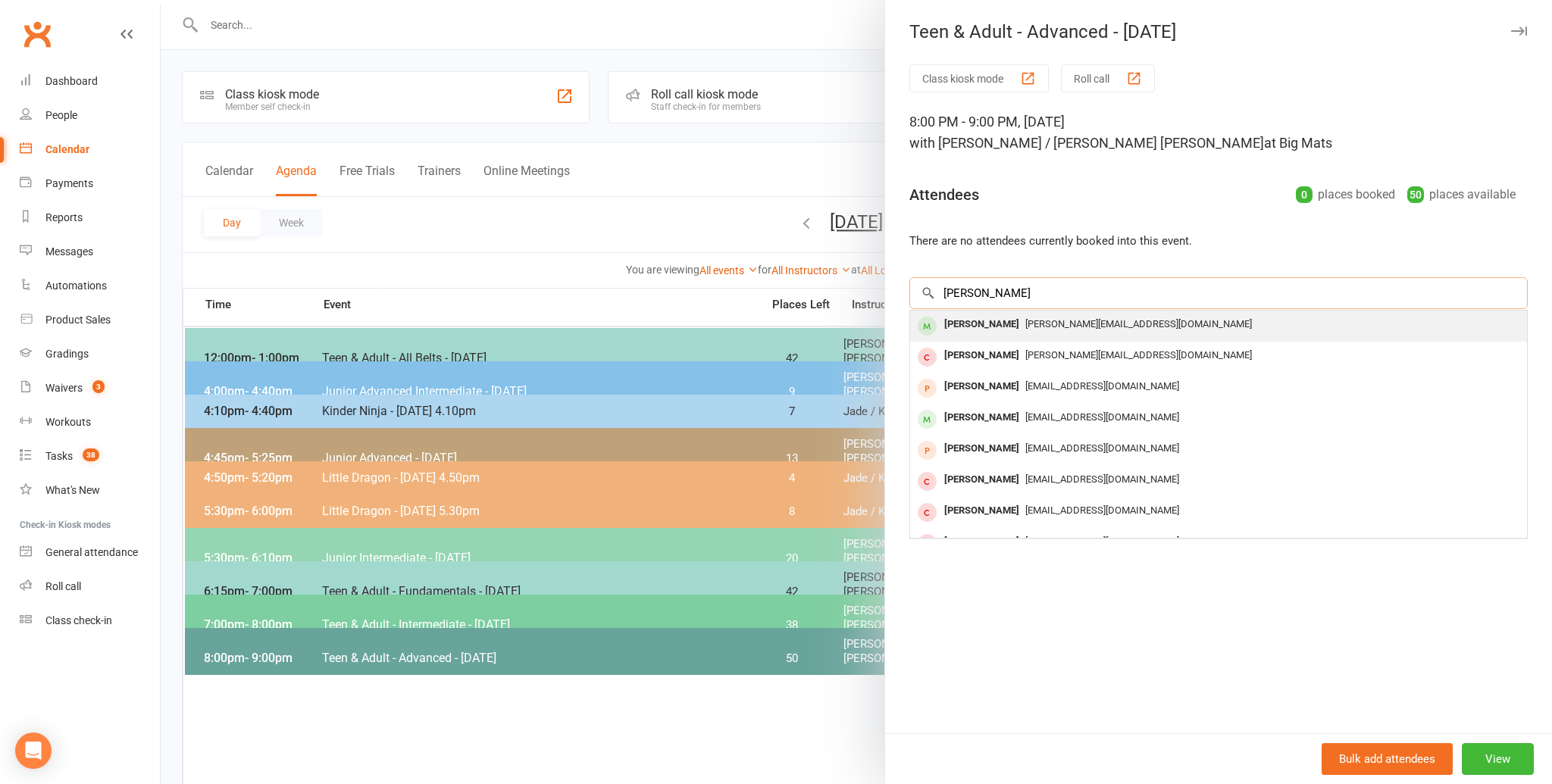
type input "justus"
click at [1025, 327] on div "Justus van Biljon" at bounding box center [982, 325] width 88 height 22
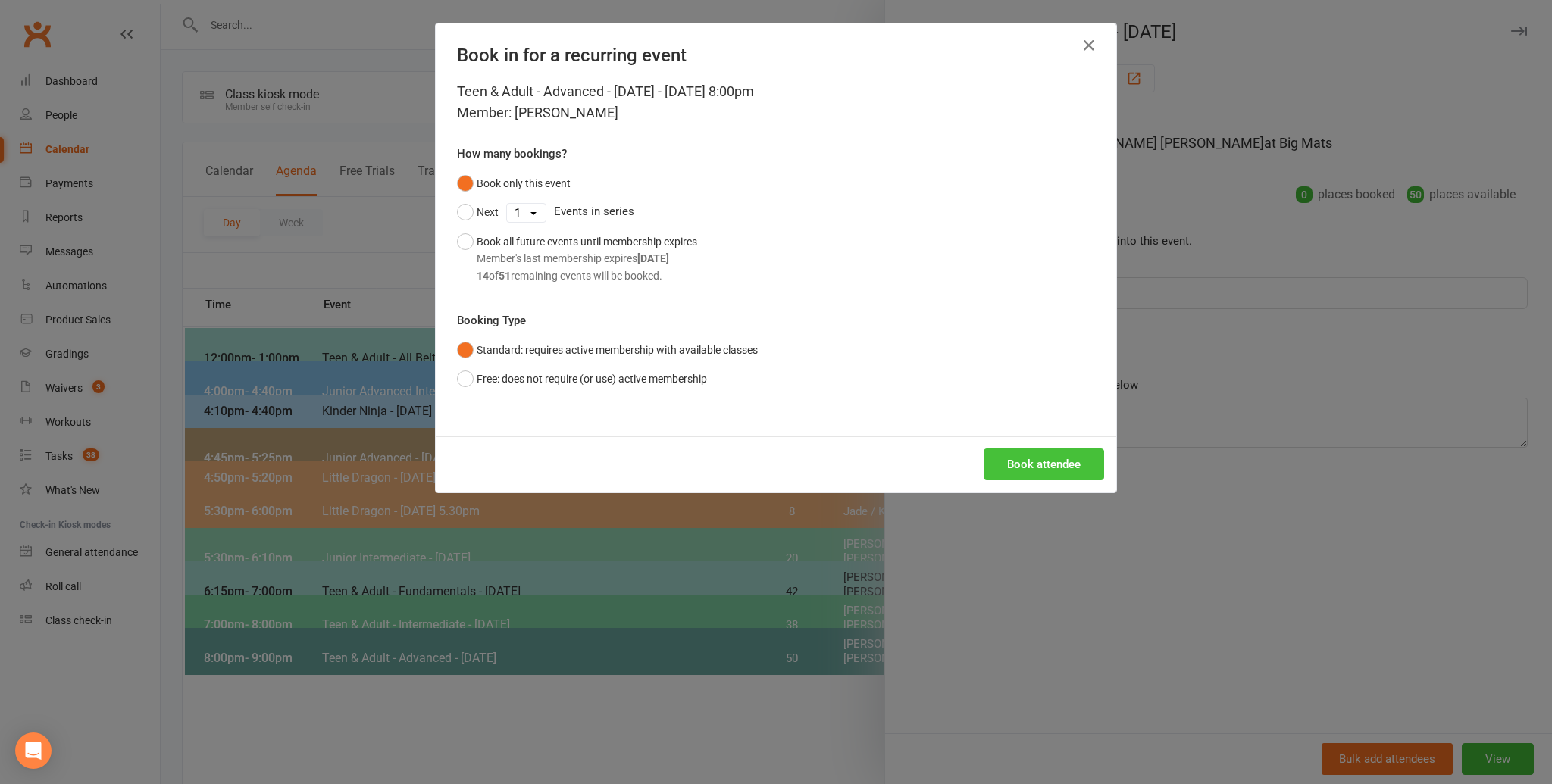
click at [1053, 466] on button "Book attendee" at bounding box center [1044, 464] width 120 height 32
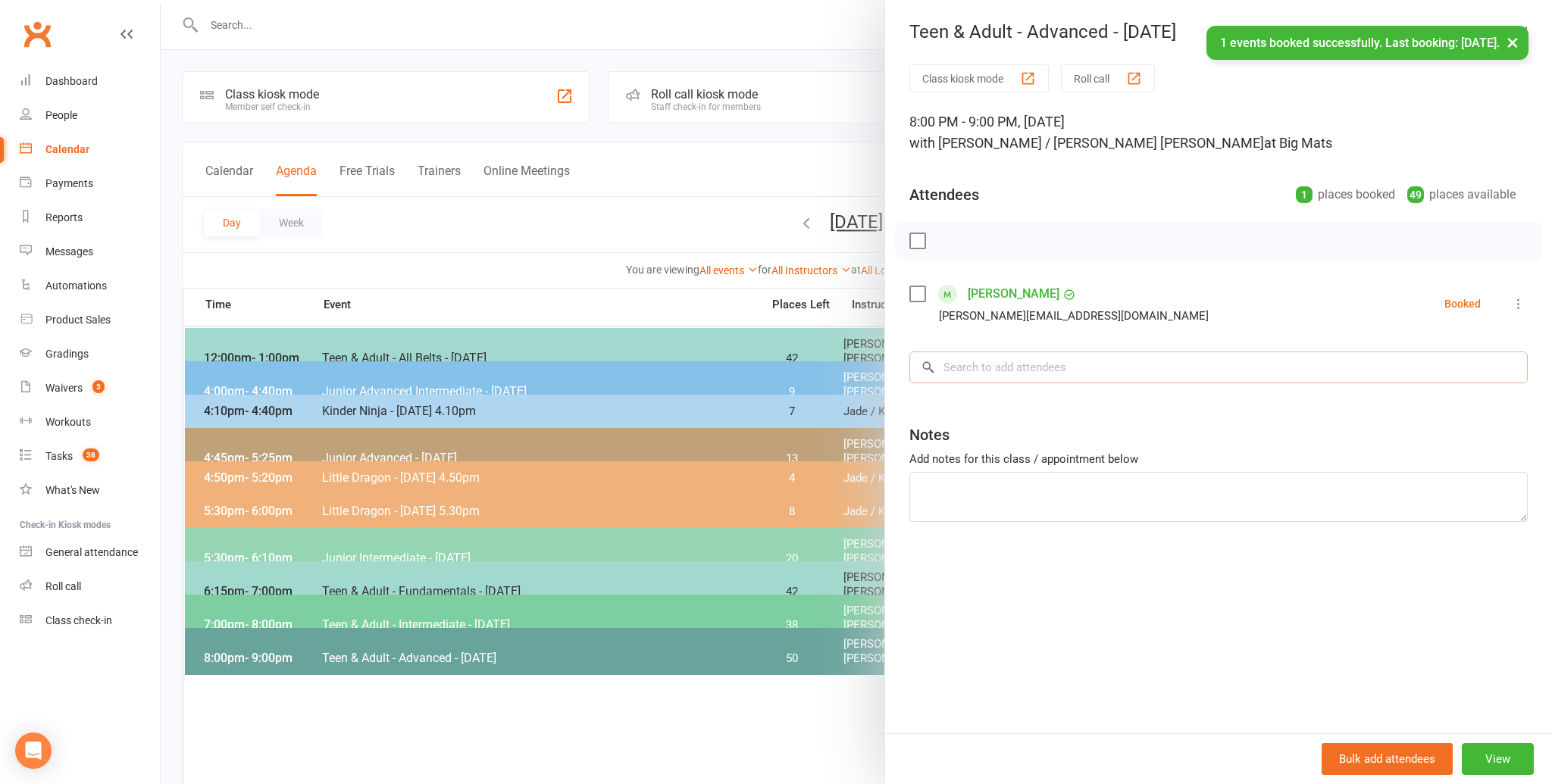
click at [993, 371] on input "search" at bounding box center [1218, 367] width 618 height 32
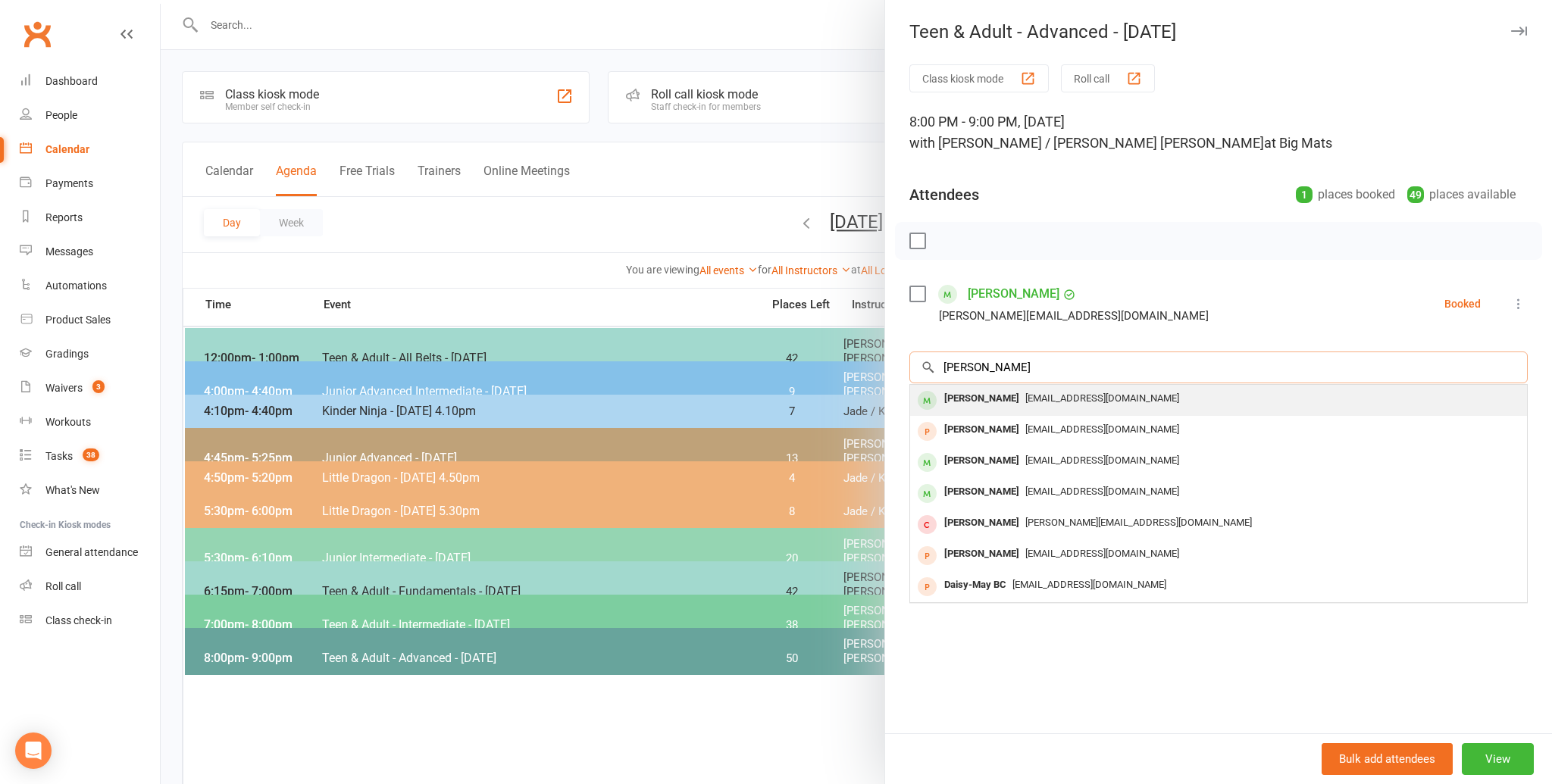
type input "damien birch"
click at [990, 397] on div "Damien Birch" at bounding box center [982, 399] width 88 height 22
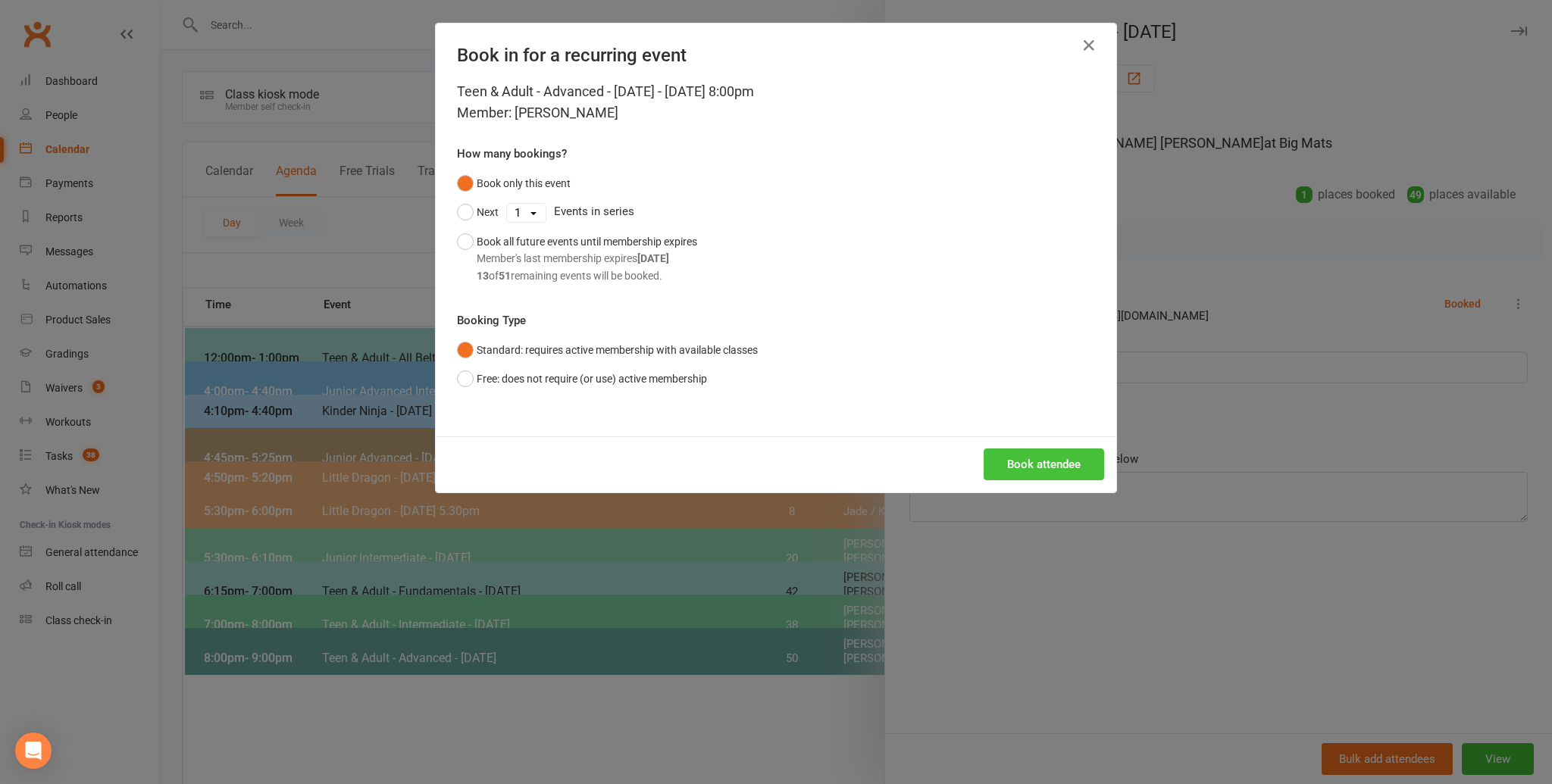
click at [1039, 457] on button "Book attendee" at bounding box center [1044, 464] width 120 height 32
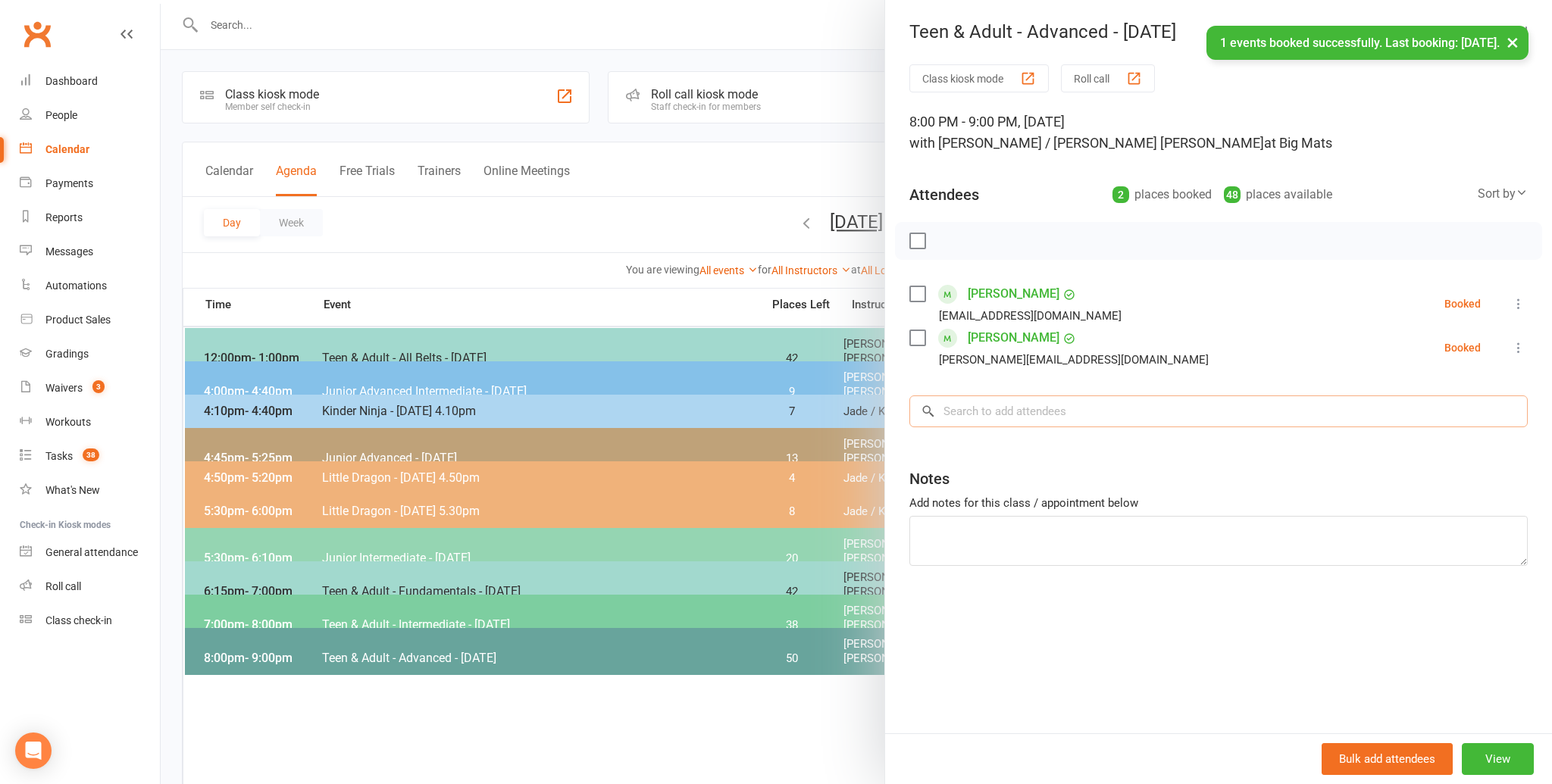
click at [1041, 412] on input "search" at bounding box center [1218, 411] width 618 height 32
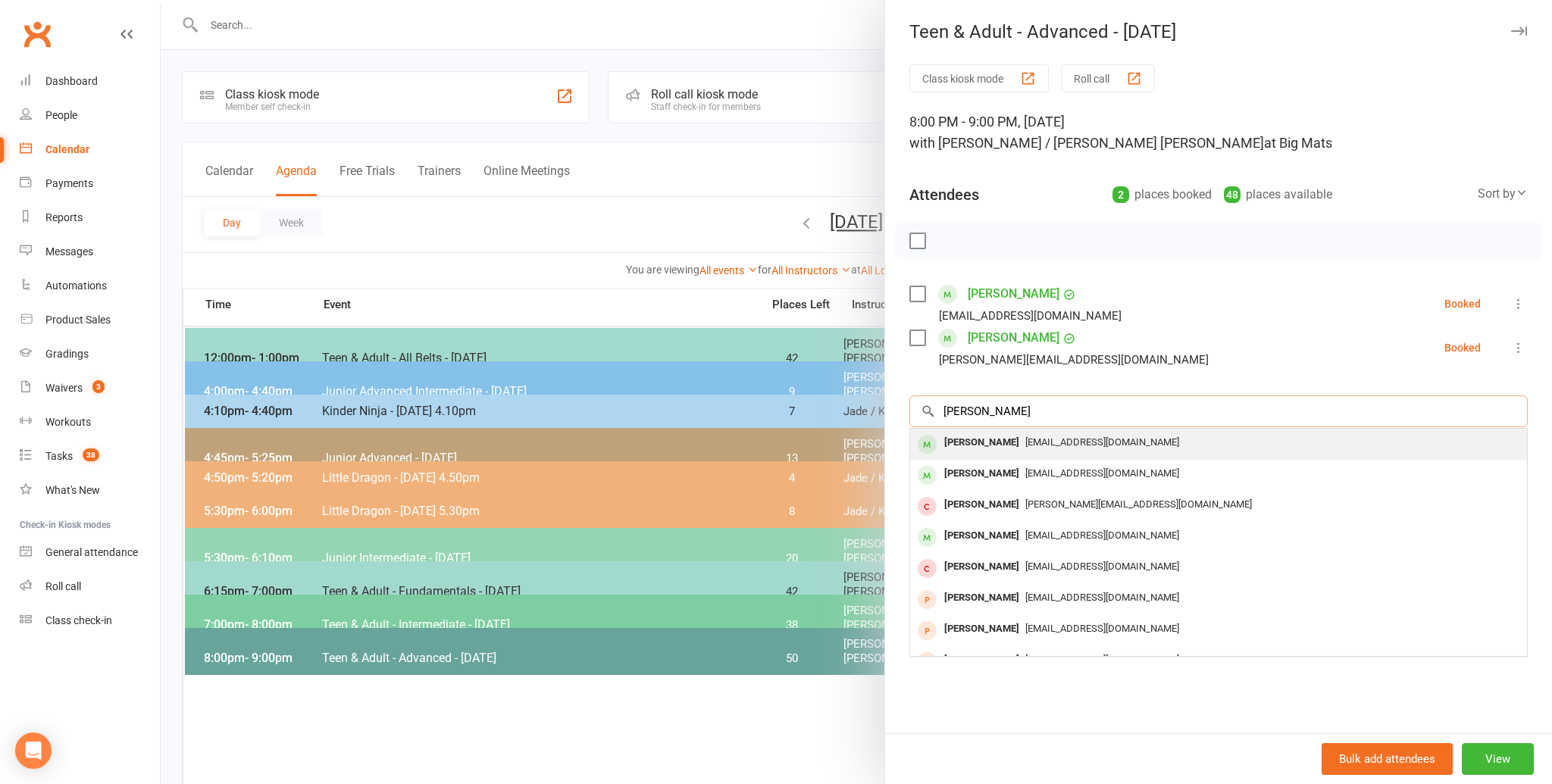
type input "hao li"
click at [1025, 443] on span "haoatwork@gmail.com" at bounding box center [1102, 442] width 154 height 11
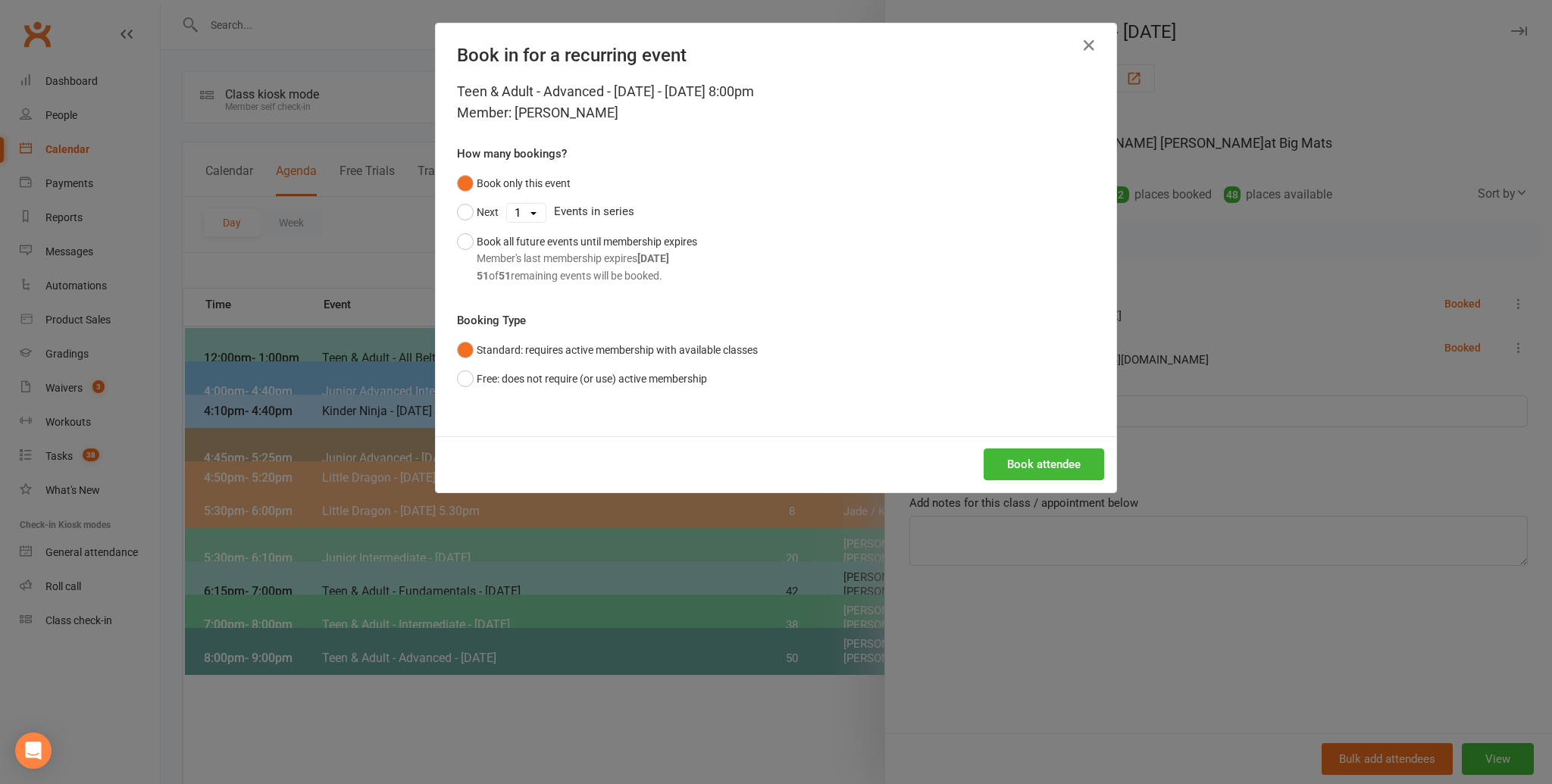
click at [1021, 440] on div "Book attendee" at bounding box center [776, 465] width 680 height 57
click at [1028, 466] on button "Book attendee" at bounding box center [1044, 464] width 120 height 32
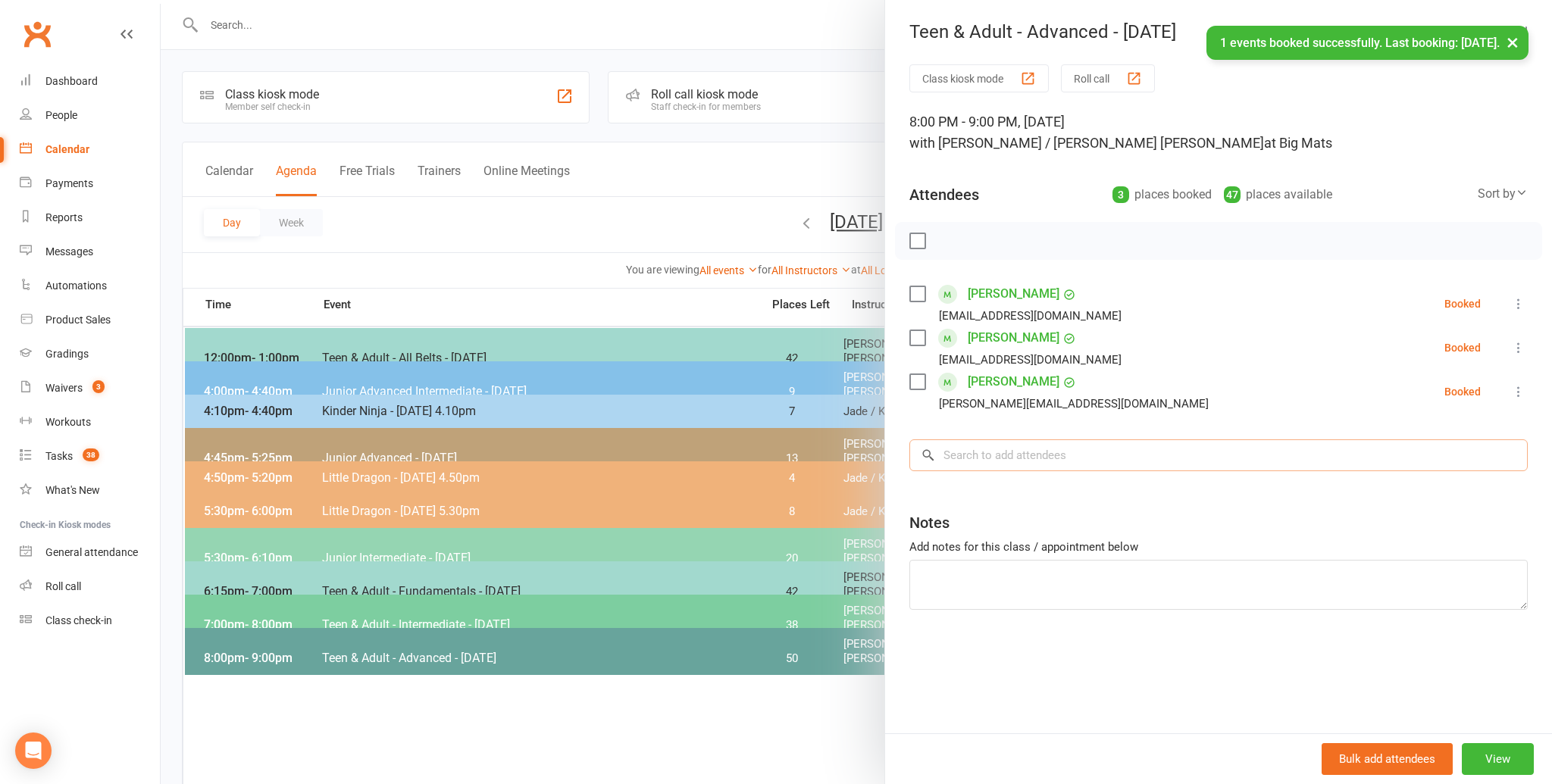
click at [1022, 459] on input "search" at bounding box center [1218, 455] width 618 height 32
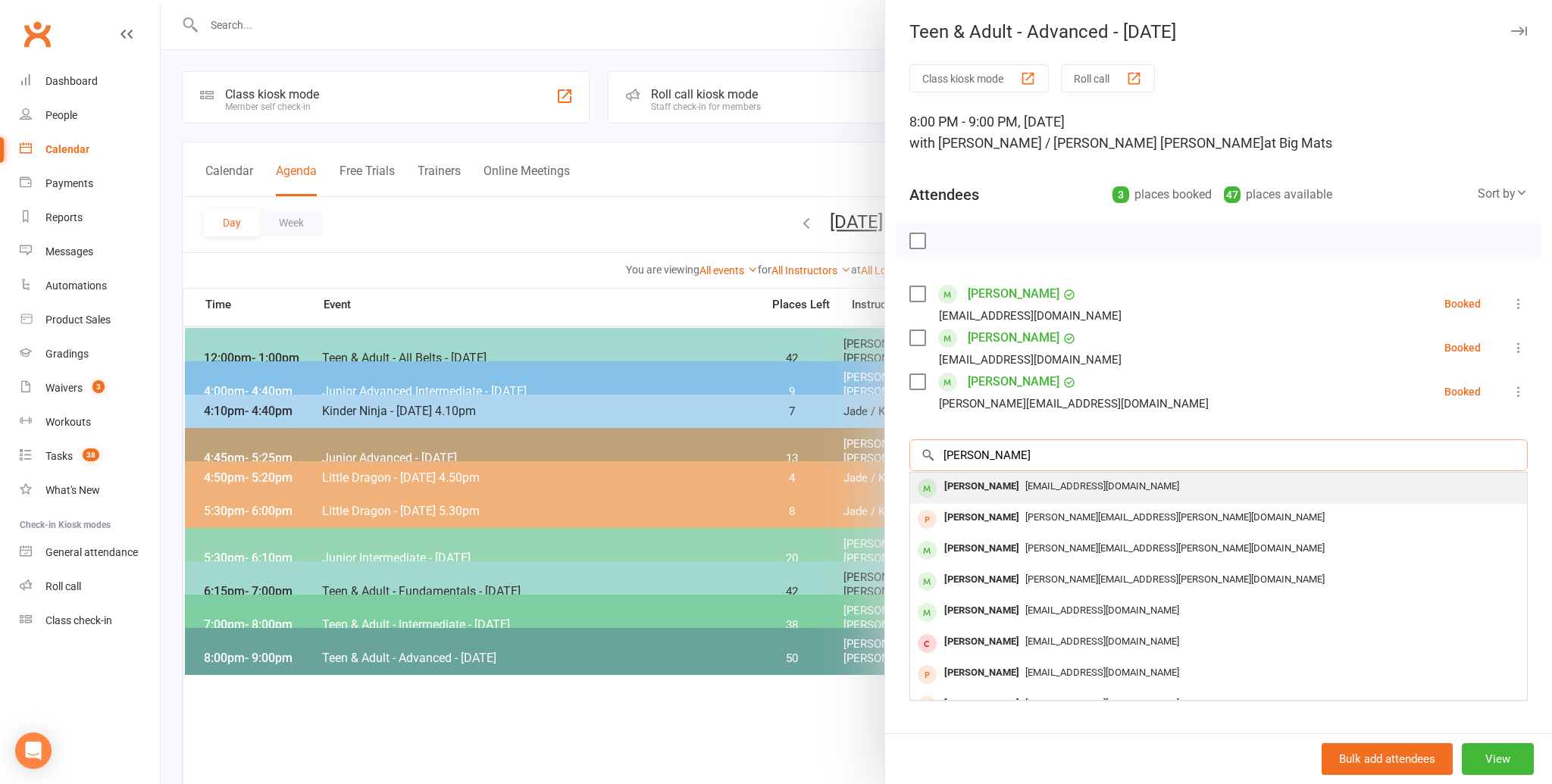
type input "james greenwood"
click at [1003, 486] on div "James Greenwood" at bounding box center [982, 487] width 88 height 22
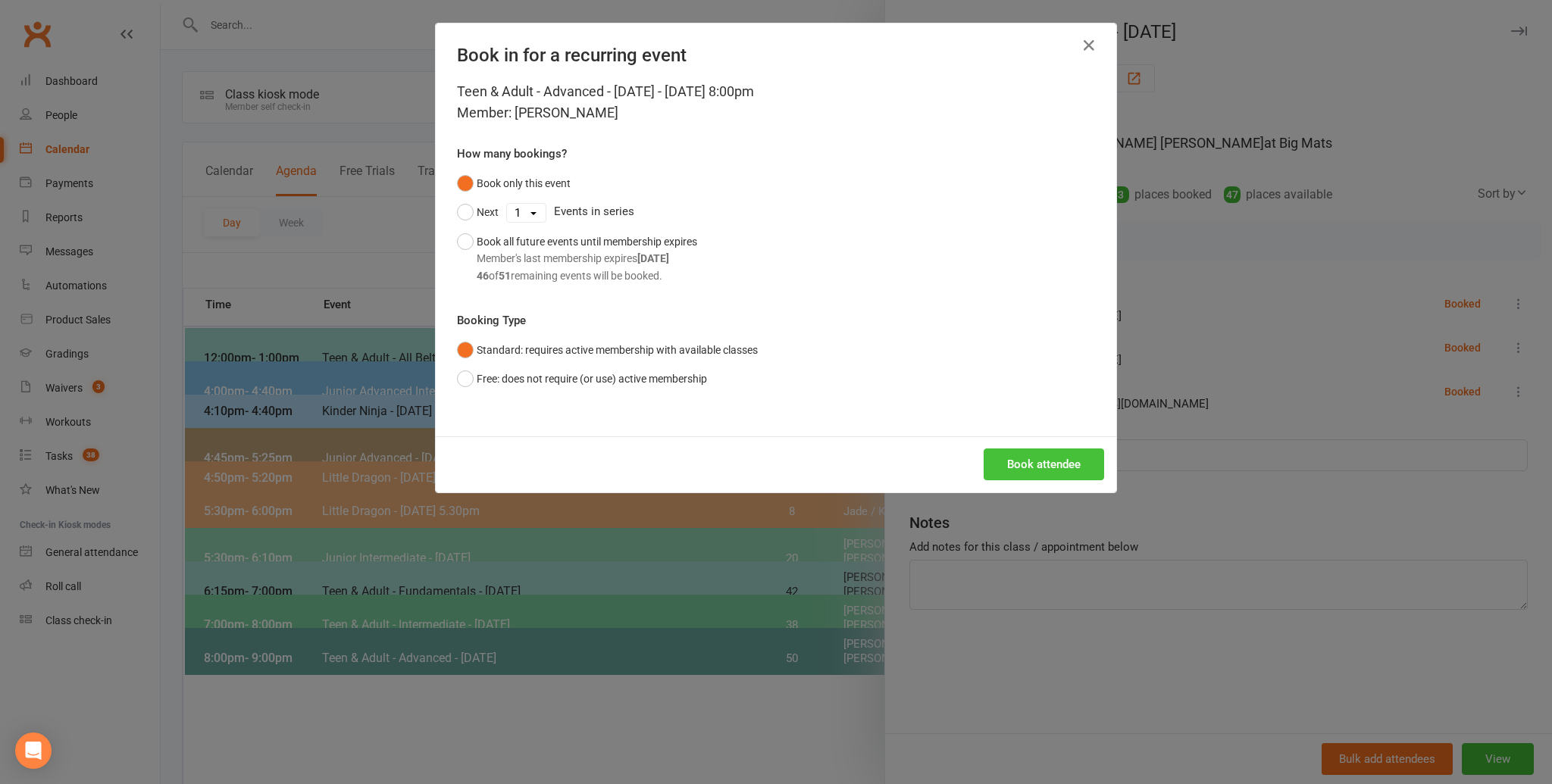
click at [1043, 460] on button "Book attendee" at bounding box center [1044, 464] width 120 height 32
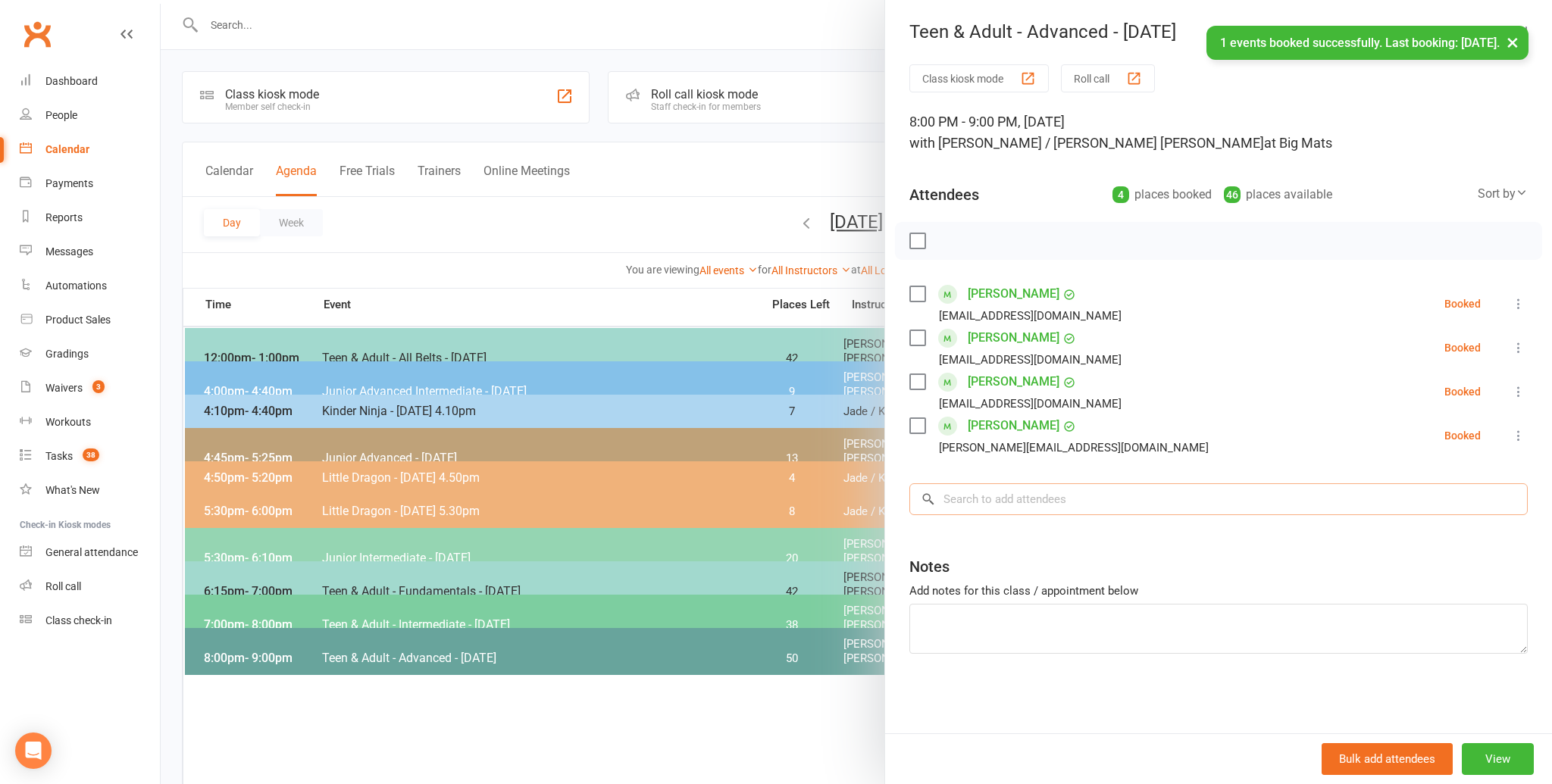
click at [1020, 503] on input "search" at bounding box center [1218, 499] width 618 height 32
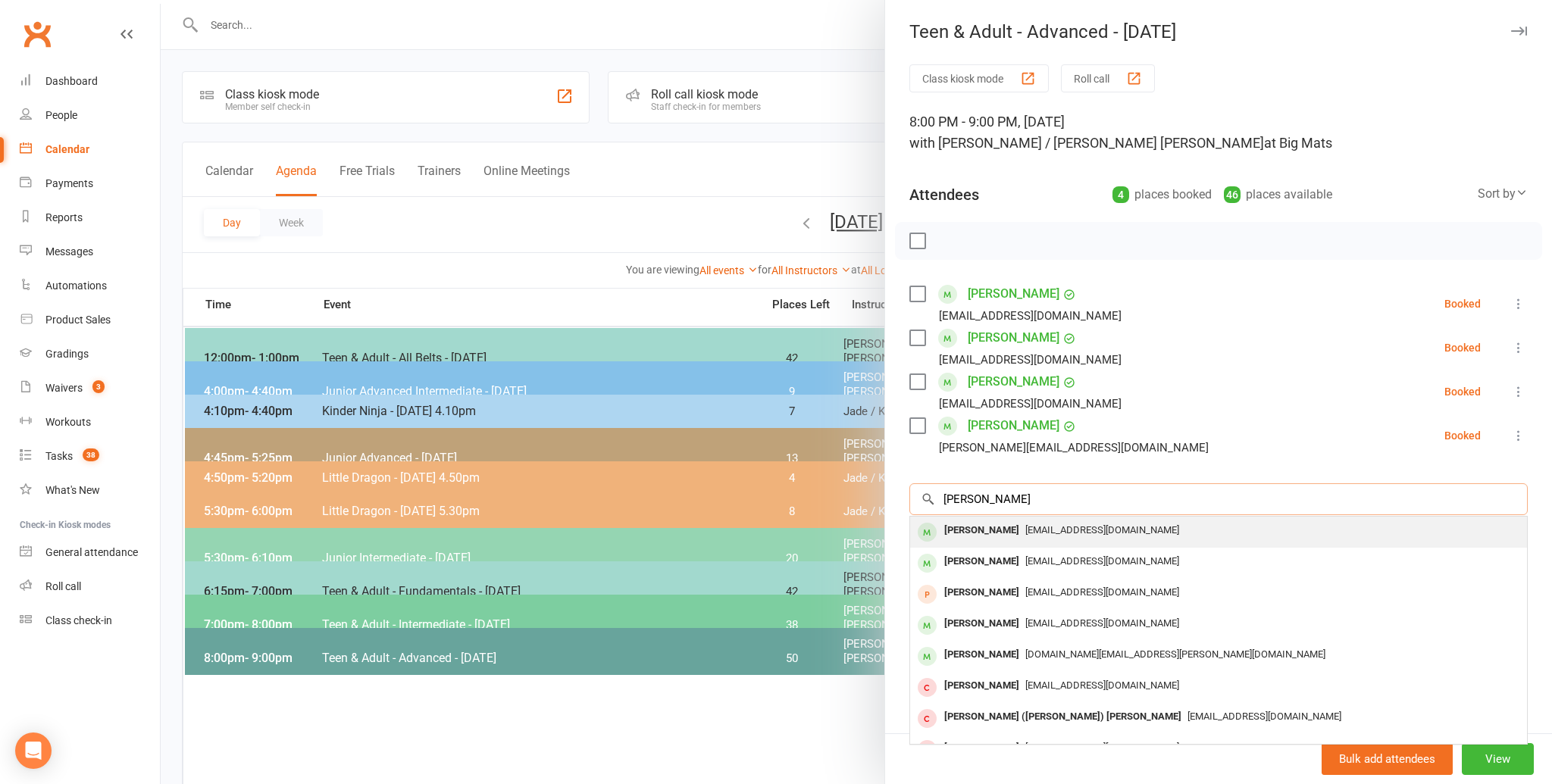
type input "angie norton"
click at [1025, 531] on span "ellentremlett@gmail.com" at bounding box center [1102, 530] width 154 height 11
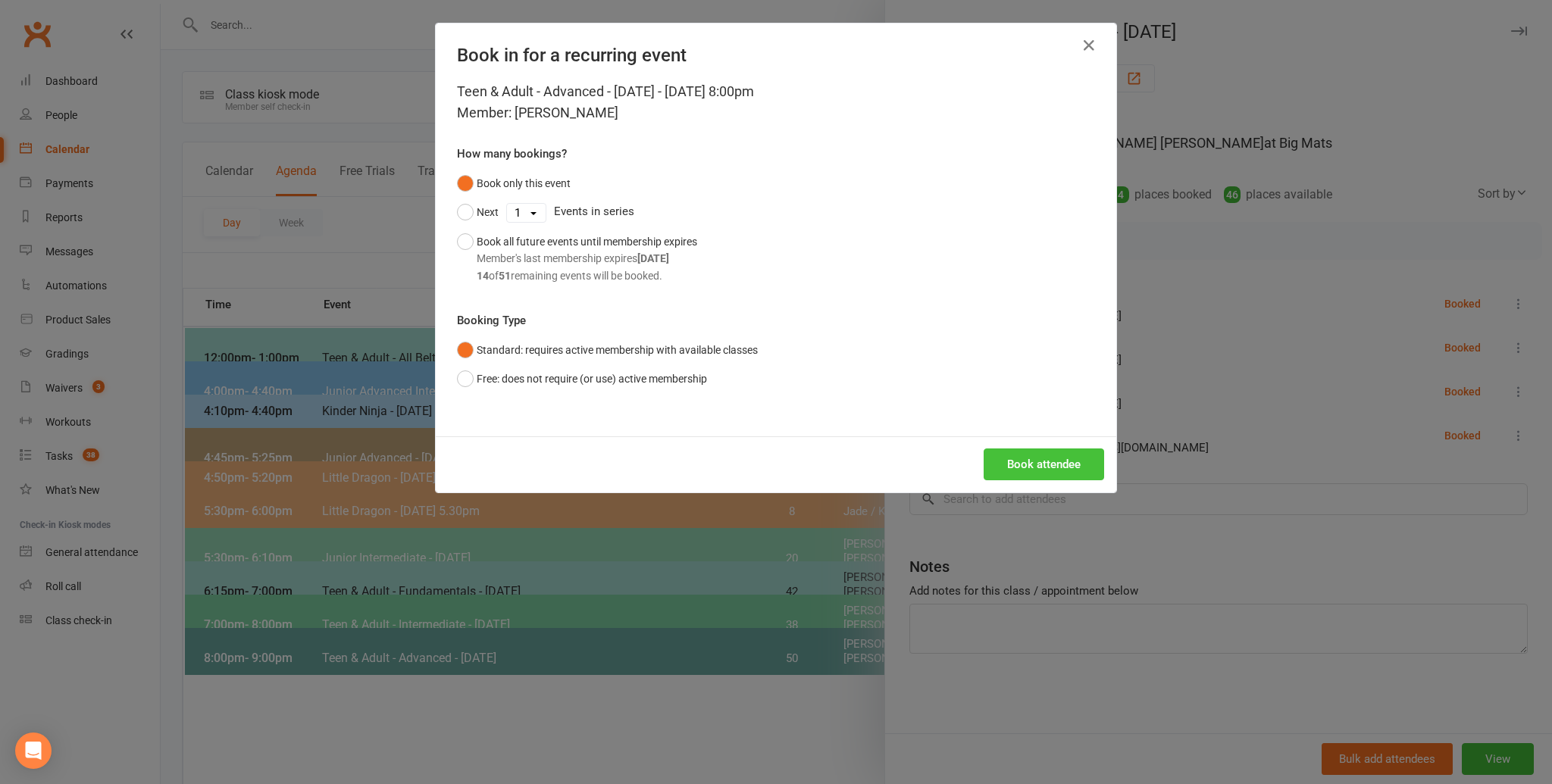
click at [1070, 467] on button "Book attendee" at bounding box center [1044, 464] width 120 height 32
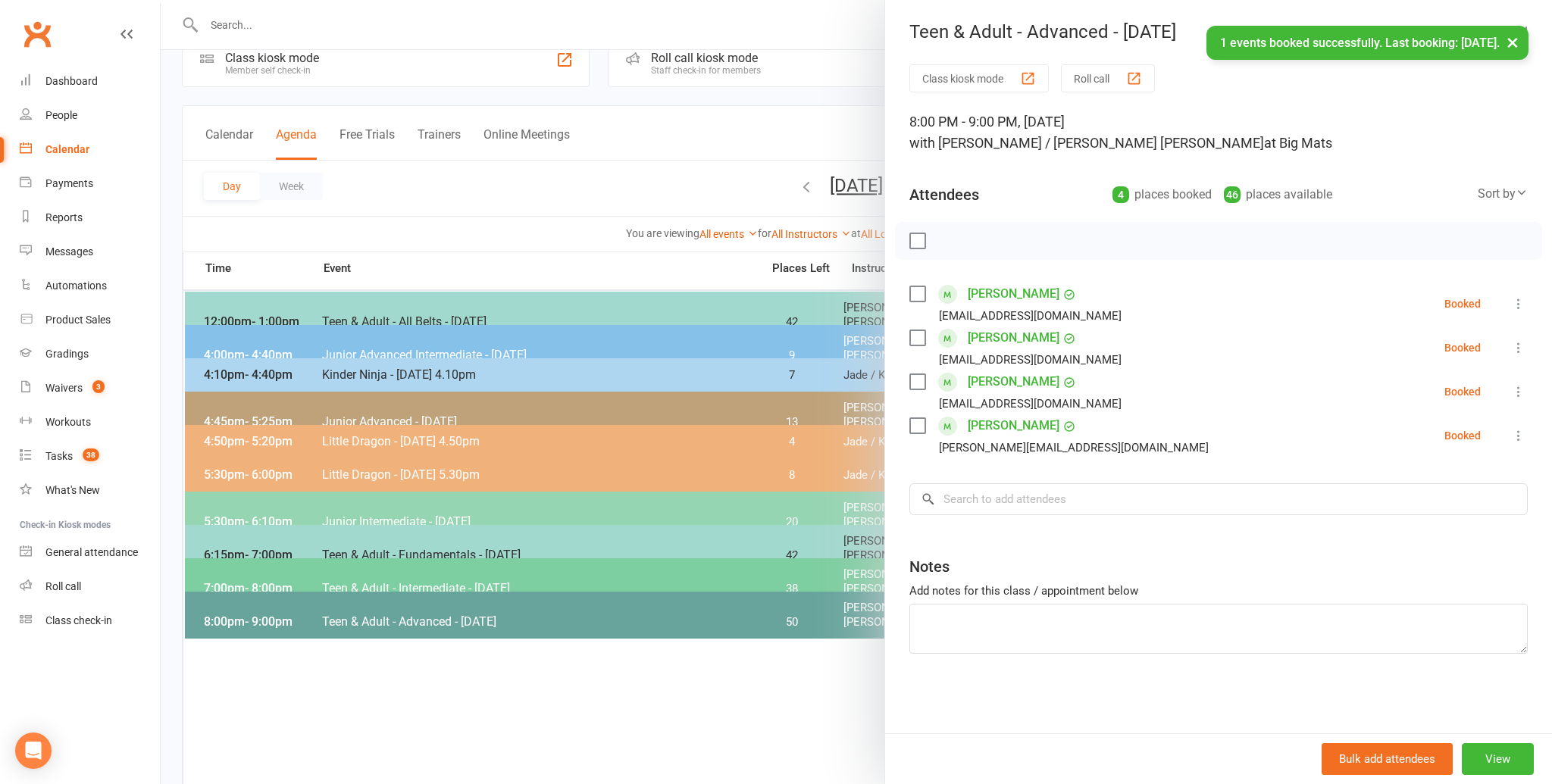
scroll to position [55, 0]
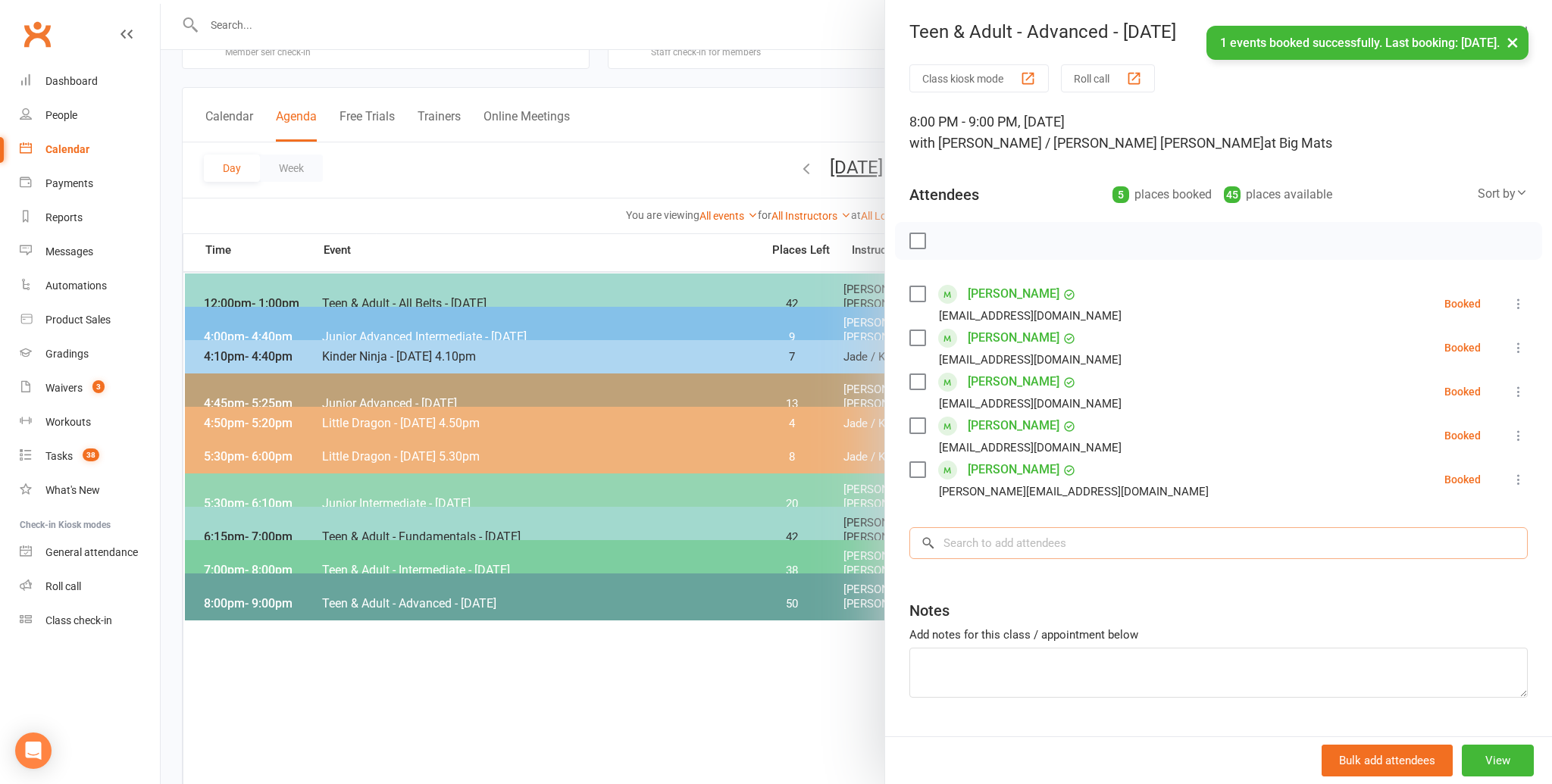
click at [1029, 530] on input "search" at bounding box center [1218, 542] width 618 height 32
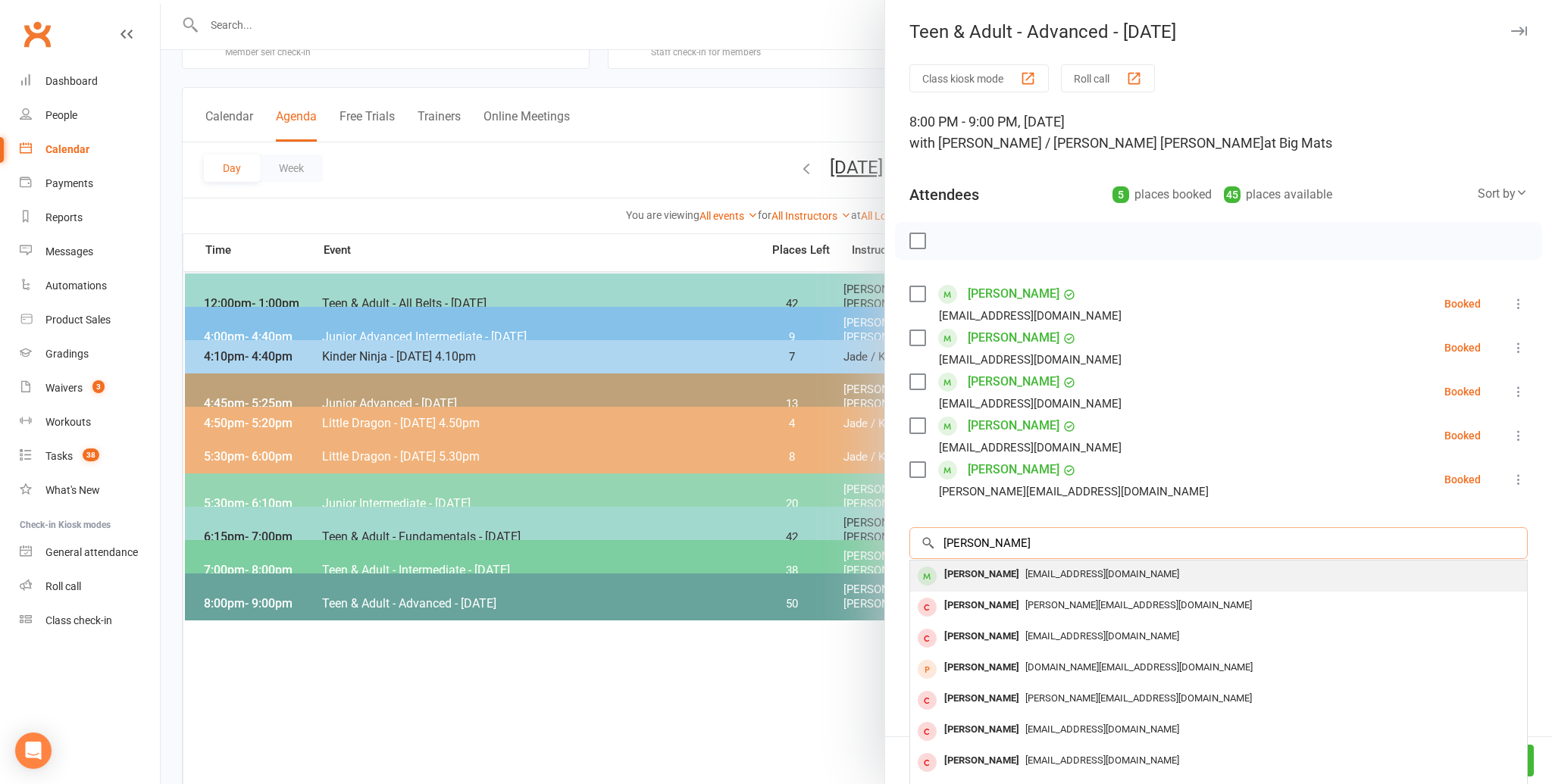
type input "nicholas hethering"
click at [1020, 576] on div "Nicholas Hetherington" at bounding box center [982, 574] width 88 height 22
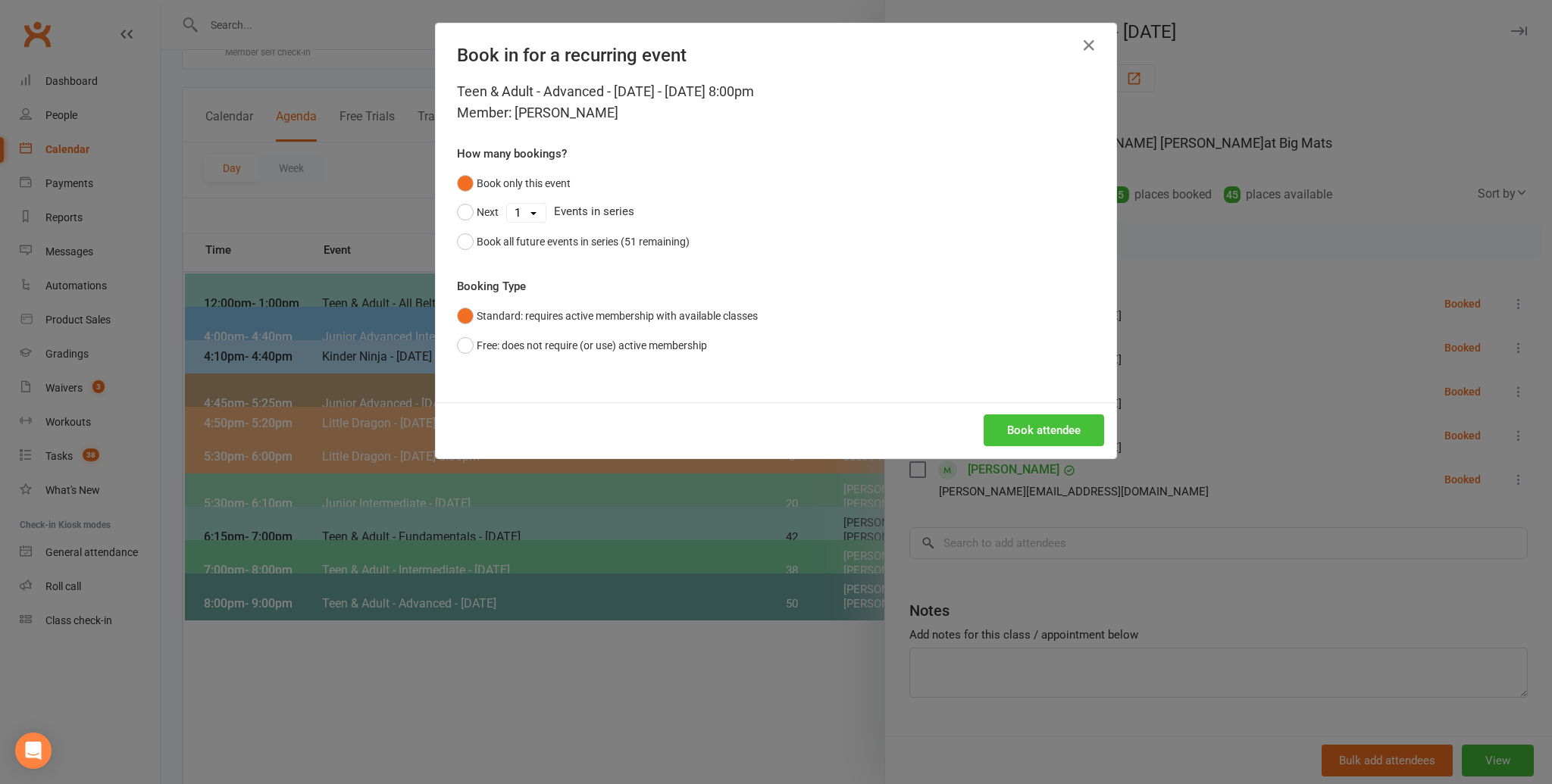
click at [1036, 428] on button "Book attendee" at bounding box center [1044, 430] width 120 height 32
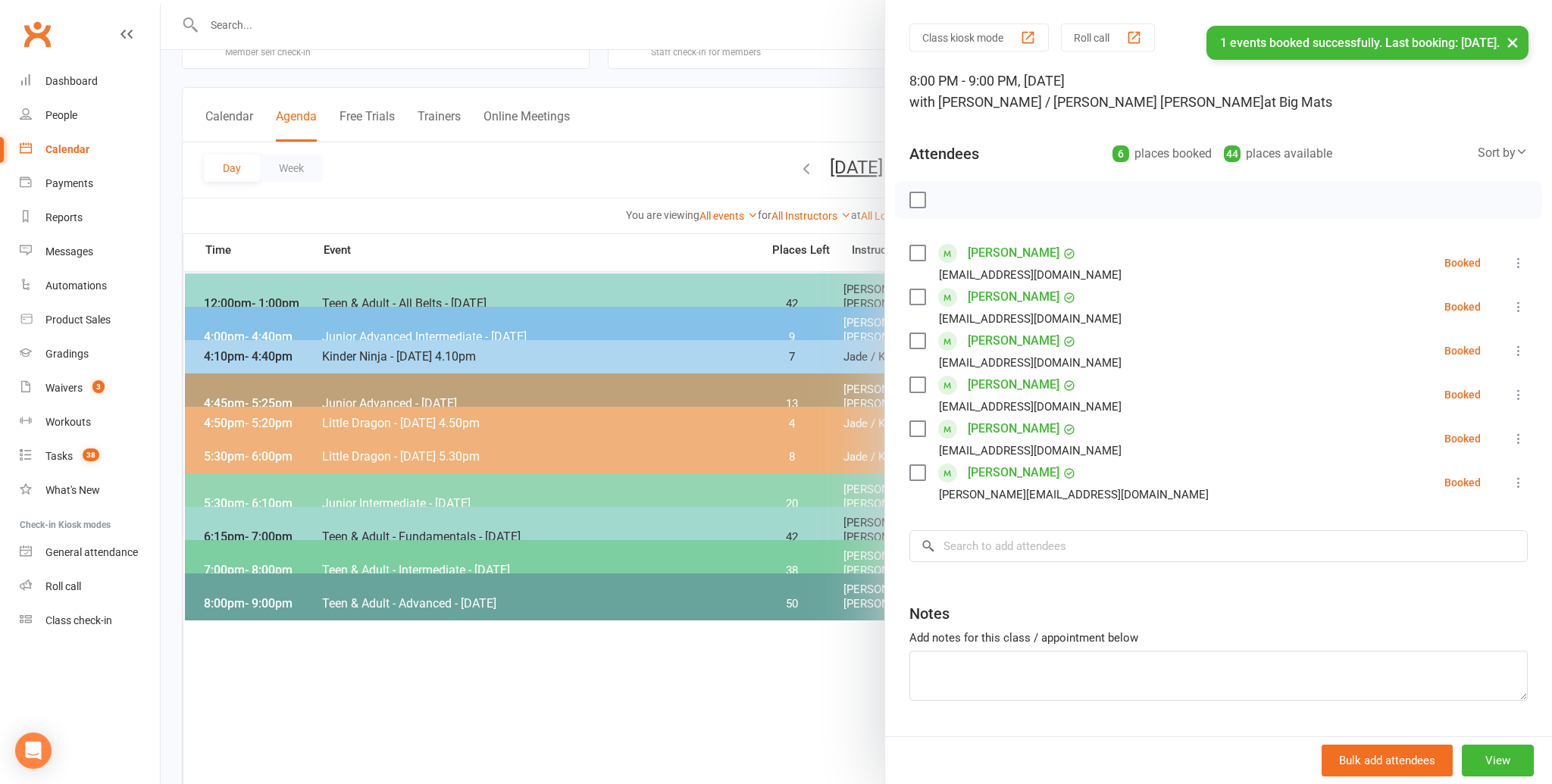
scroll to position [57, 0]
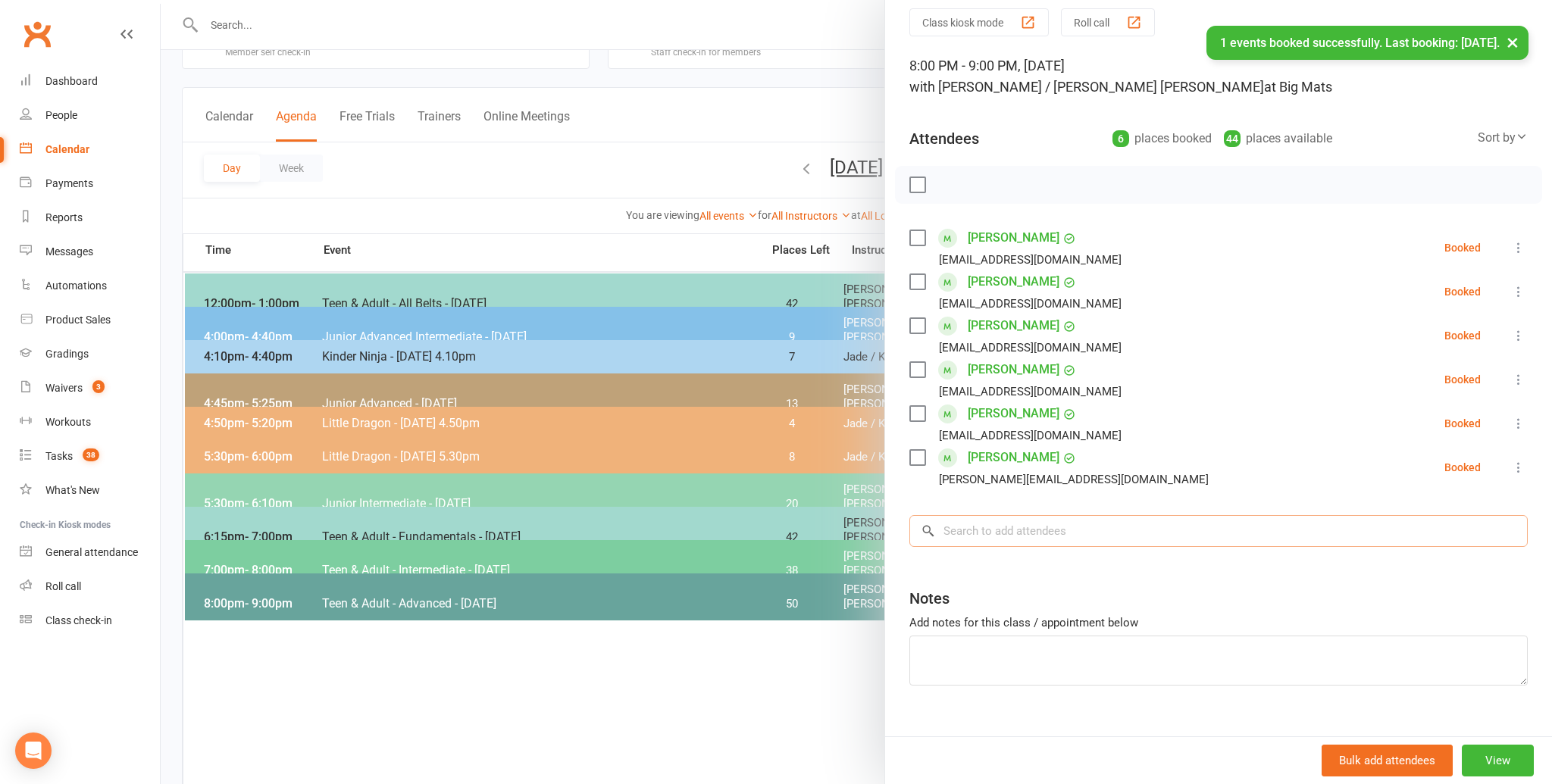
click at [1028, 540] on input "search" at bounding box center [1218, 531] width 618 height 32
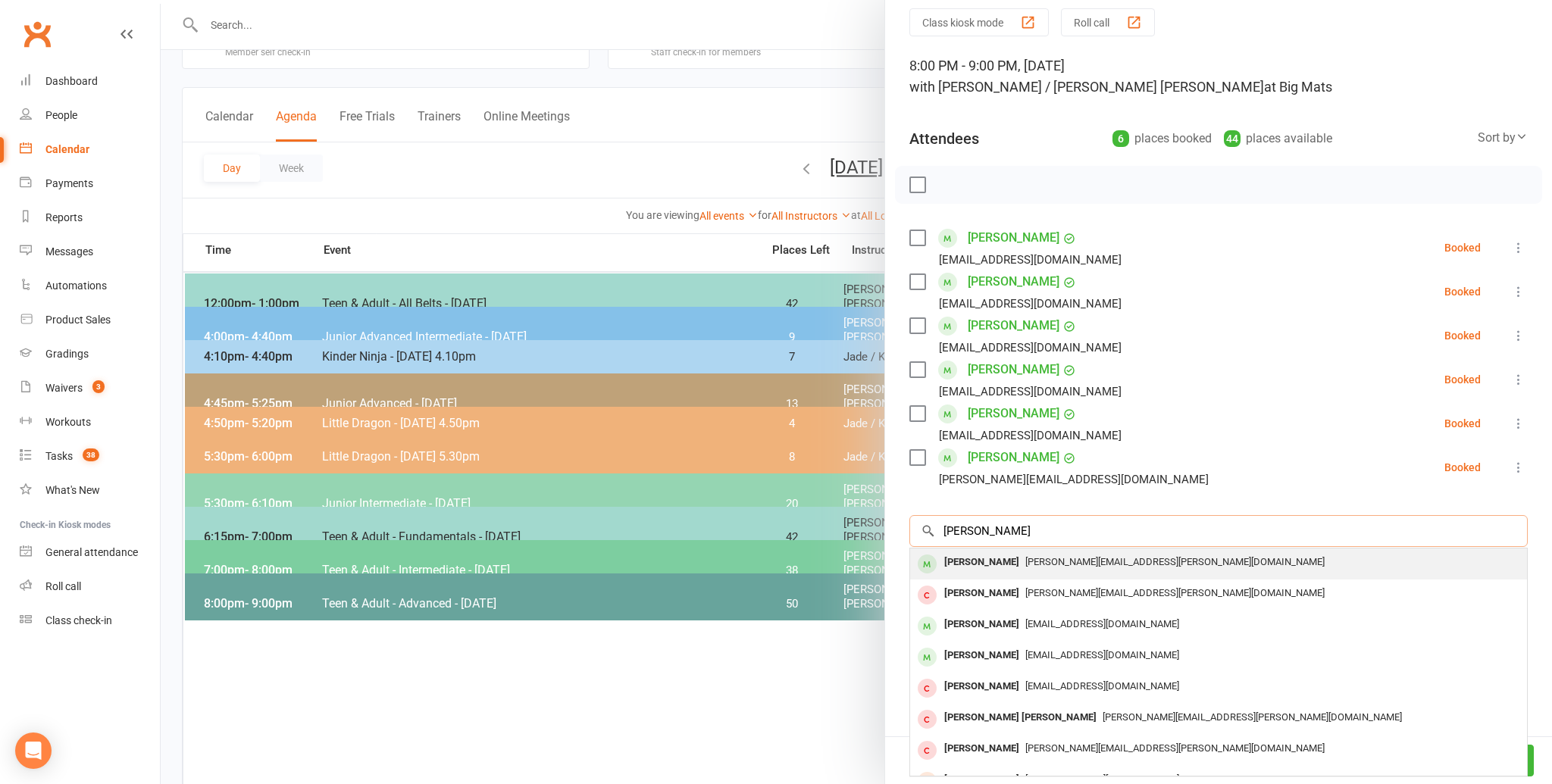
type input "cameron bur"
click at [1017, 562] on div "Cameron Burrows" at bounding box center [982, 562] width 88 height 22
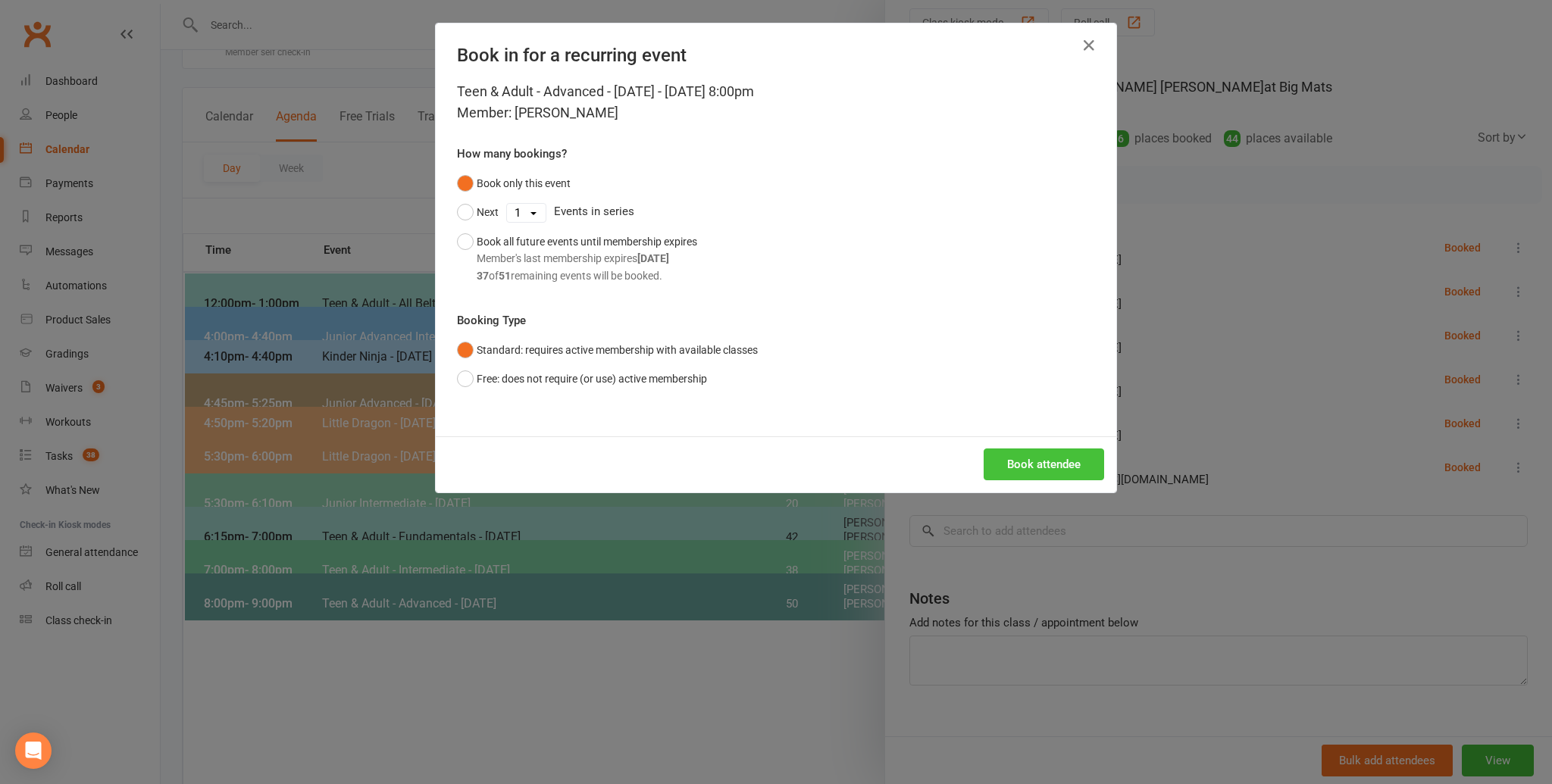
click at [1037, 481] on div "Book attendee" at bounding box center [776, 465] width 680 height 57
click at [1043, 465] on button "Book attendee" at bounding box center [1044, 464] width 120 height 32
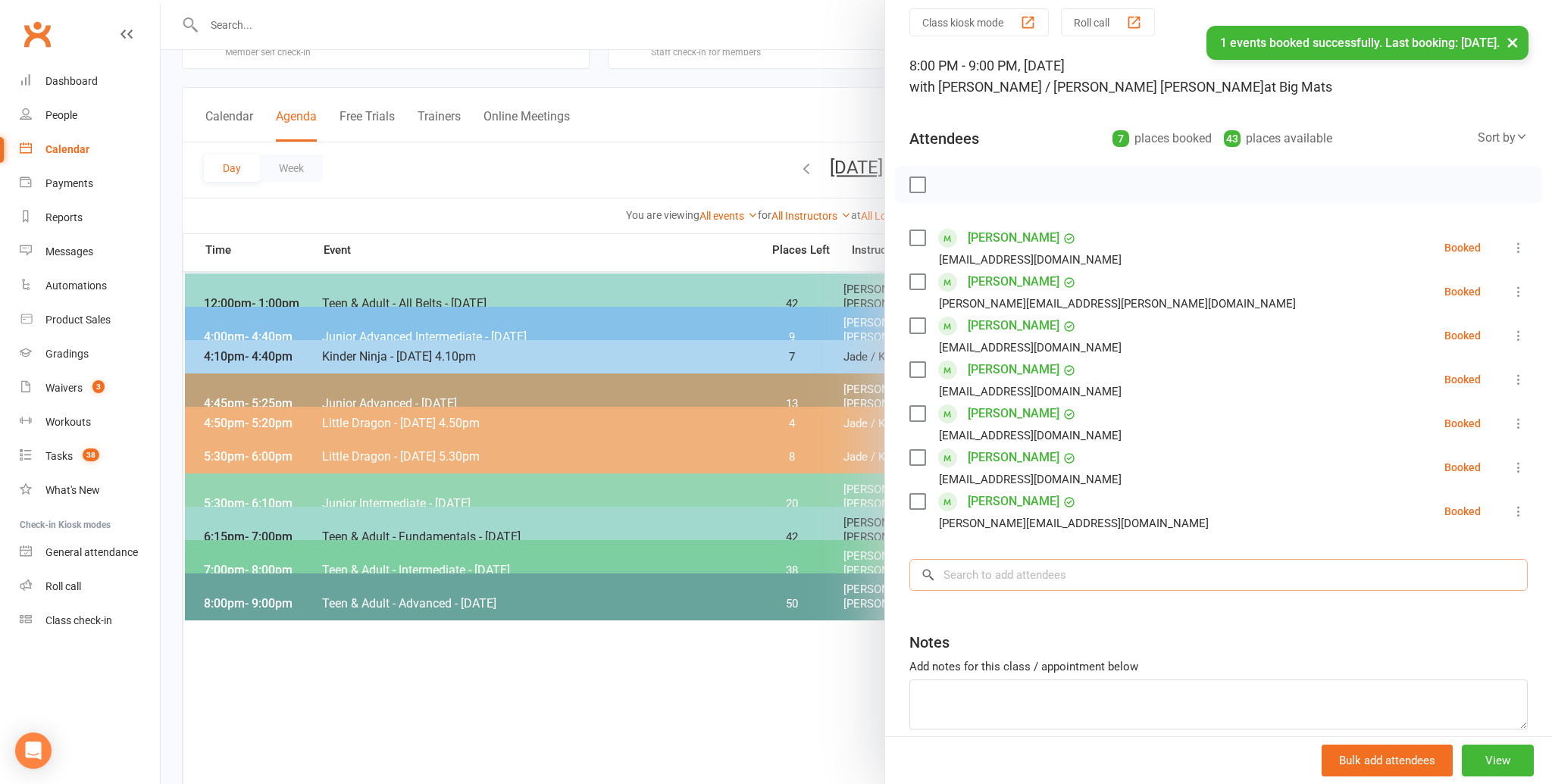
click at [1020, 572] on input "search" at bounding box center [1218, 574] width 618 height 32
drag, startPoint x: 917, startPoint y: 181, endPoint x: 935, endPoint y: 184, distance: 18.2
click at [917, 181] on label at bounding box center [916, 184] width 16 height 15
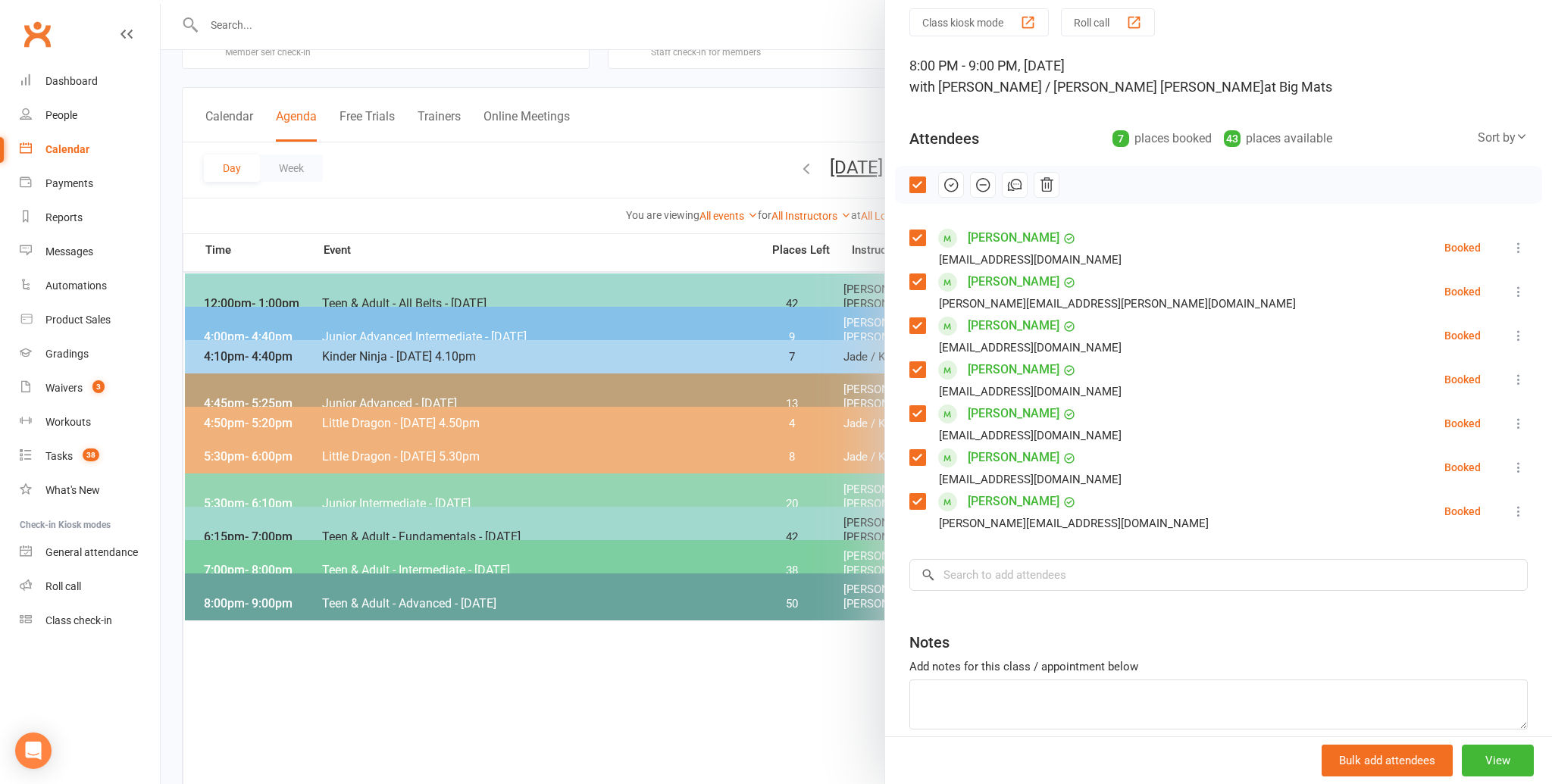
click at [938, 183] on button "button" at bounding box center [951, 185] width 26 height 26
click at [736, 356] on div at bounding box center [856, 392] width 1392 height 784
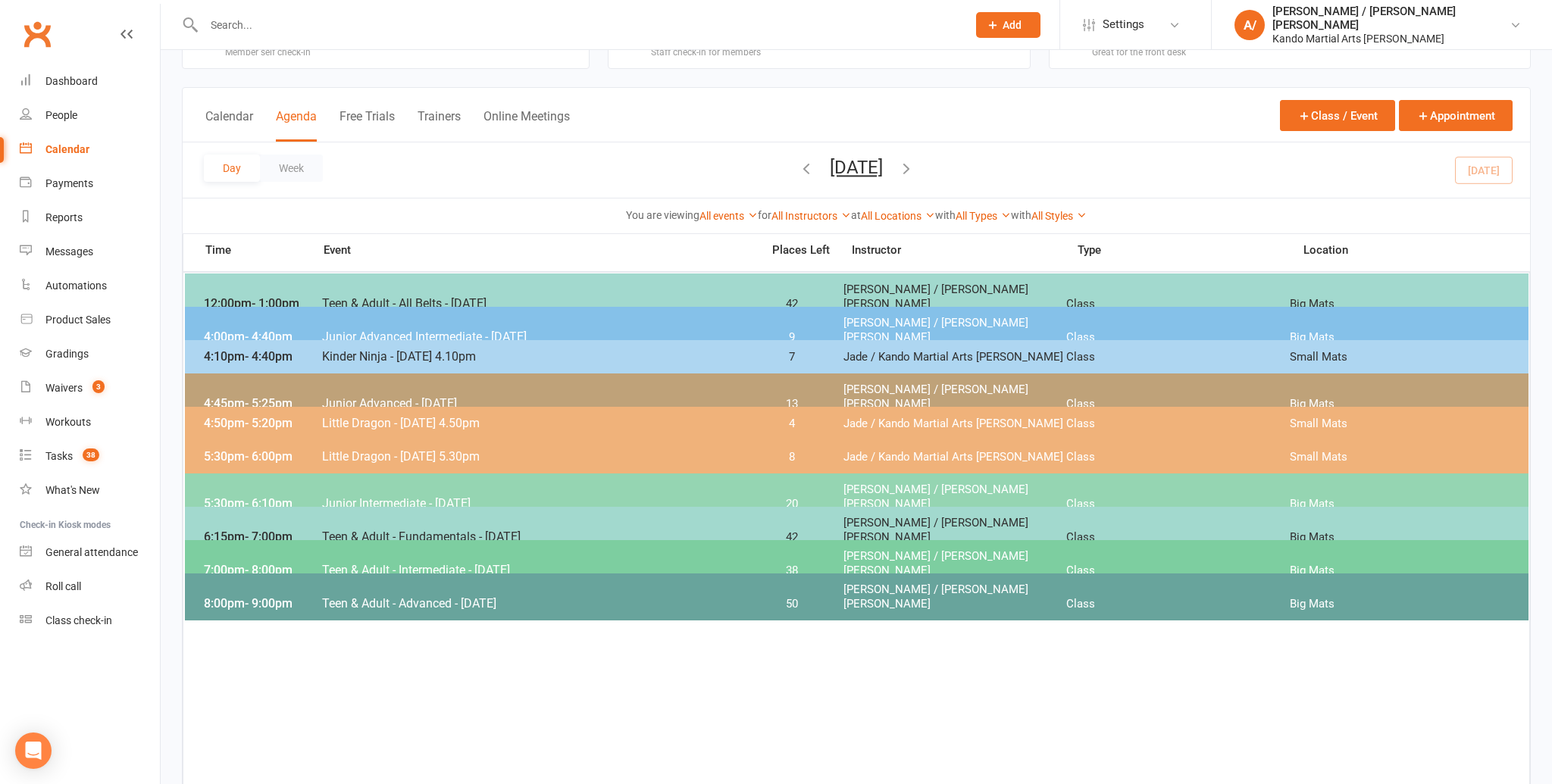
click at [47, 31] on link "Clubworx" at bounding box center [37, 35] width 38 height 38
